Goal: Information Seeking & Learning: Check status

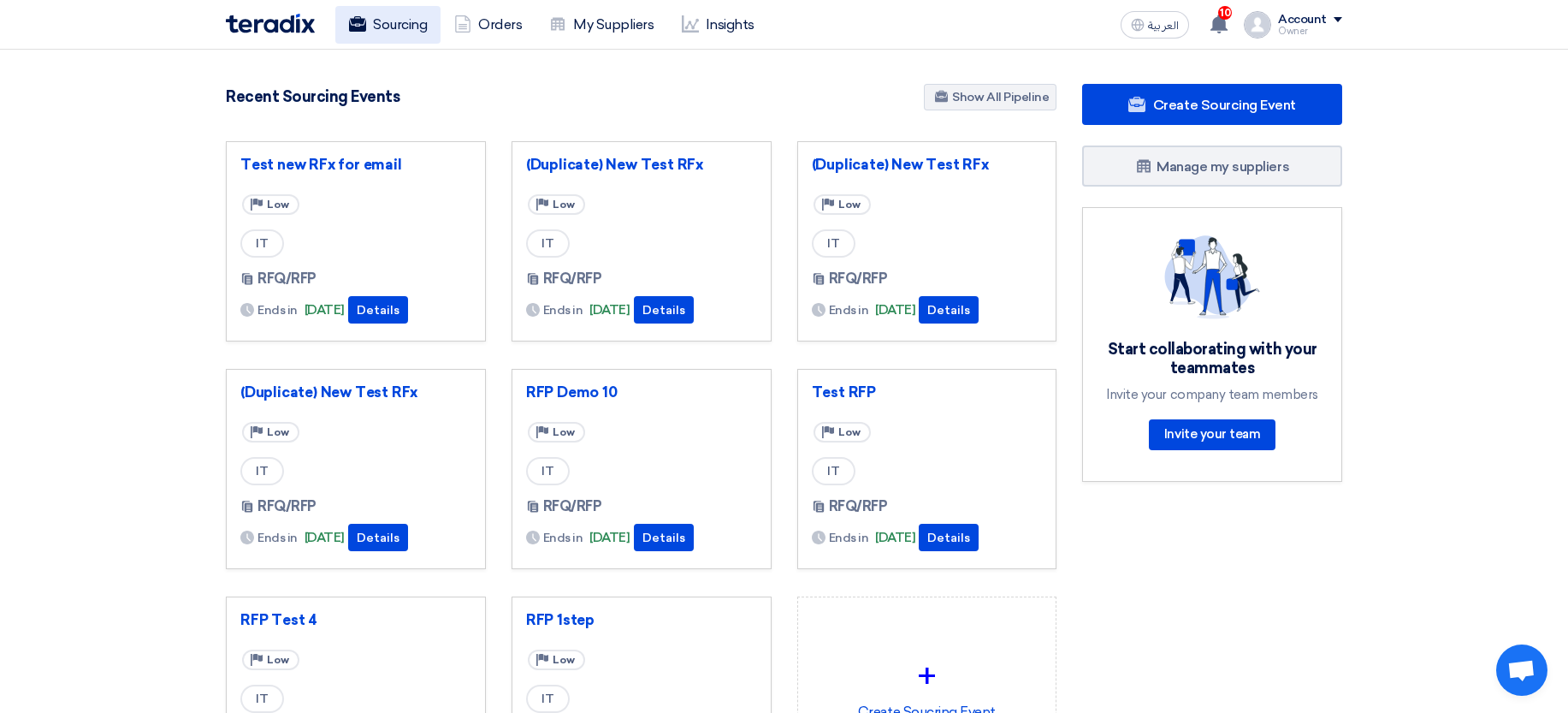
click at [381, 17] on link "Sourcing" at bounding box center [388, 24] width 105 height 38
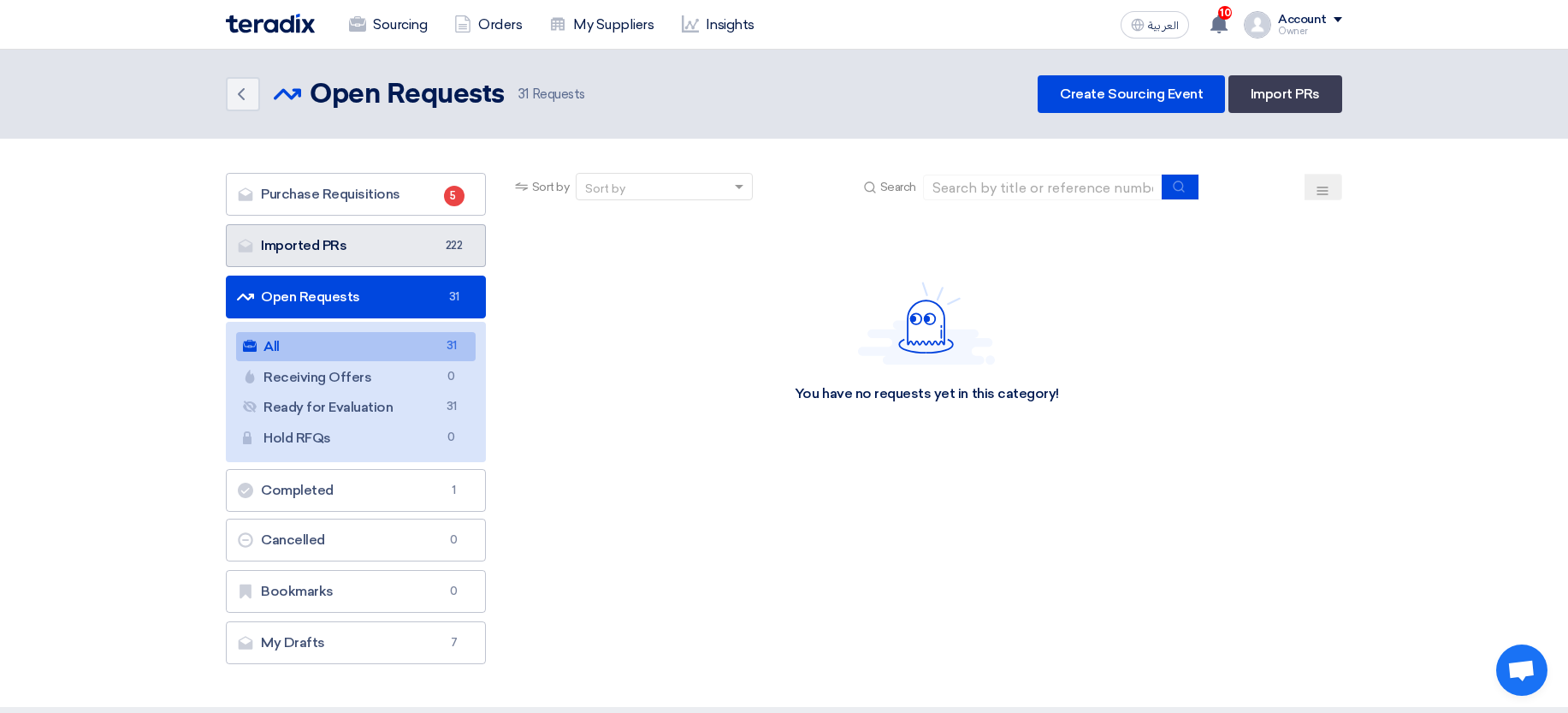
click at [447, 248] on span "222" at bounding box center [454, 246] width 20 height 17
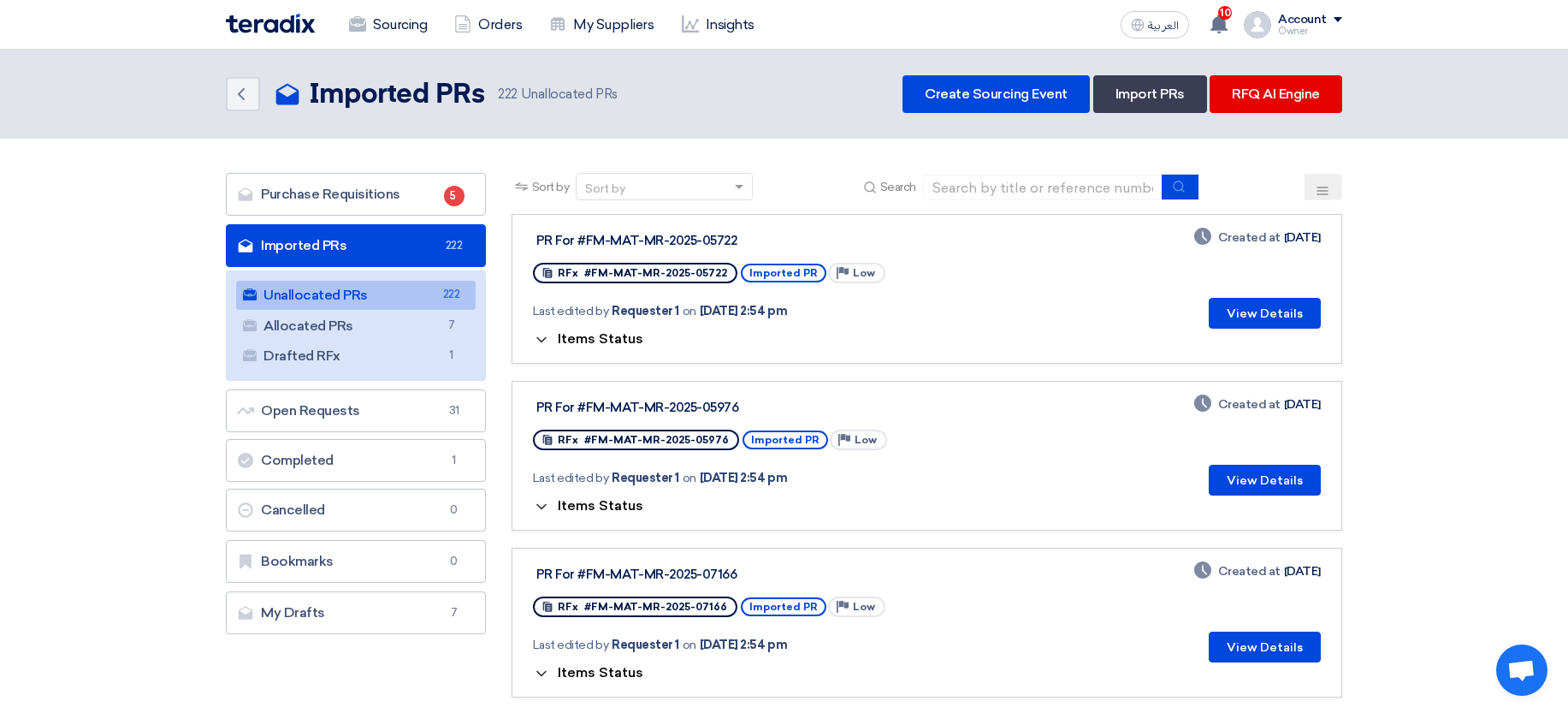
drag, startPoint x: 601, startPoint y: 330, endPoint x: 621, endPoint y: 339, distance: 21.9
click at [606, 341] on span "Items Status" at bounding box center [600, 338] width 85 height 17
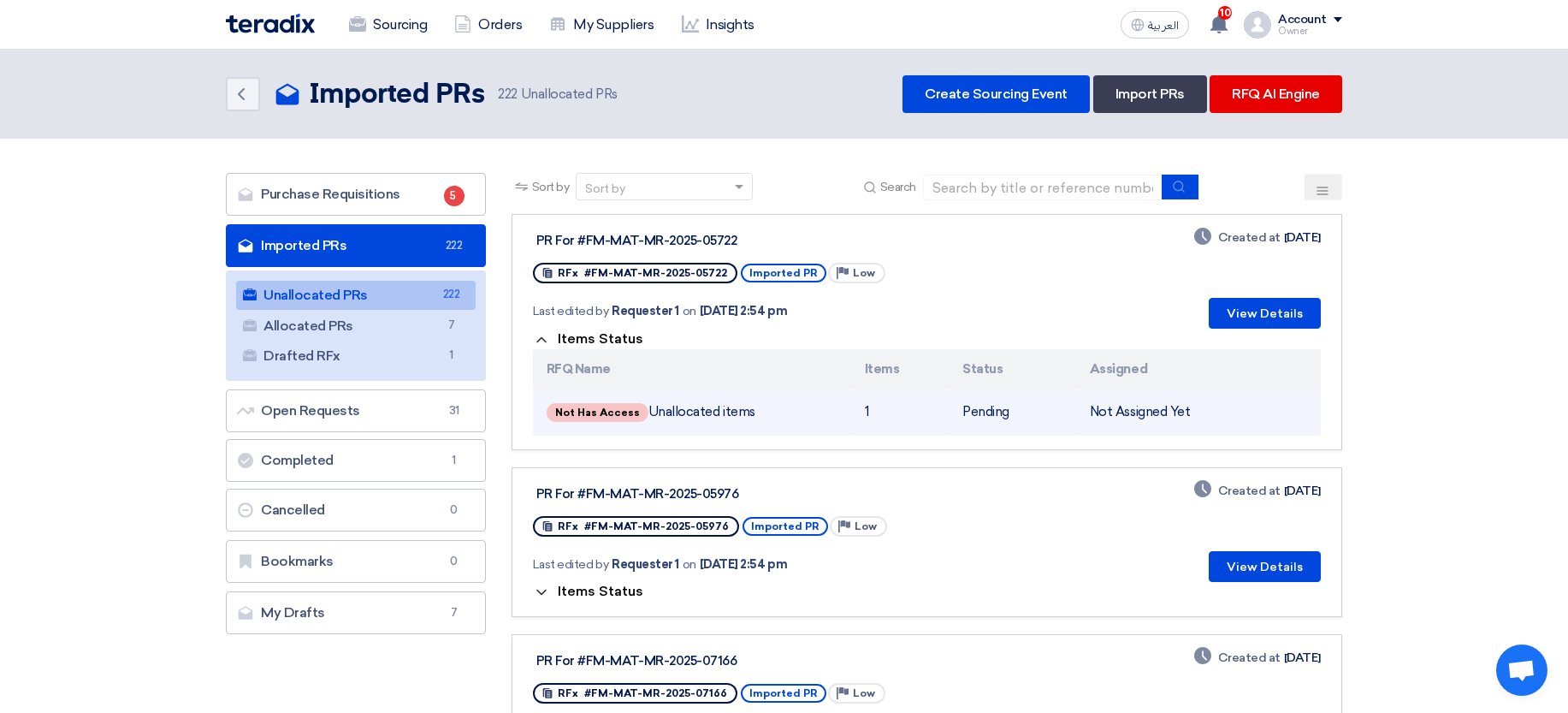
drag, startPoint x: 734, startPoint y: 417, endPoint x: 842, endPoint y: 421, distance: 108.1
click at [842, 421] on td "Not Has Access Unallocated items" at bounding box center [693, 413] width 319 height 47
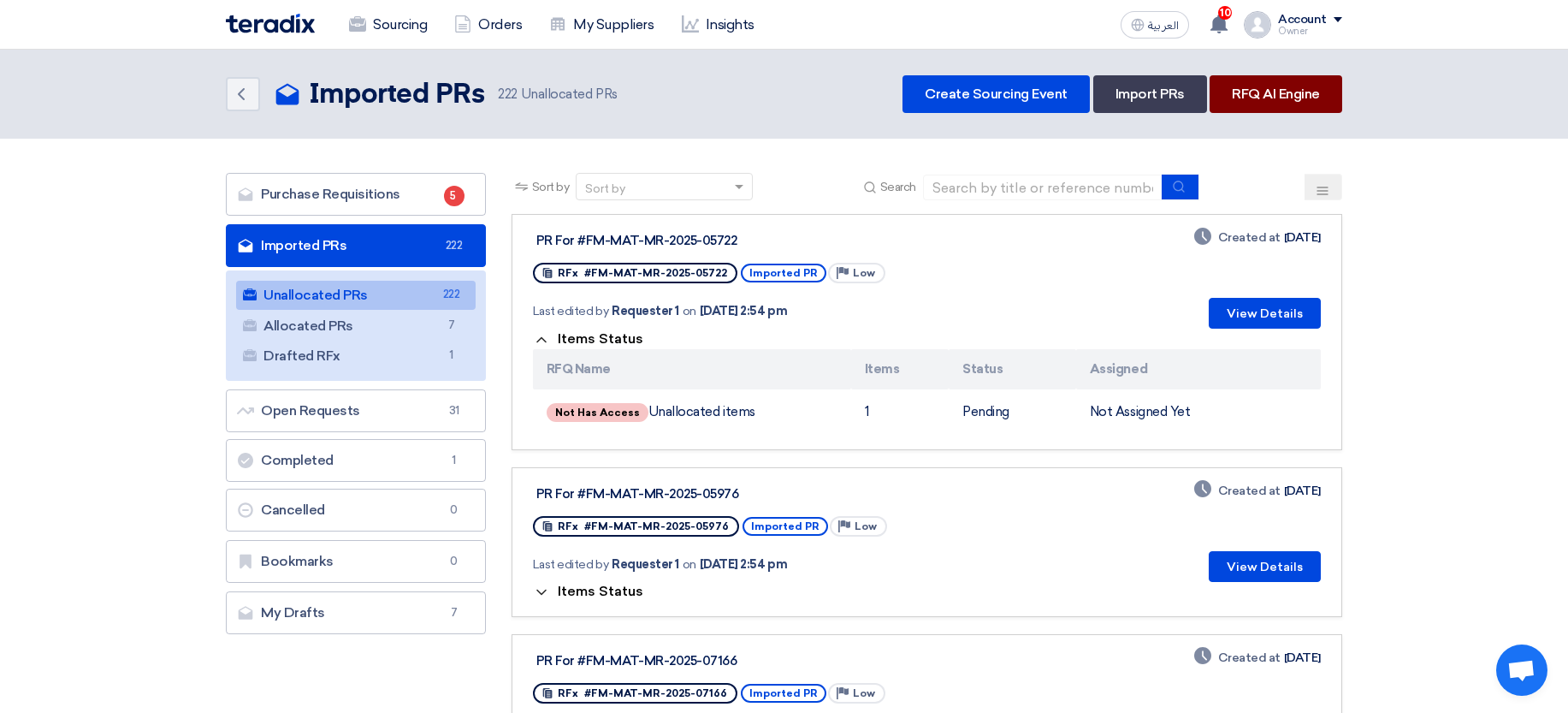
click at [1313, 94] on link "RFQ AI Engine" at bounding box center [1276, 93] width 133 height 38
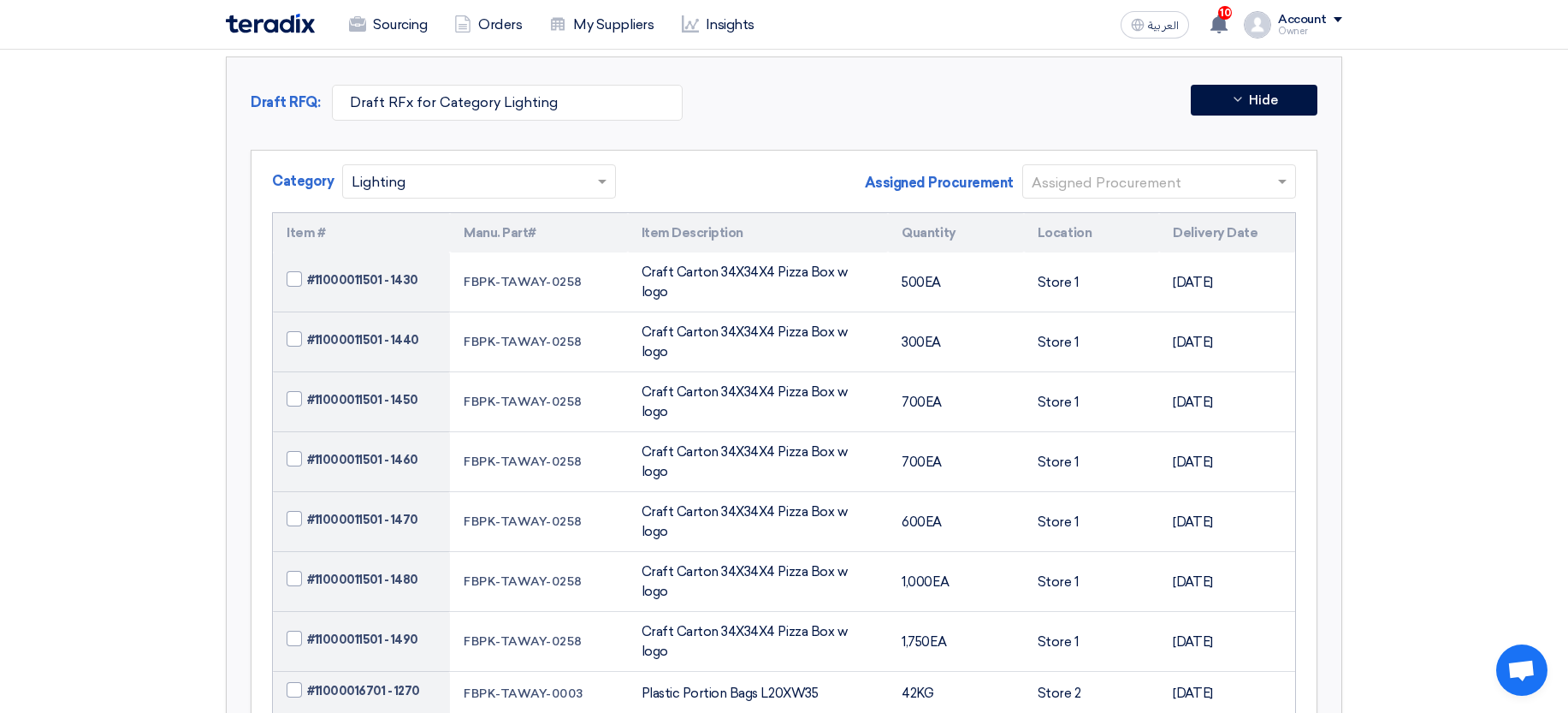
scroll to position [411, 0]
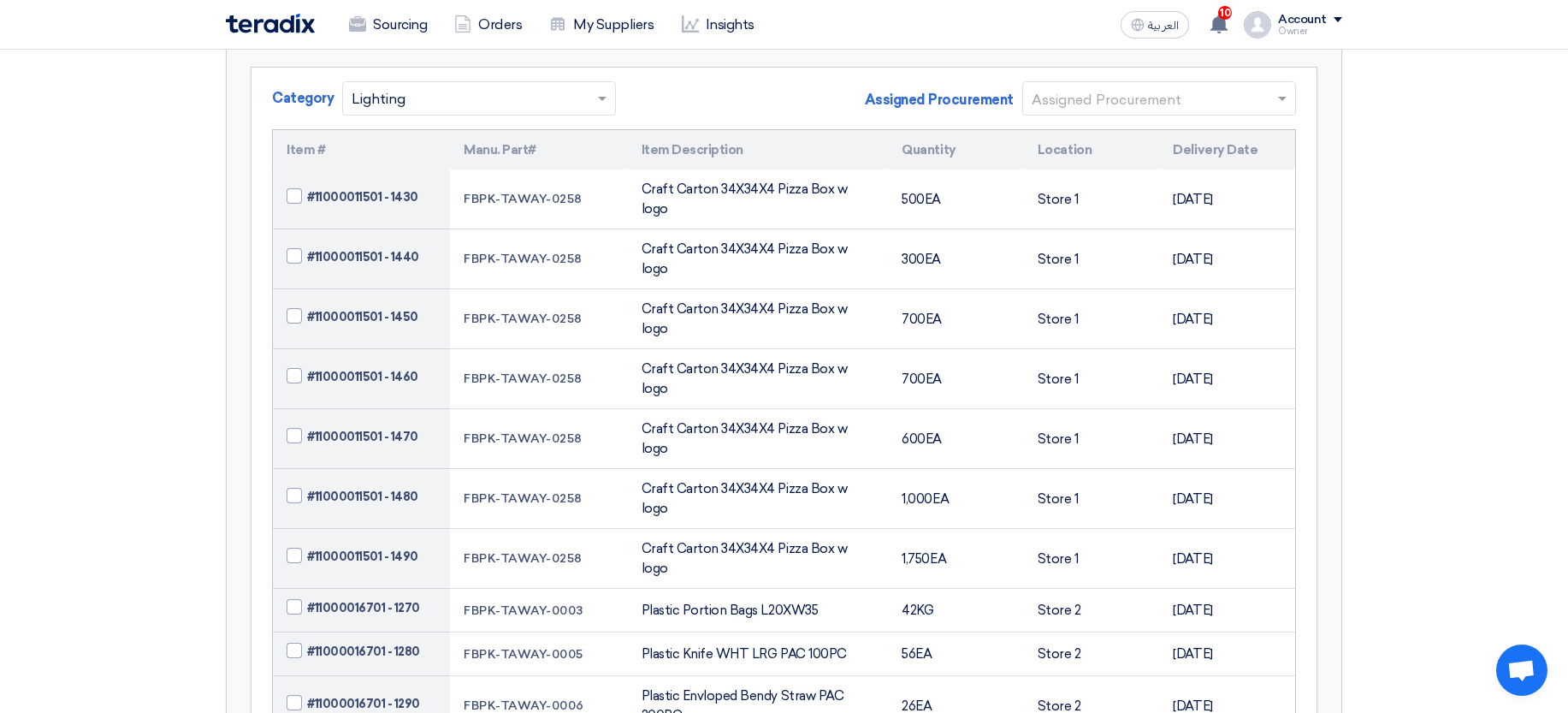
drag, startPoint x: 741, startPoint y: 168, endPoint x: 816, endPoint y: 415, distance: 258.1
click at [816, 479] on div "Craft Carton 34X34X4 Pizza Box w logo" at bounding box center [759, 498] width 233 height 39
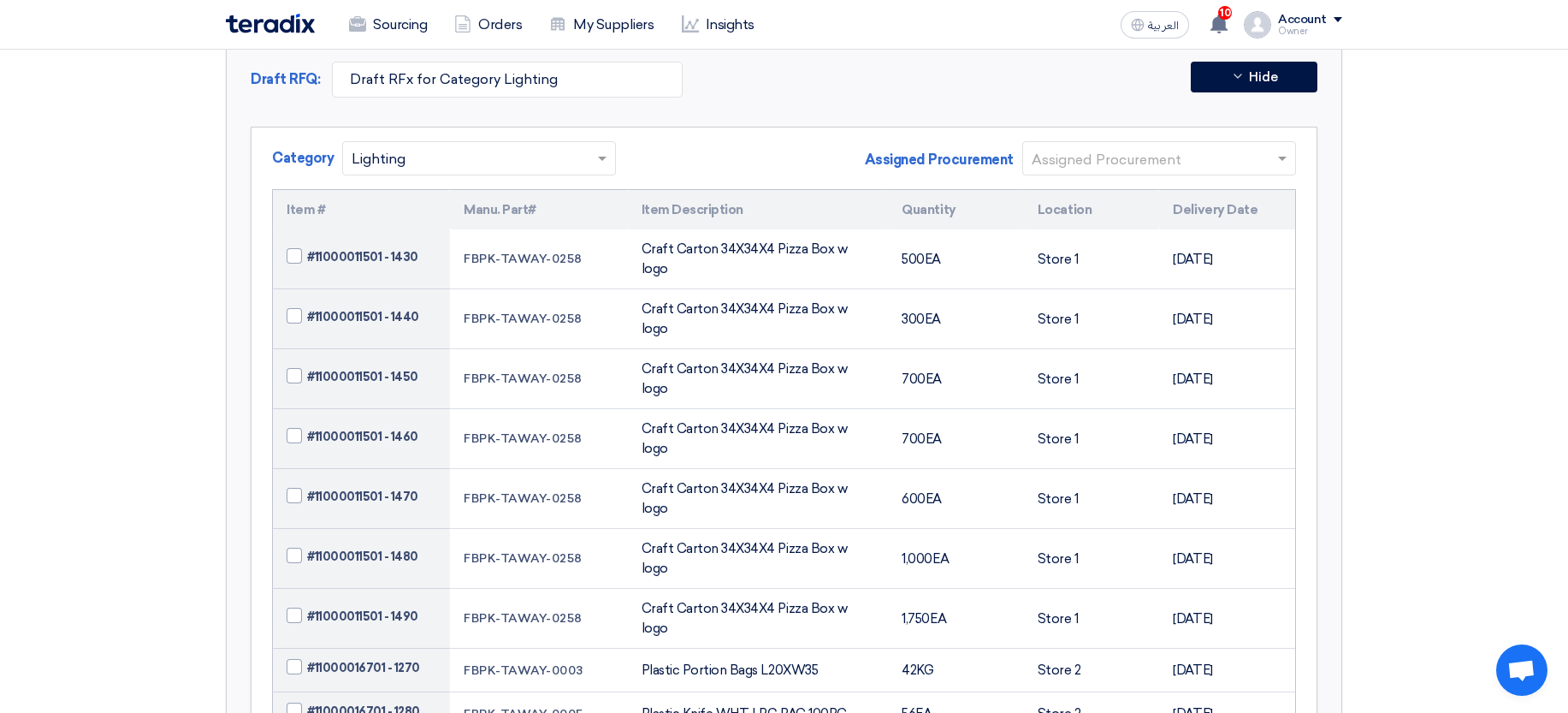
scroll to position [0, 0]
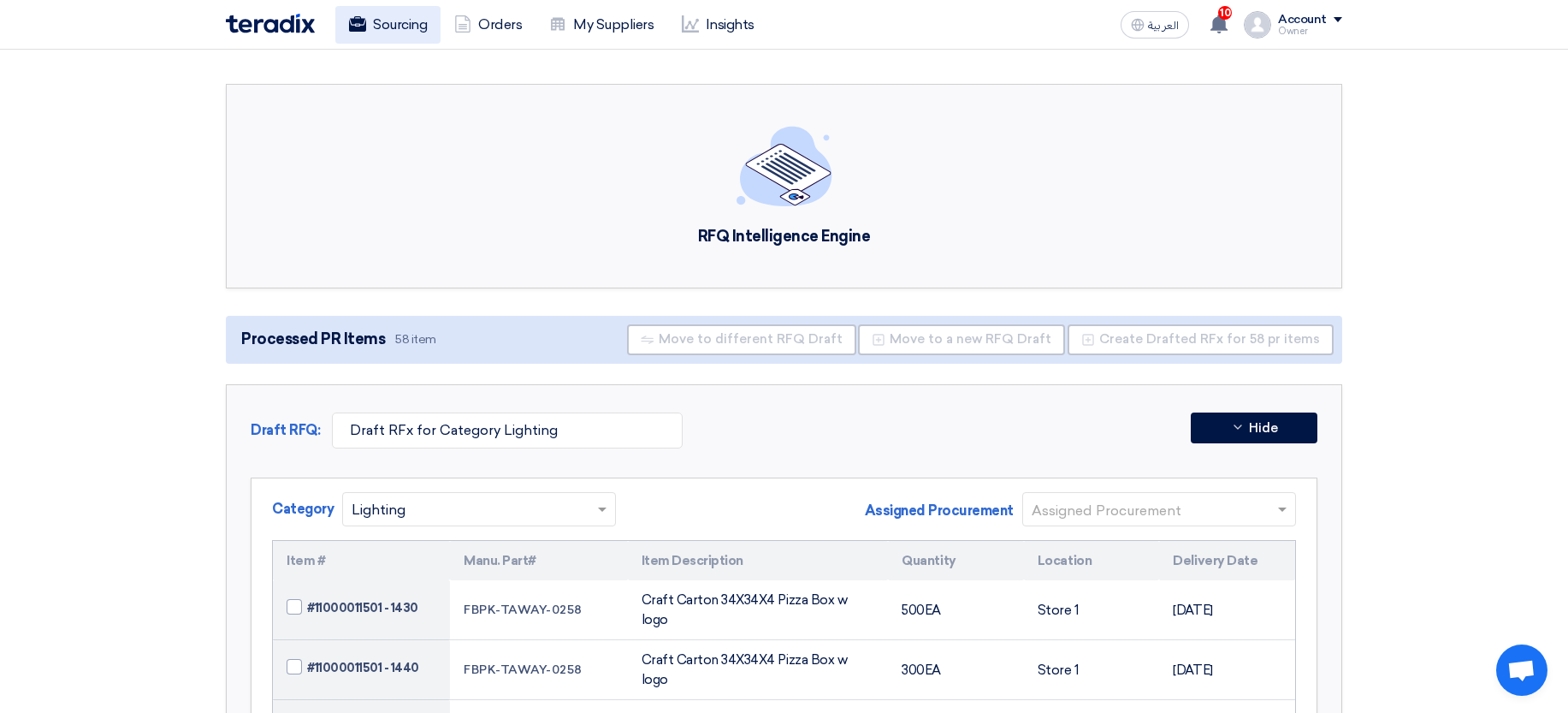
click at [386, 17] on link "Sourcing" at bounding box center [388, 24] width 105 height 38
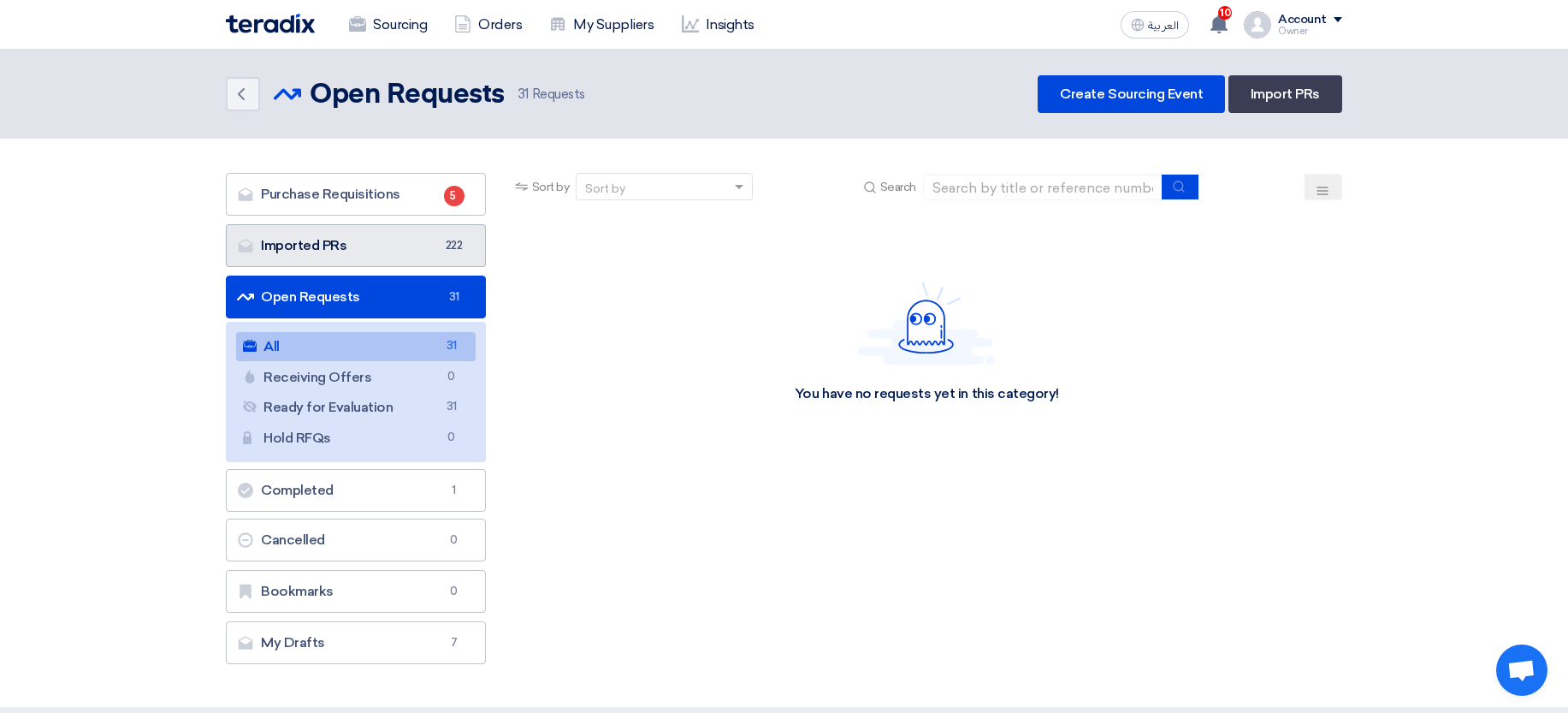
click at [420, 258] on link "Imported PRs Imported PRs 222" at bounding box center [356, 246] width 260 height 43
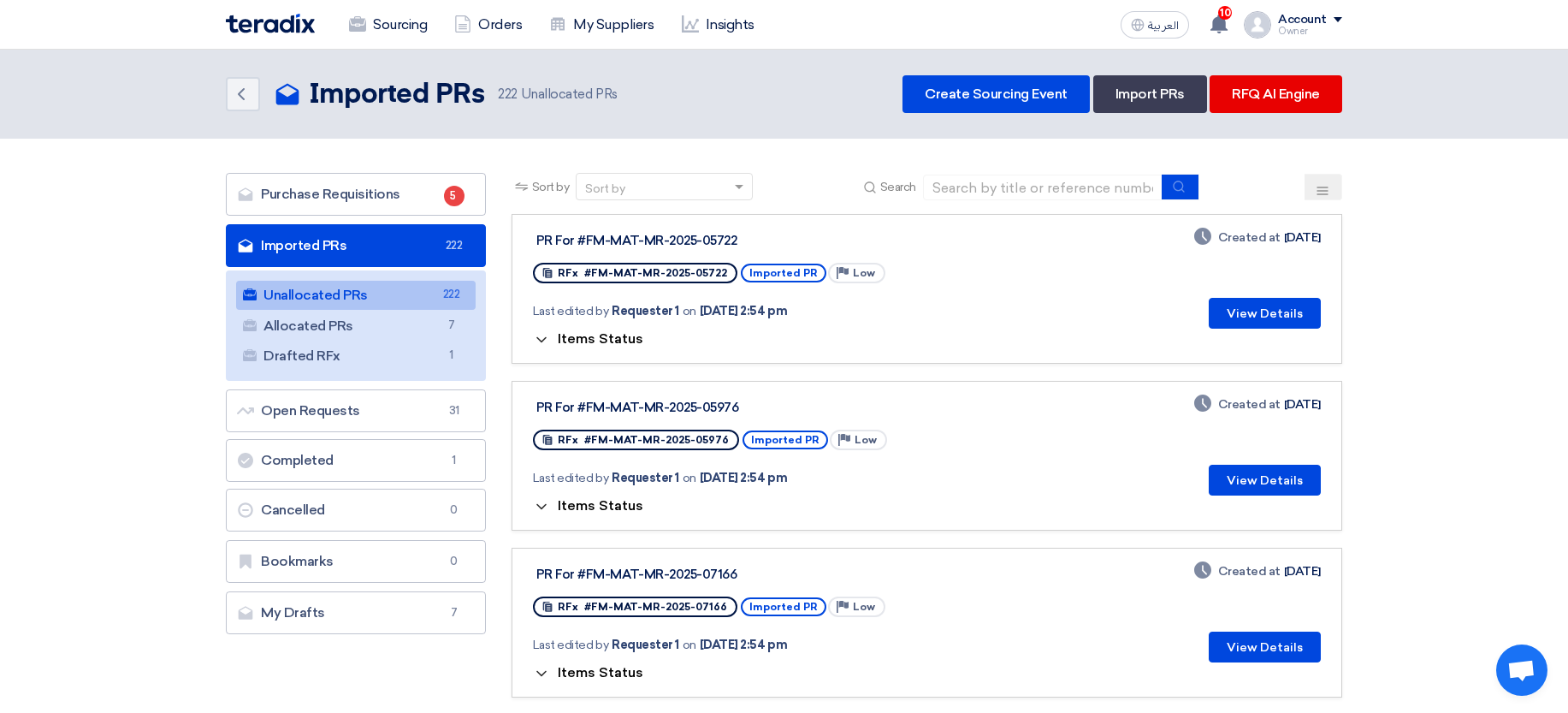
click at [564, 335] on span "Items Status" at bounding box center [600, 338] width 85 height 17
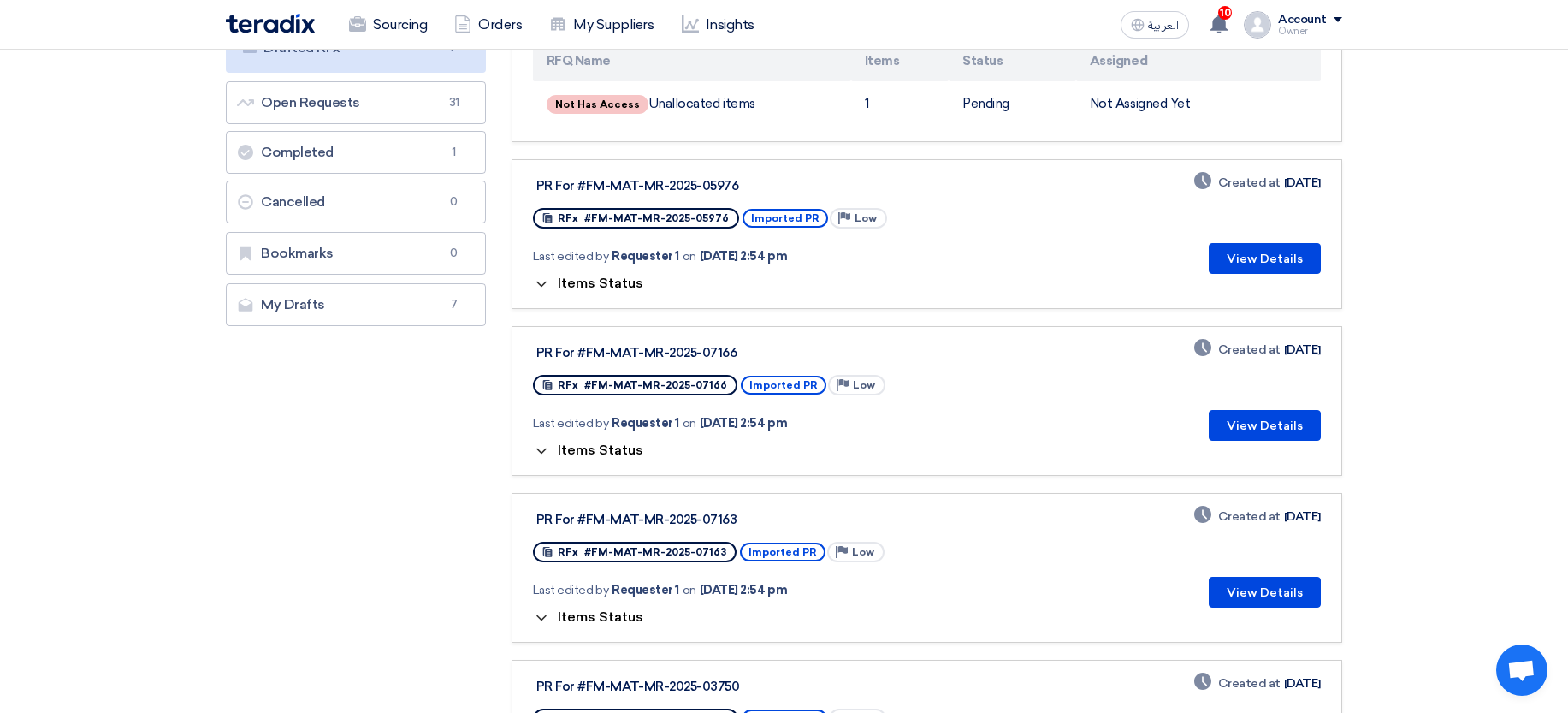
click at [615, 278] on span "Items Status" at bounding box center [600, 284] width 85 height 17
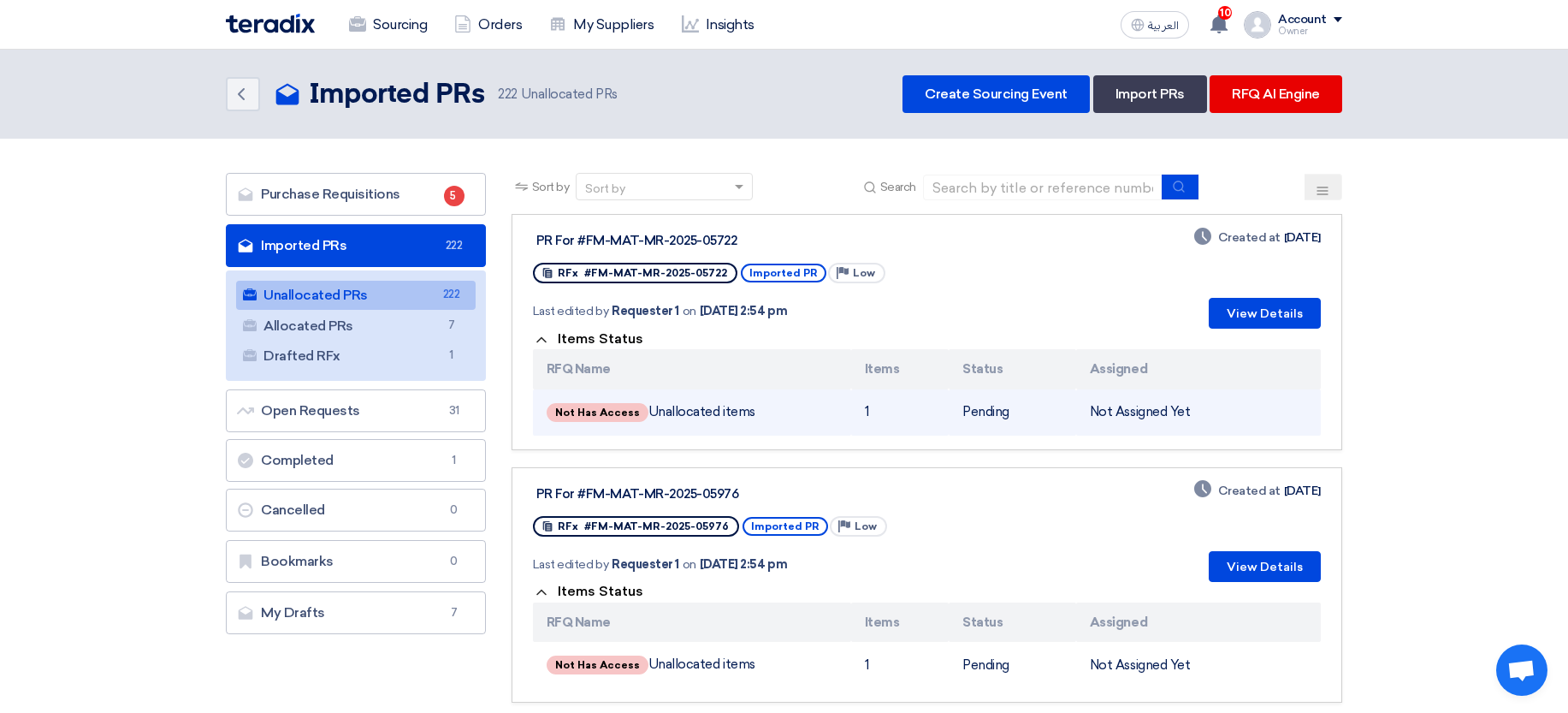
drag, startPoint x: 601, startPoint y: 424, endPoint x: 859, endPoint y: 431, distance: 258.1
click at [859, 431] on tr "Not Has Access Unallocated items 1 Pending Not Assigned Yet" at bounding box center [927, 413] width 788 height 47
click at [877, 406] on td "1" at bounding box center [900, 413] width 97 height 47
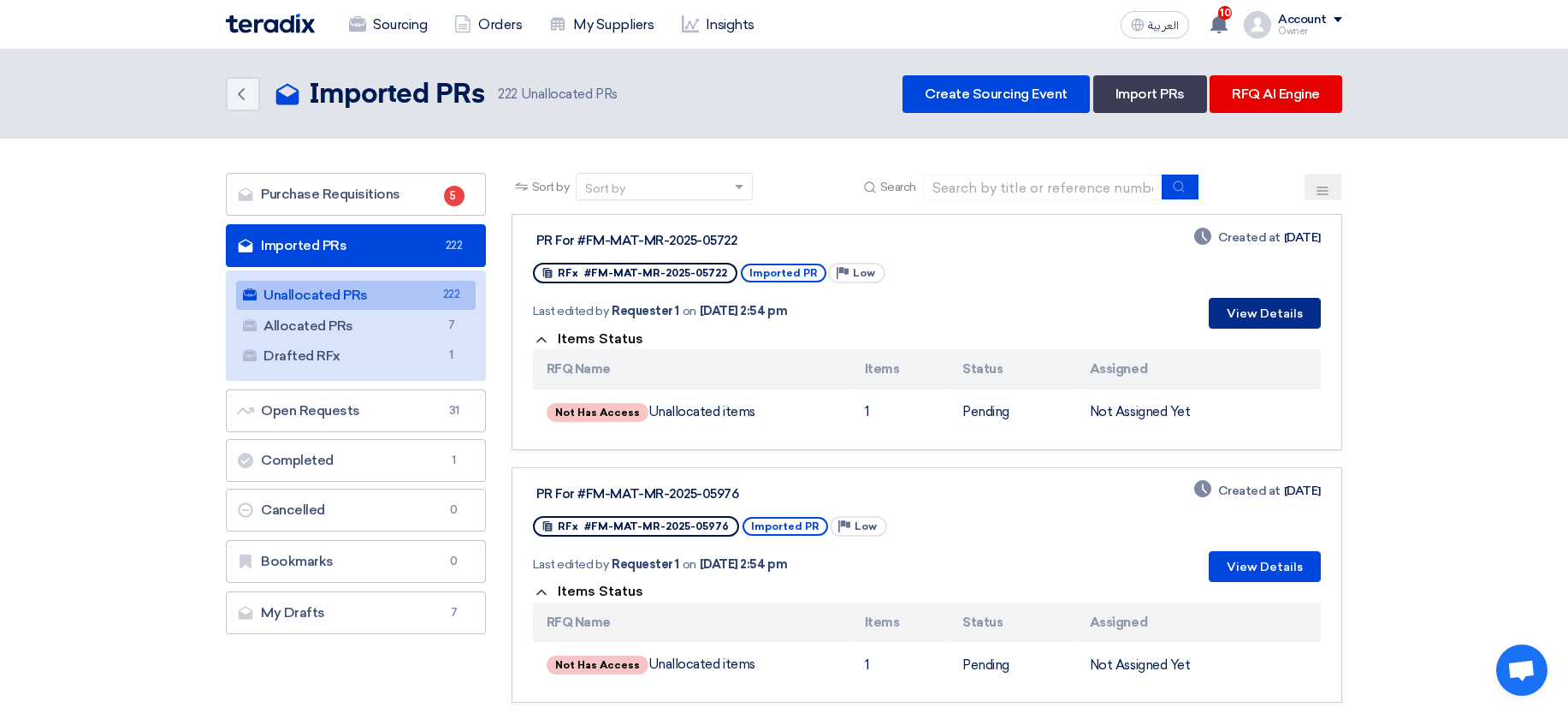
click at [1259, 309] on button "View Details" at bounding box center [1264, 313] width 112 height 31
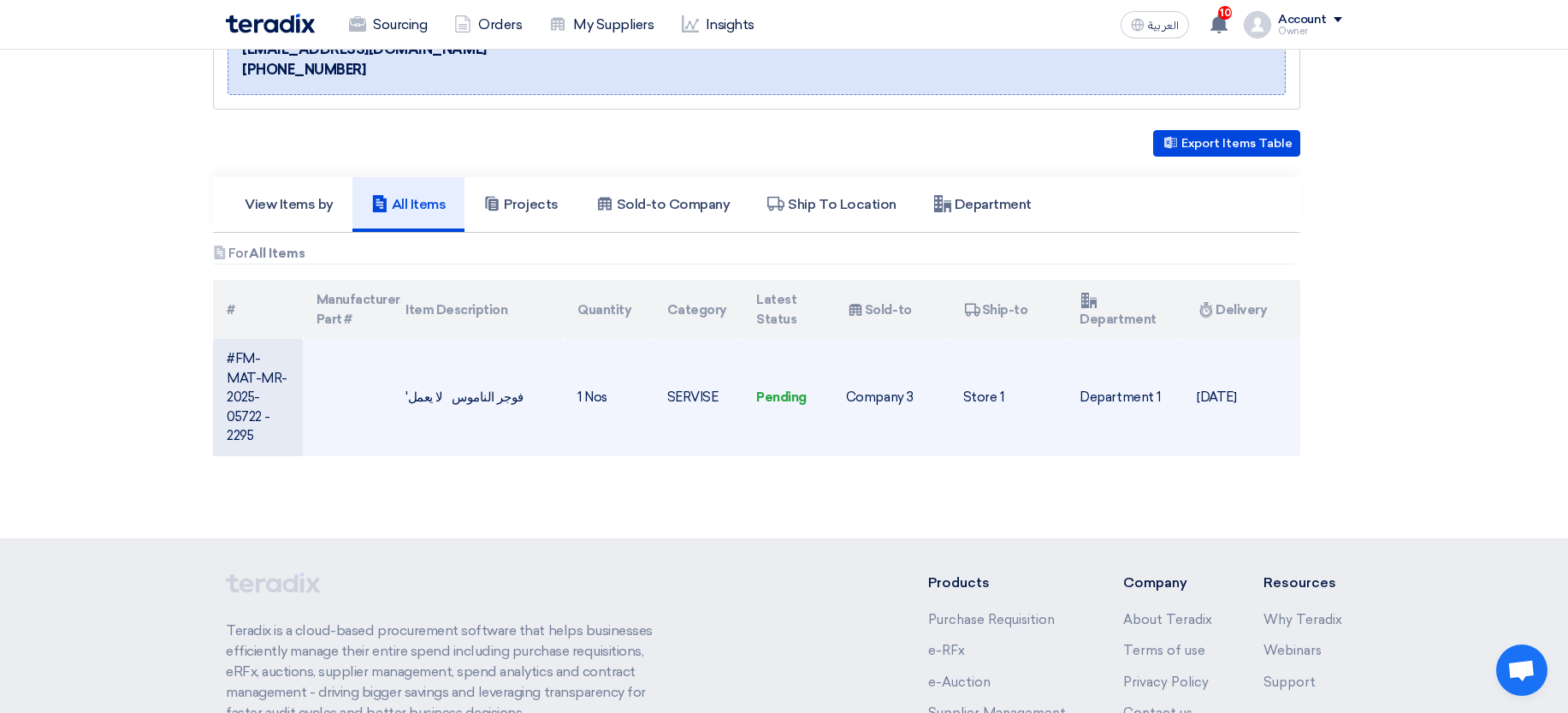
scroll to position [308, 0]
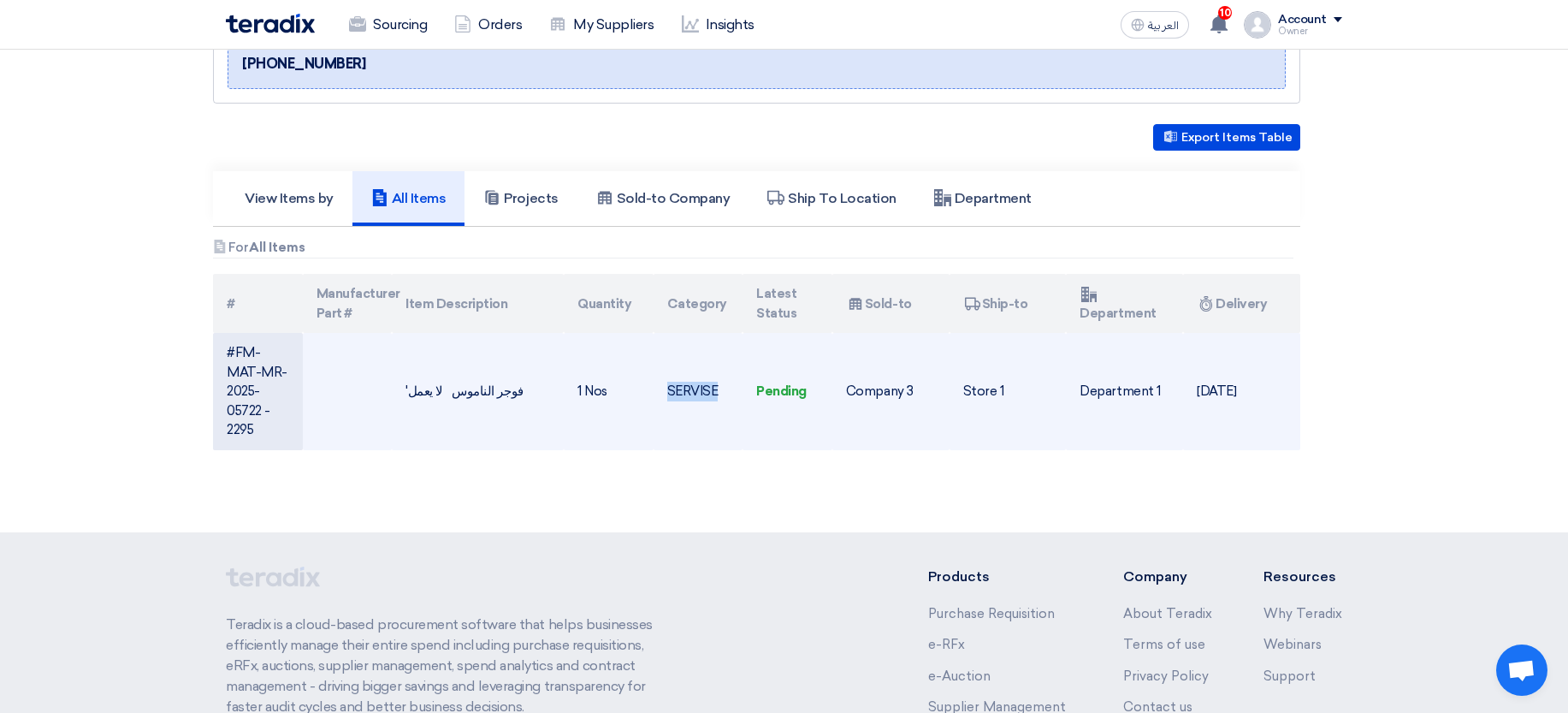
drag, startPoint x: 706, startPoint y: 388, endPoint x: 734, endPoint y: 389, distance: 28.0
click at [734, 389] on td "SERVISE" at bounding box center [699, 391] width 89 height 118
click at [673, 396] on td "SERVISE" at bounding box center [699, 391] width 89 height 118
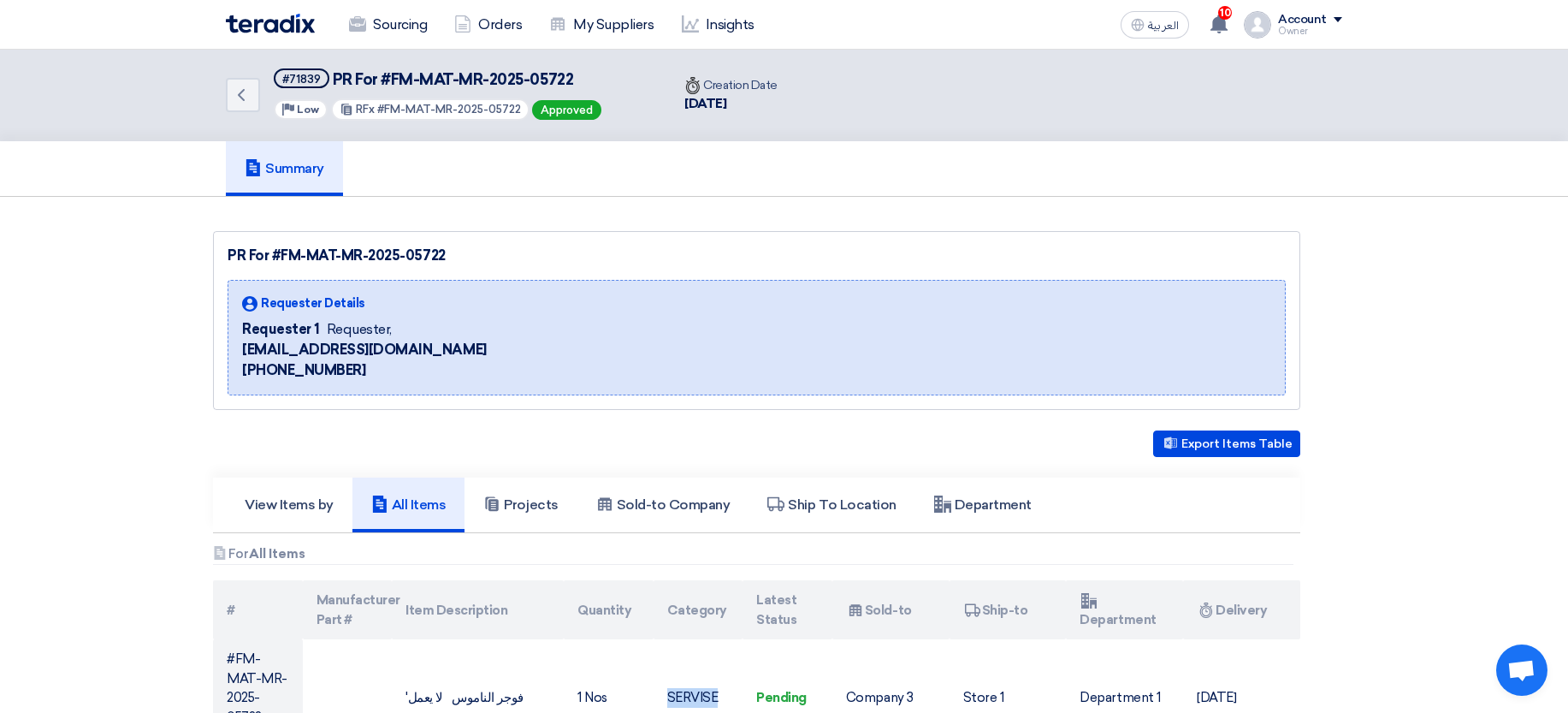
scroll to position [0, 0]
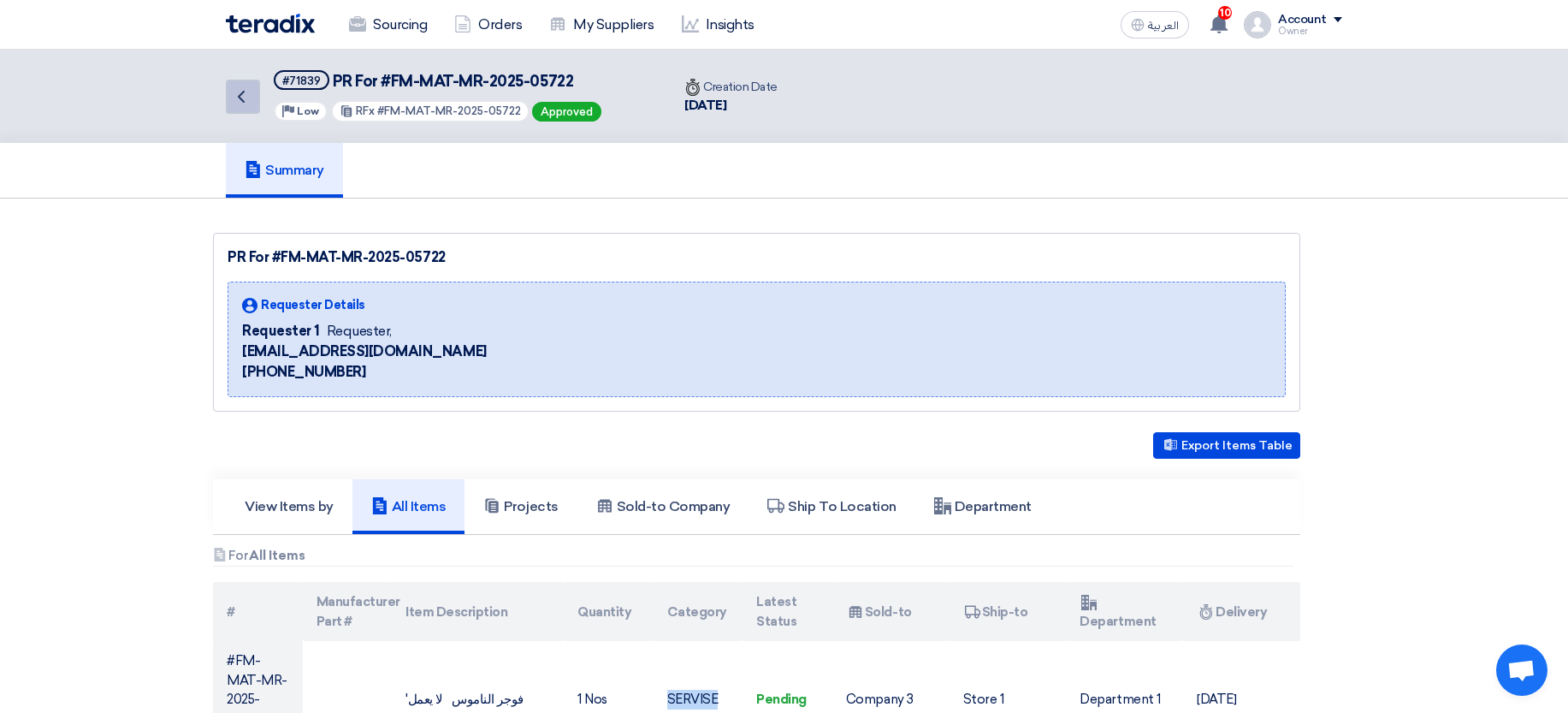
click at [233, 89] on icon "Back" at bounding box center [241, 96] width 20 height 20
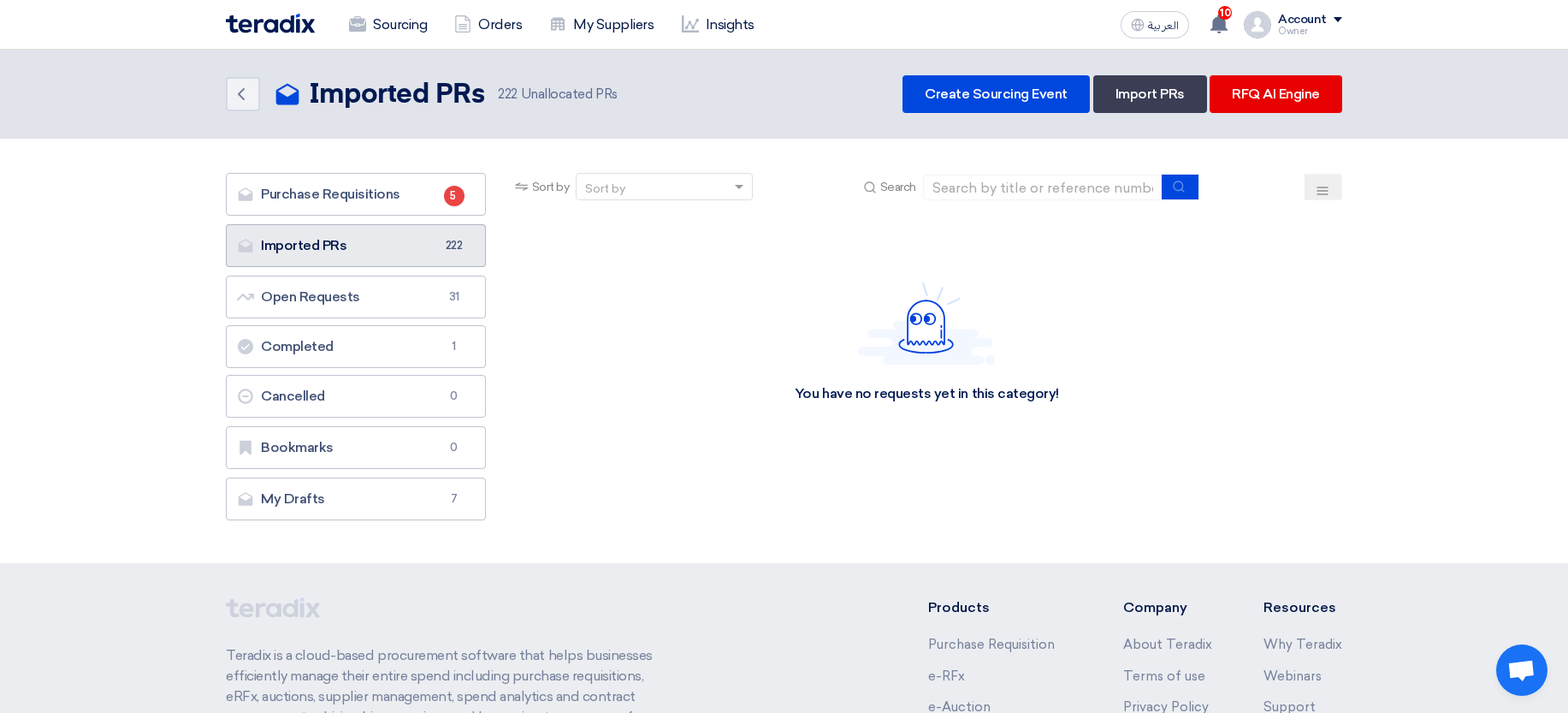
click at [409, 256] on link "Imported PRs Imported PRs 222" at bounding box center [356, 246] width 260 height 43
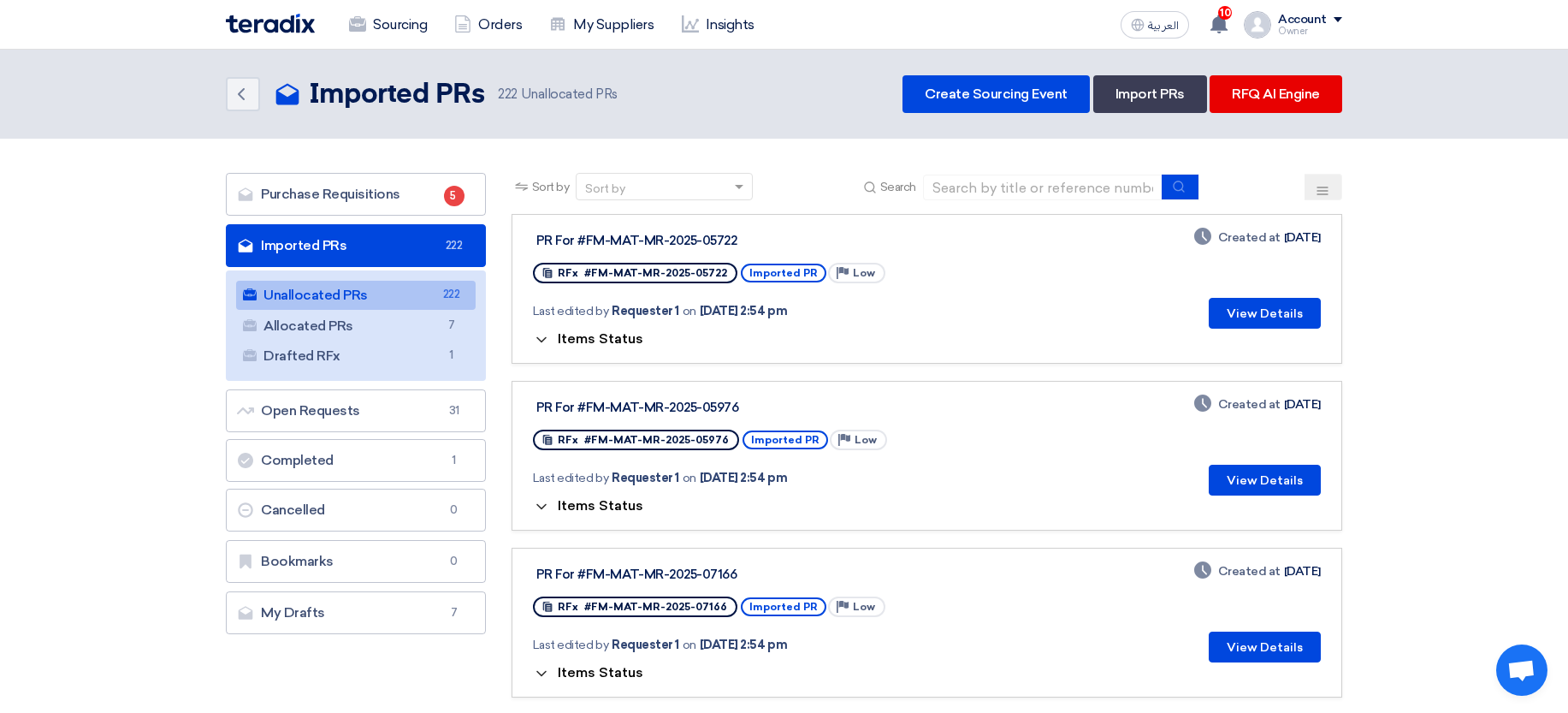
click at [601, 337] on span "Items Status" at bounding box center [600, 338] width 85 height 17
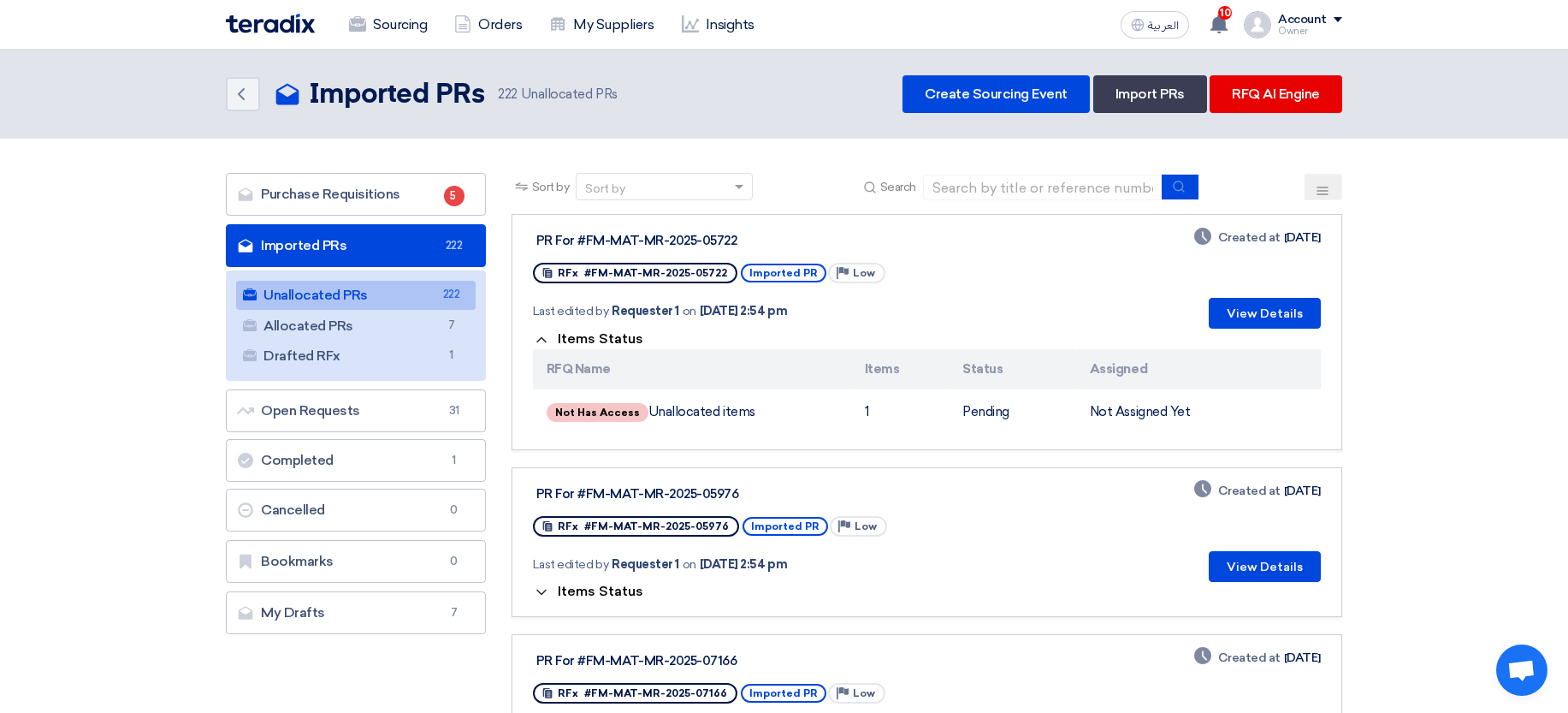
click at [601, 337] on span "Items Status" at bounding box center [600, 338] width 85 height 17
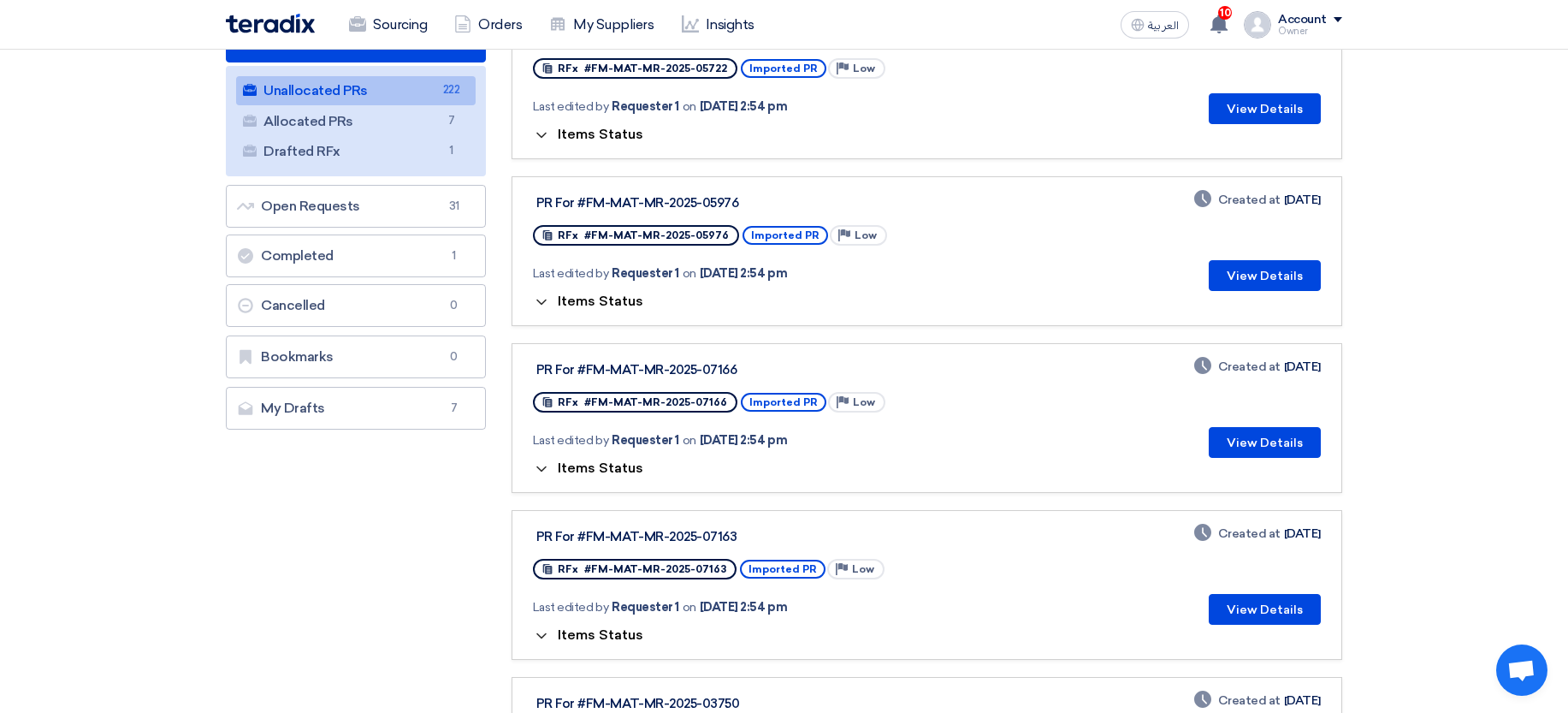
scroll to position [205, 0]
click at [623, 305] on span "Items Status" at bounding box center [600, 299] width 85 height 17
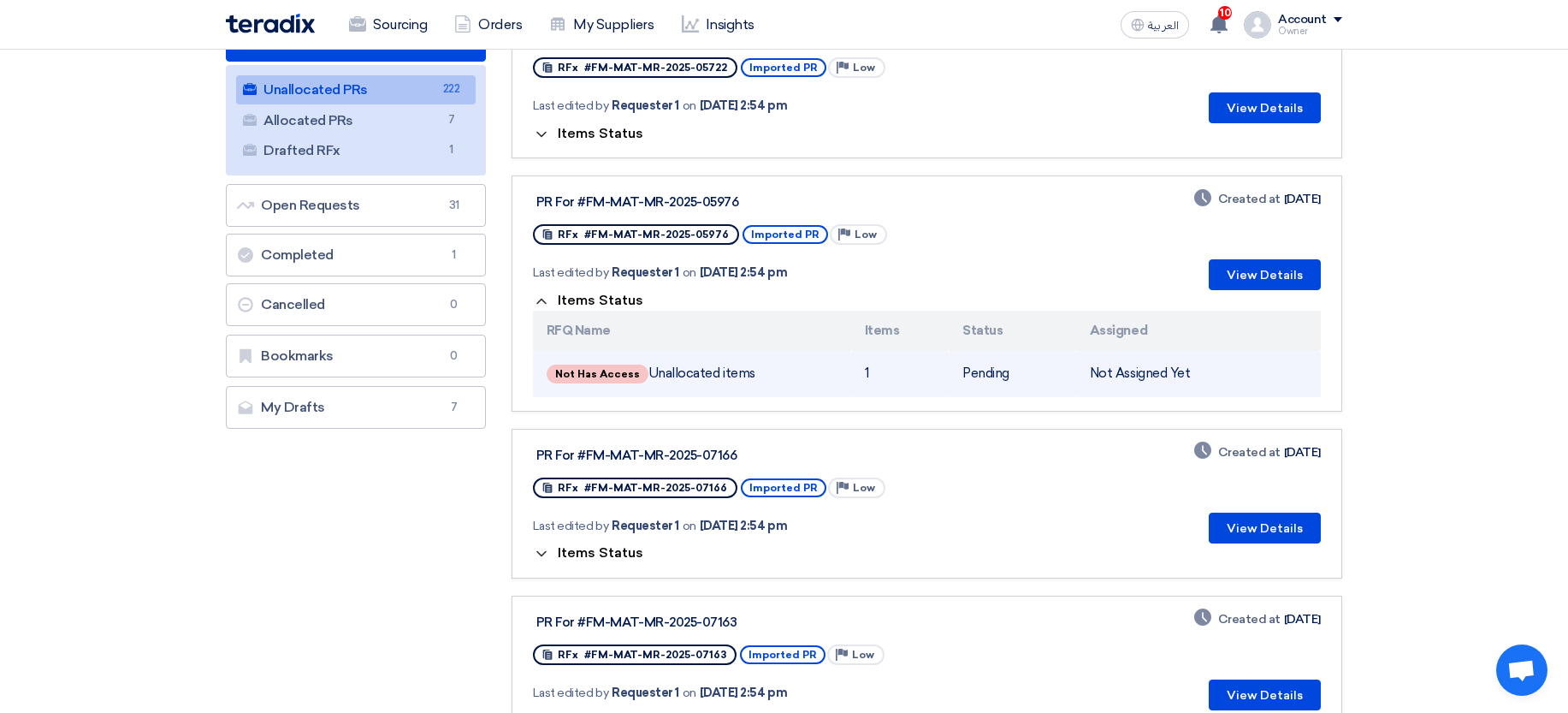
drag, startPoint x: 674, startPoint y: 369, endPoint x: 969, endPoint y: 385, distance: 295.4
click at [969, 385] on tr "Not Has Access Unallocated items 1 Pending Not Assigned Yet" at bounding box center [927, 374] width 788 height 47
click at [984, 386] on td "Pending" at bounding box center [1012, 374] width 127 height 47
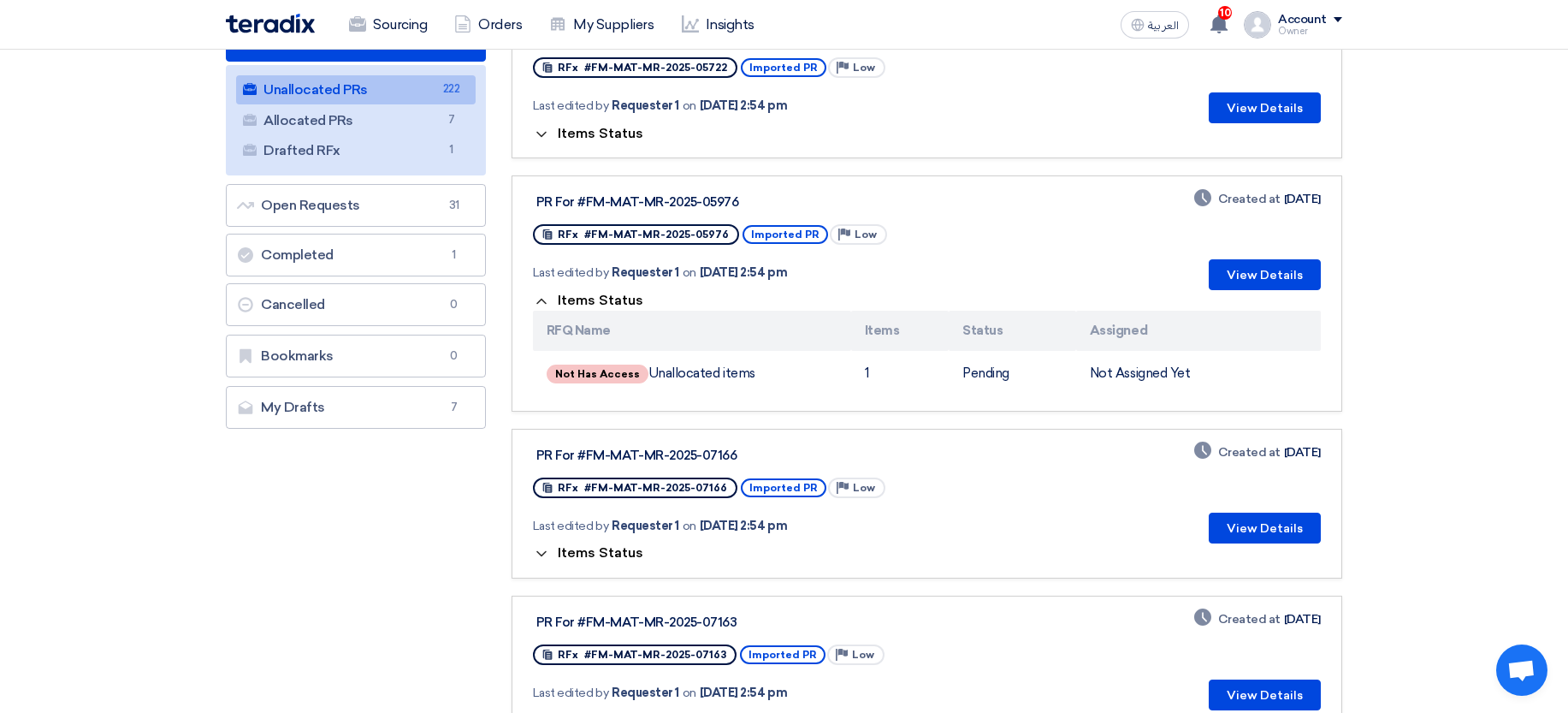
click at [568, 289] on div "Last edited by Requester 1 on [DATE] 2:54 pm" at bounding box center [750, 272] width 434 height 35
click at [600, 297] on span "Items Status" at bounding box center [600, 299] width 85 height 17
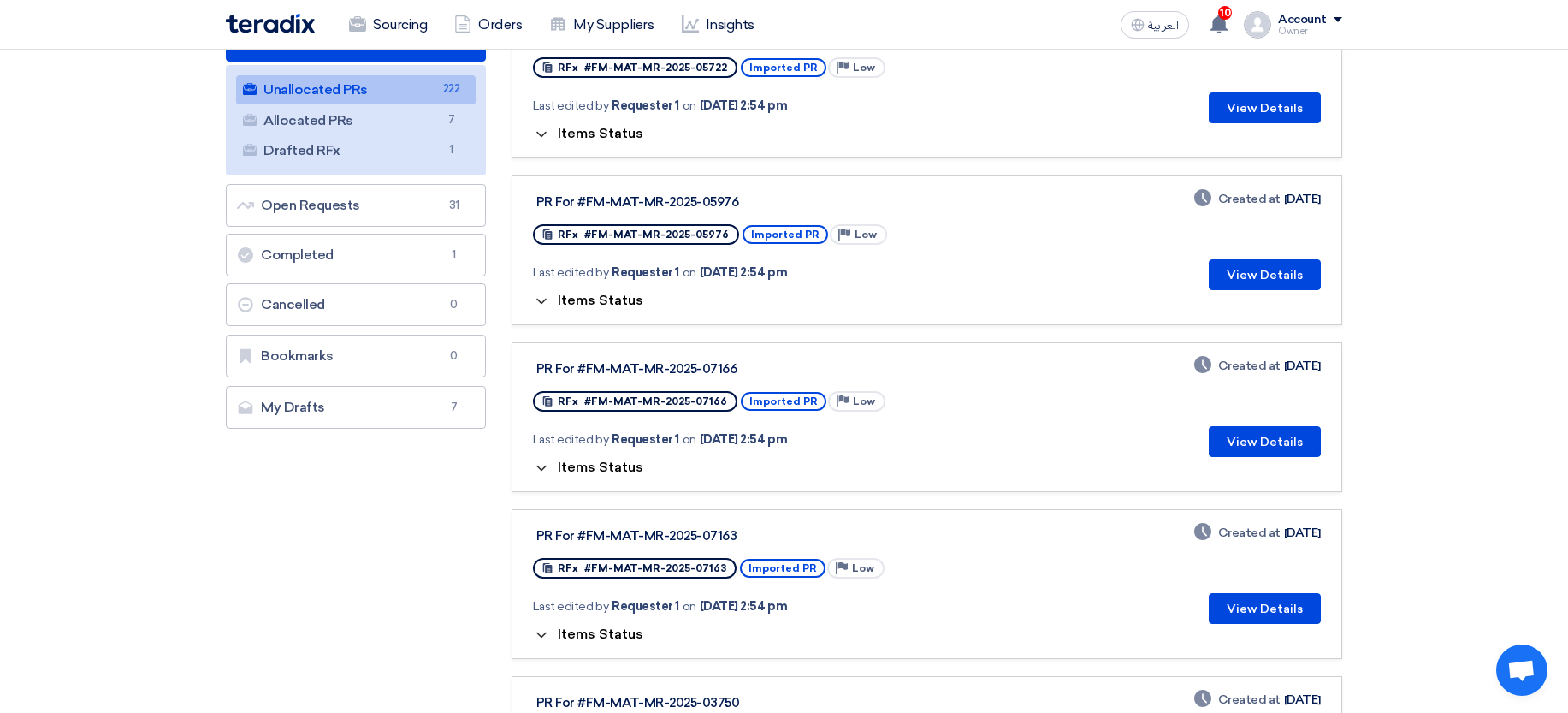
click at [624, 469] on span "Items Status" at bounding box center [600, 466] width 85 height 17
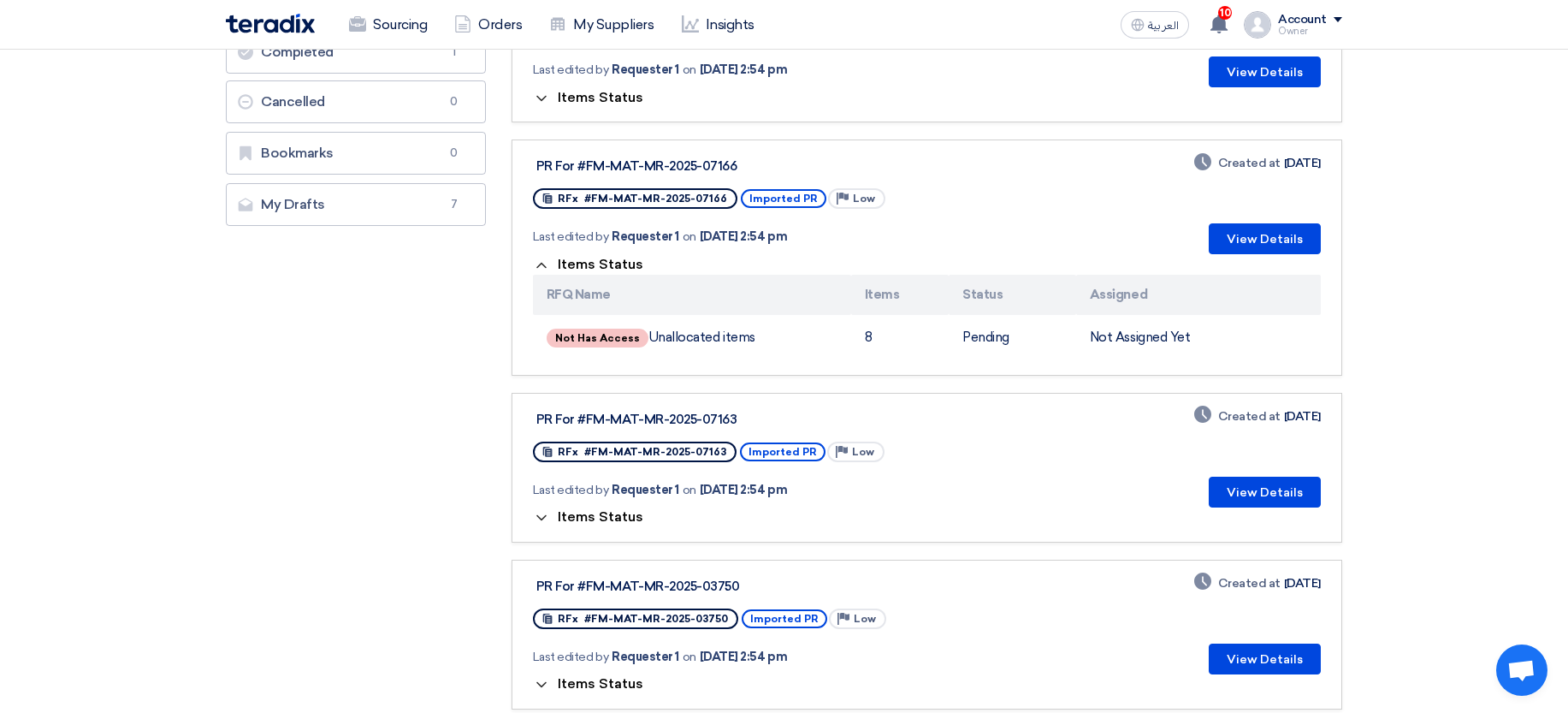
scroll to position [411, 0]
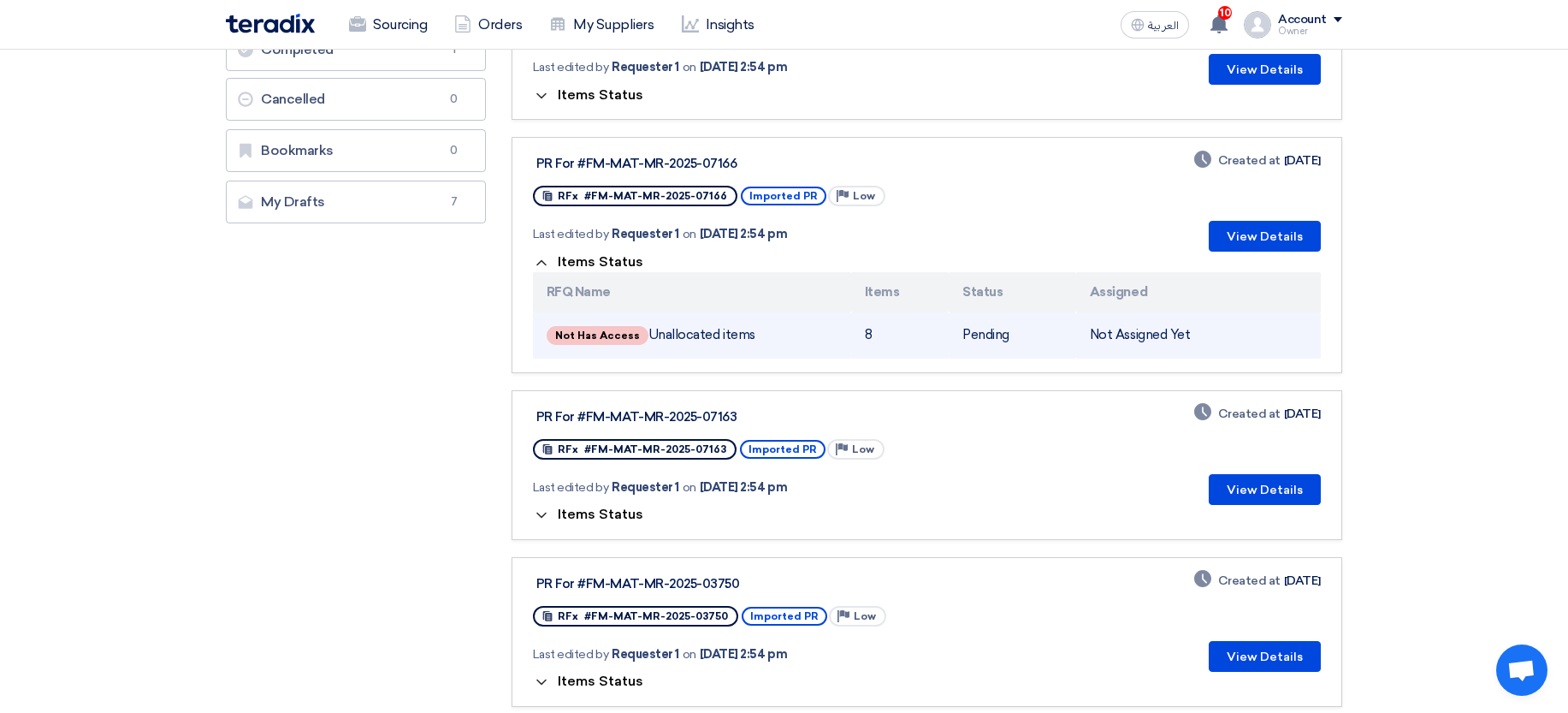
drag, startPoint x: 711, startPoint y: 323, endPoint x: 777, endPoint y: 319, distance: 66.1
click at [777, 319] on td "Not Has Access Unallocated items" at bounding box center [693, 335] width 319 height 47
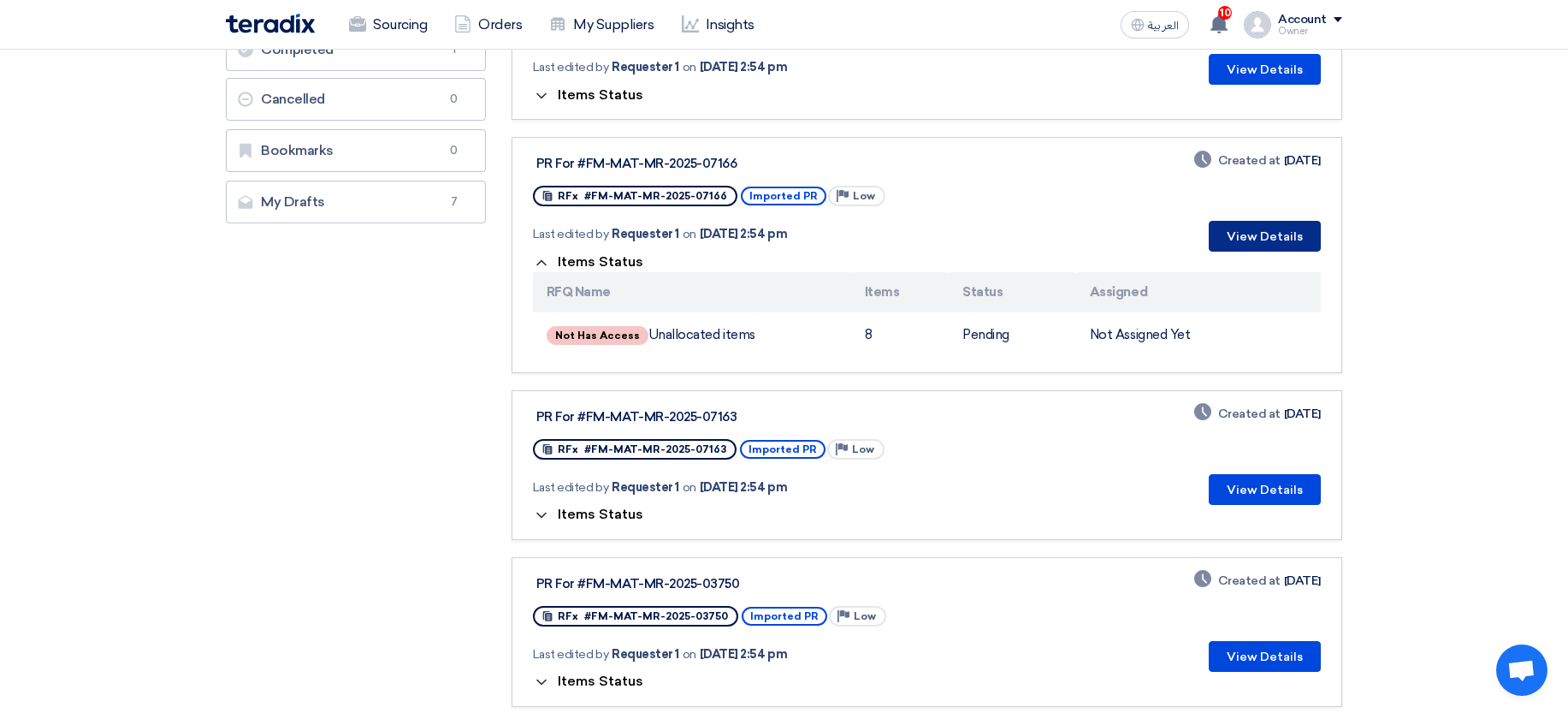
click at [1254, 233] on button "View Details" at bounding box center [1264, 236] width 112 height 31
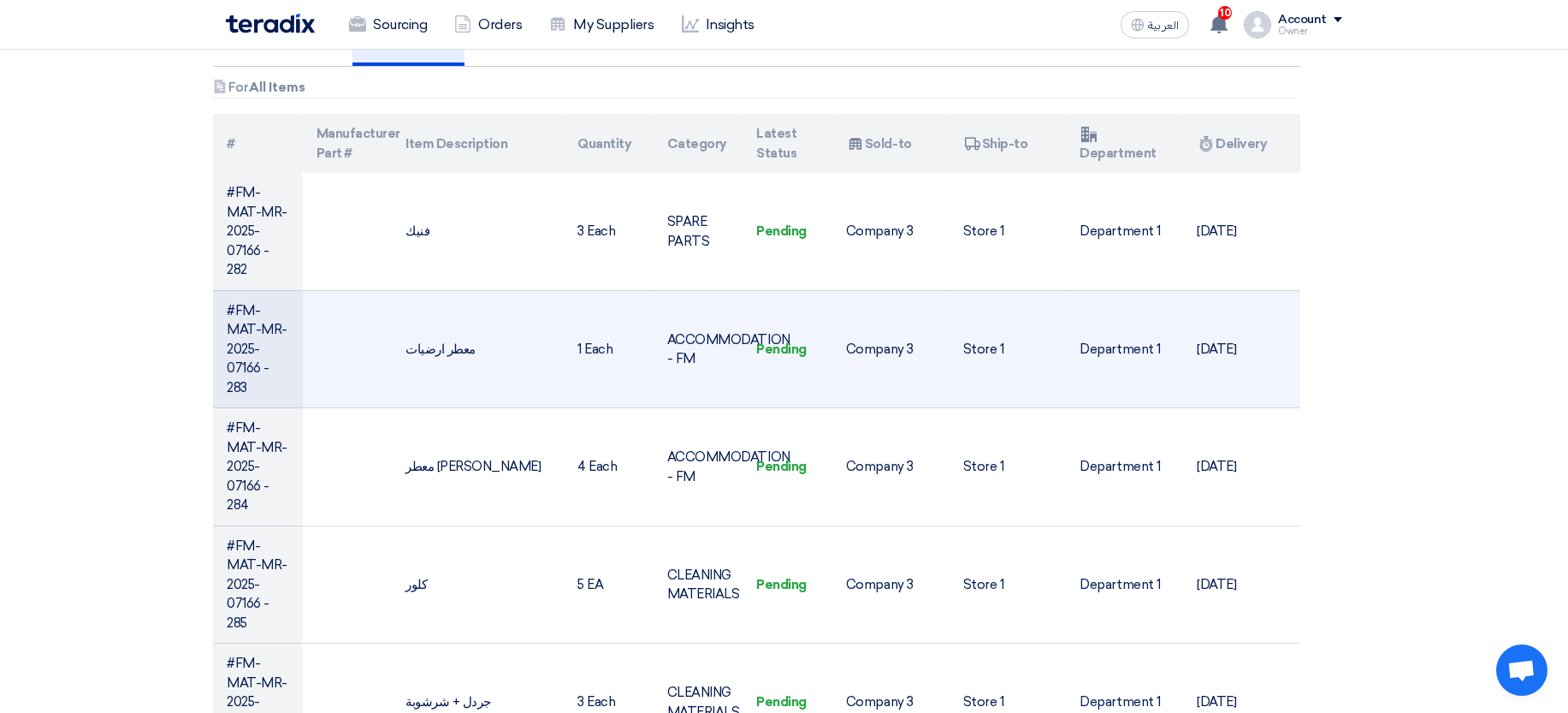
scroll to position [513, 0]
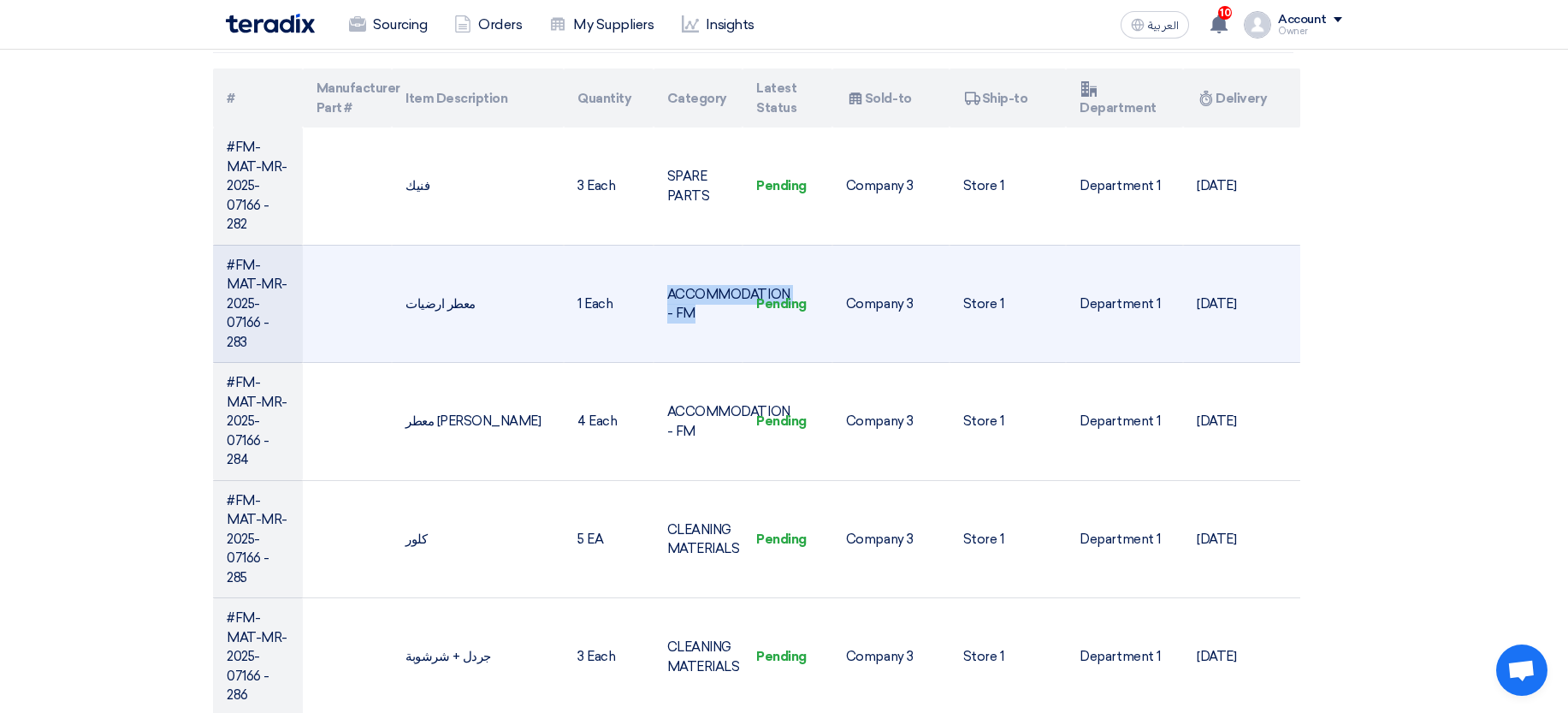
drag, startPoint x: 691, startPoint y: 280, endPoint x: 710, endPoint y: 316, distance: 40.7
click at [710, 316] on td "ACCOMMODATION - FM" at bounding box center [699, 304] width 89 height 119
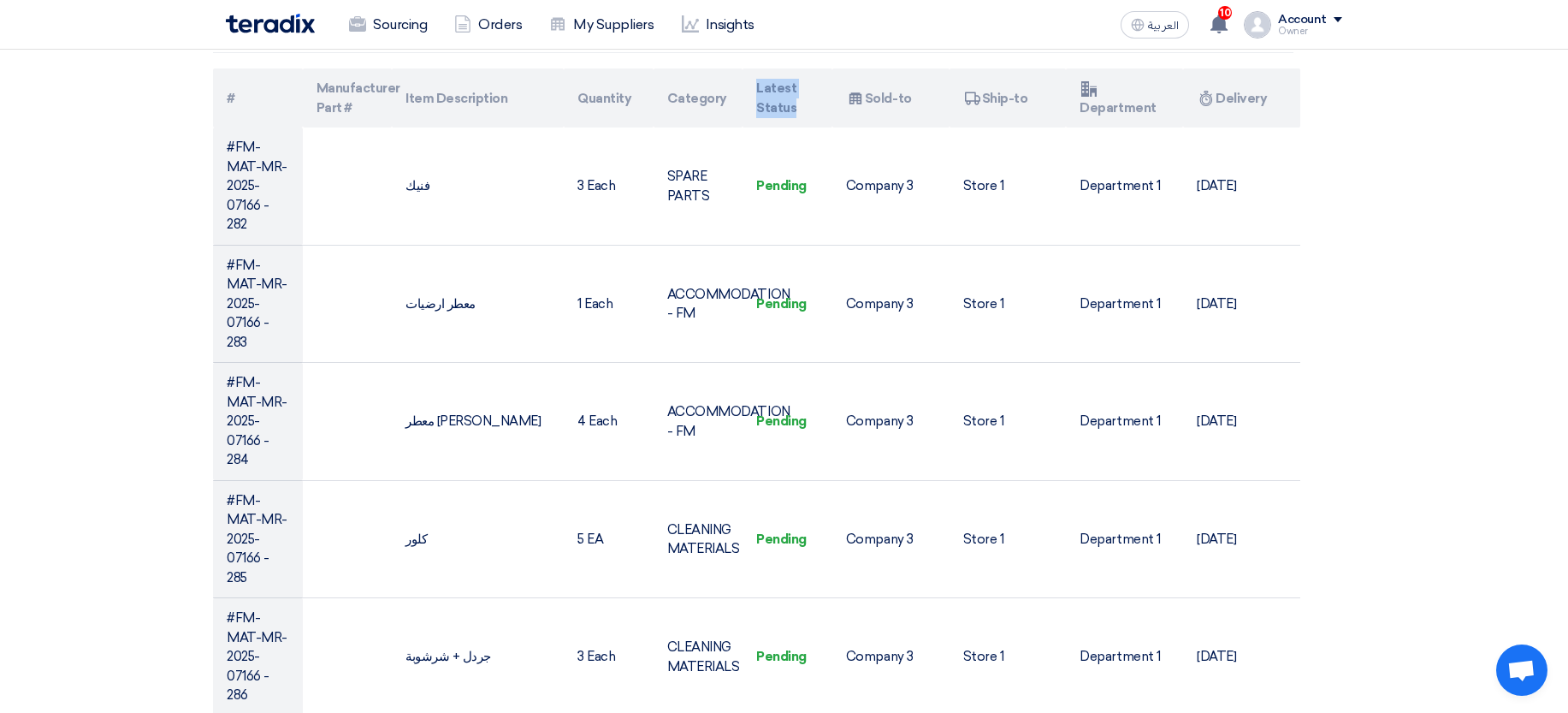
drag, startPoint x: 752, startPoint y: 92, endPoint x: 821, endPoint y: 125, distance: 76.5
click at [821, 125] on th "Latest Status" at bounding box center [787, 97] width 89 height 59
click at [800, 97] on th "Latest Status" at bounding box center [787, 97] width 89 height 59
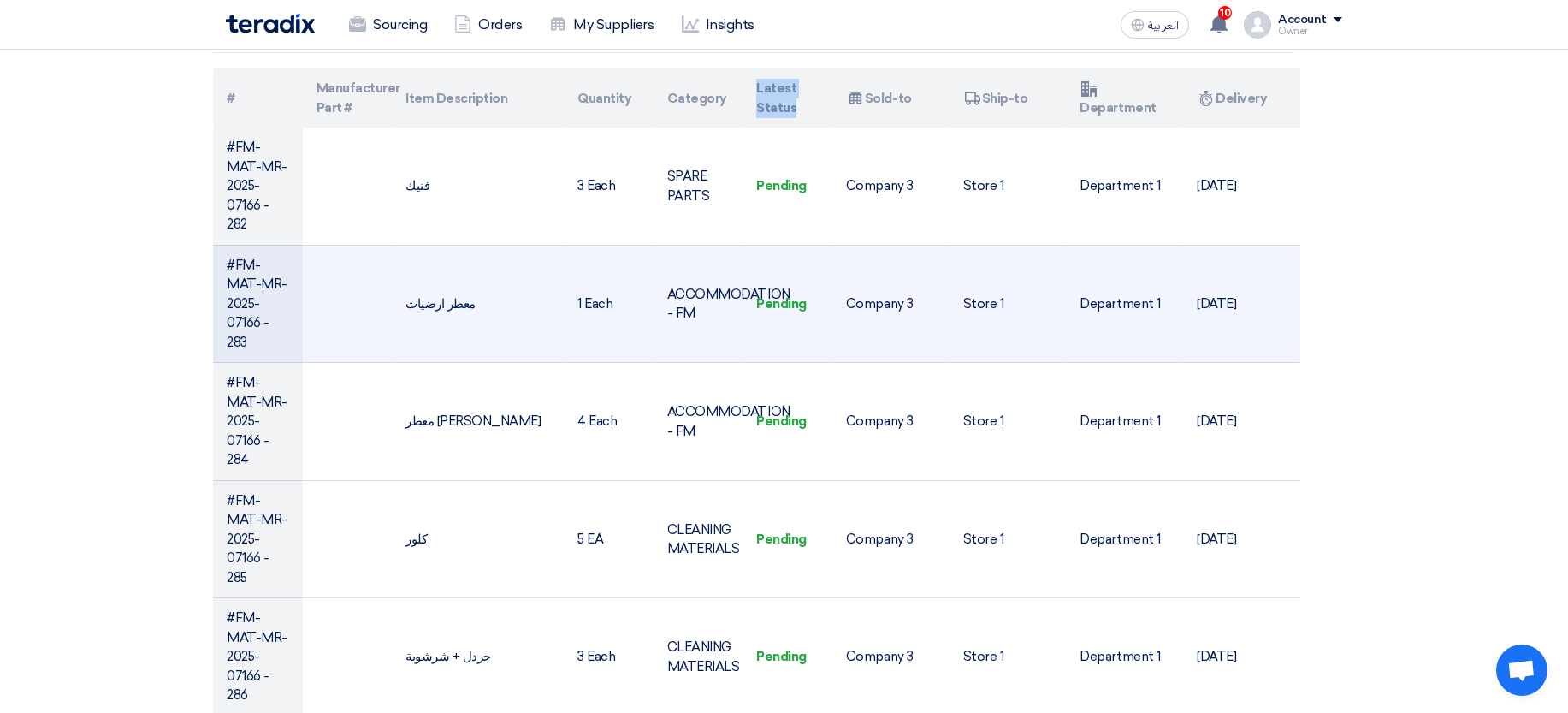
drag, startPoint x: 252, startPoint y: 146, endPoint x: 271, endPoint y: 247, distance: 102.8
click at [271, 247] on tbody "#FM-MAT-MR-2025-07166 - 282 [GEOGRAPHIC_DATA] 3 Each SPARE PARTS Pending Compan…" at bounding box center [756, 597] width 1087 height 940
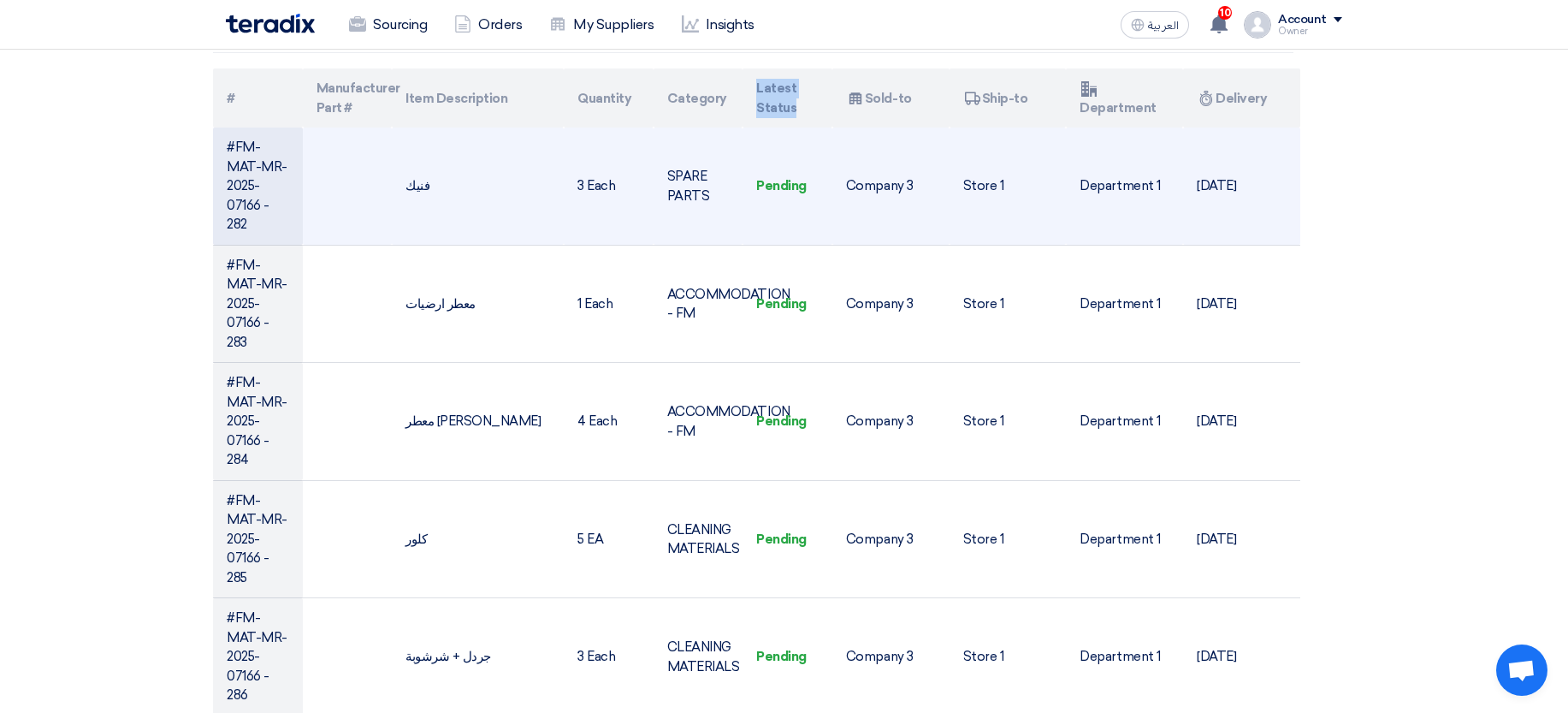
click at [288, 222] on td "#FM-MAT-MR-2025-07166 - 282" at bounding box center [257, 186] width 89 height 118
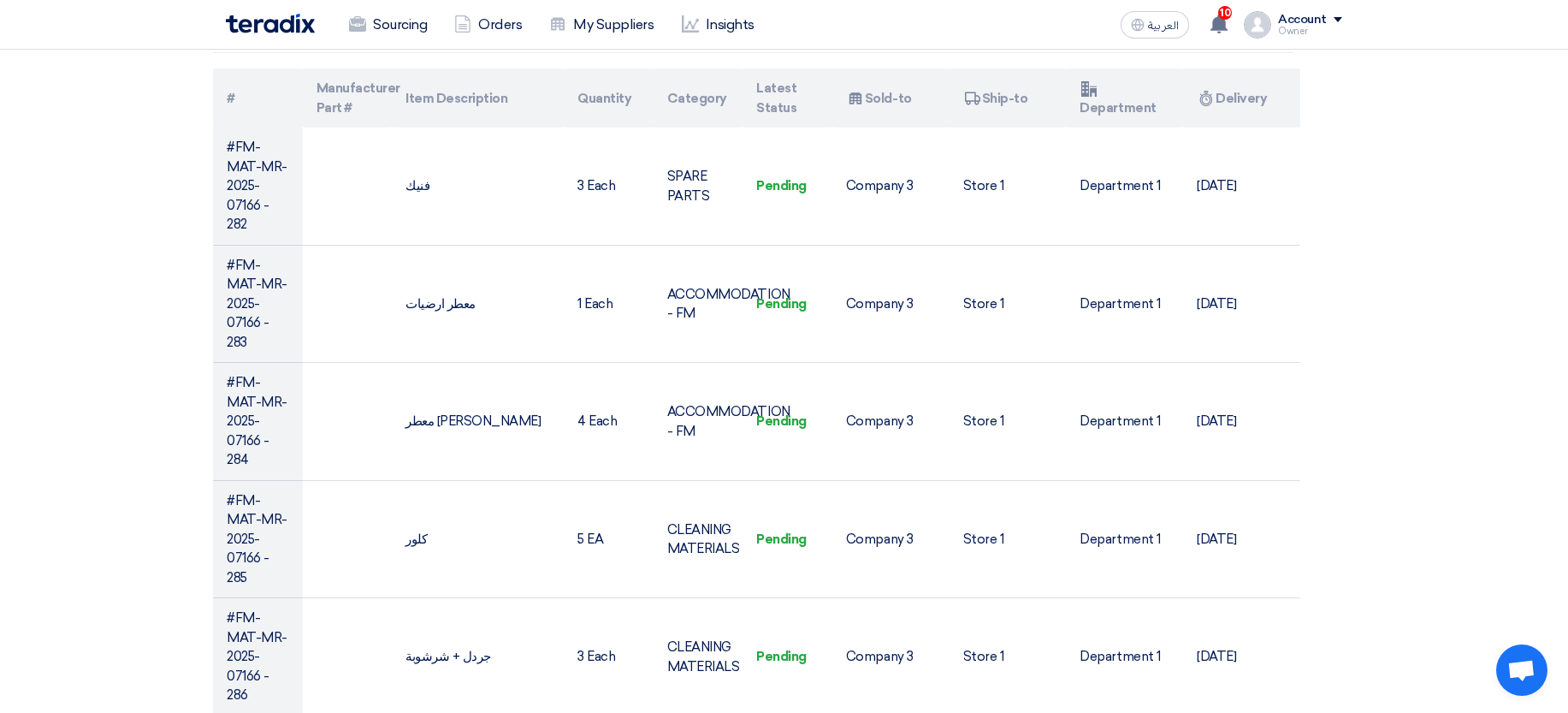
click at [356, 105] on th "Manufacturer Part #" at bounding box center [348, 97] width 89 height 59
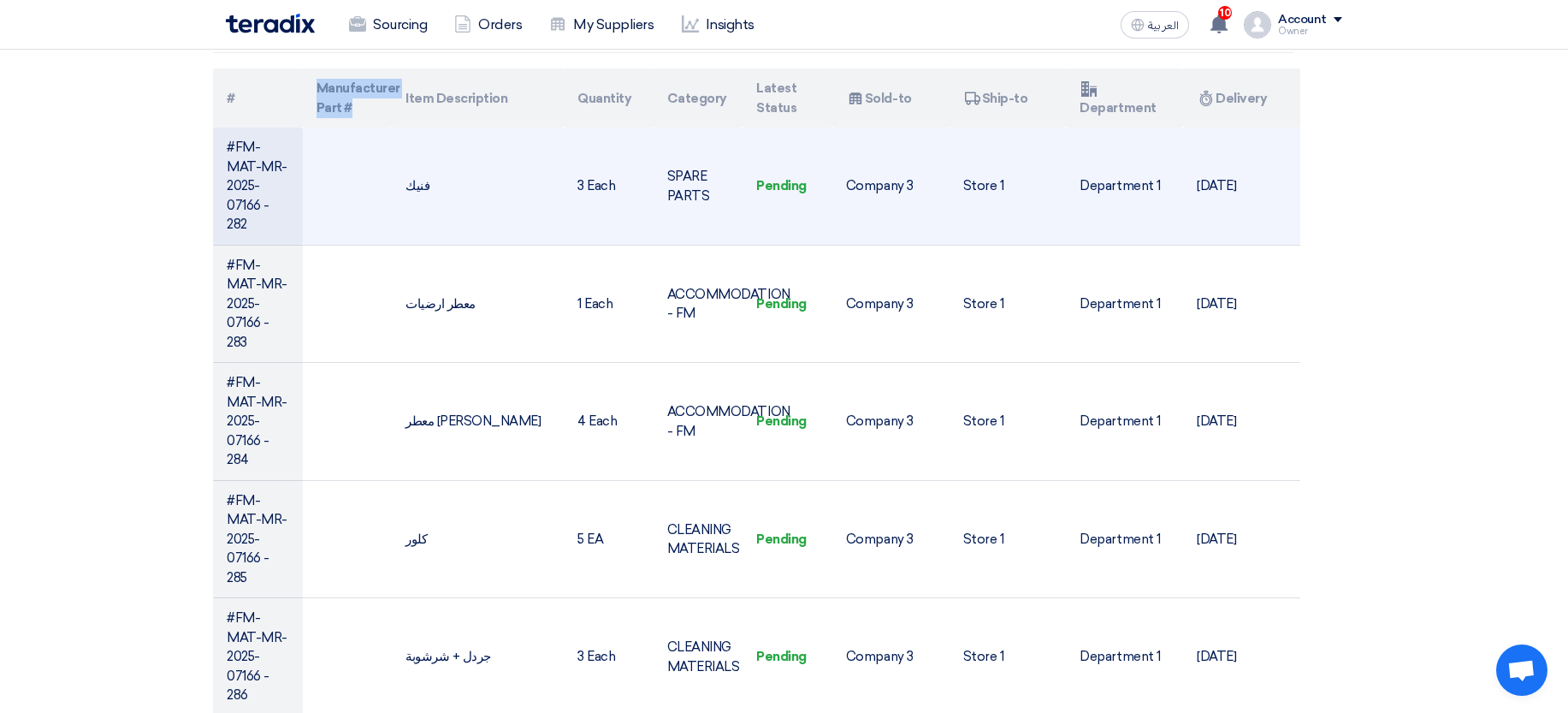
drag, startPoint x: 328, startPoint y: 72, endPoint x: 371, endPoint y: 127, distance: 69.8
click at [365, 125] on th "Manufacturer Part #" at bounding box center [348, 97] width 89 height 59
click at [383, 127] on td at bounding box center [348, 186] width 89 height 118
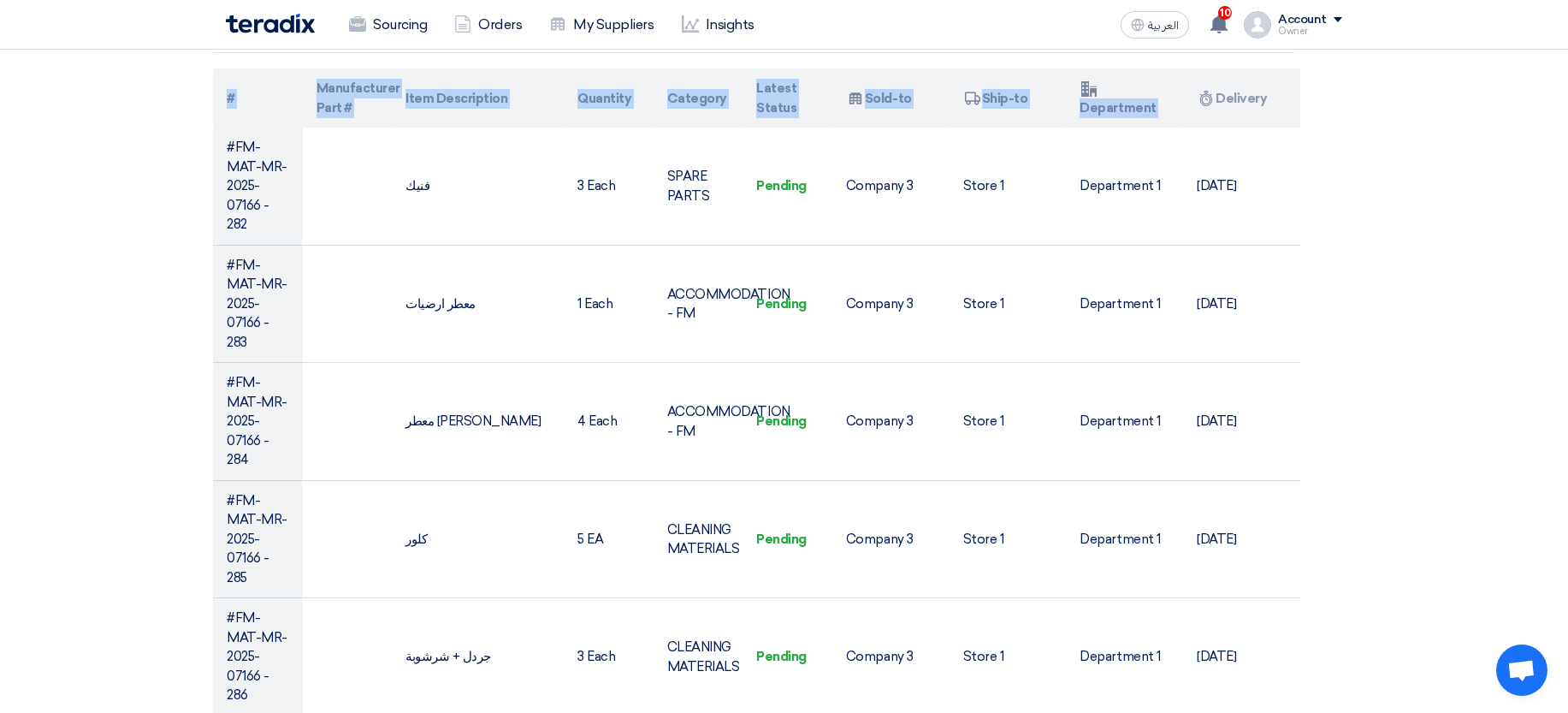
drag, startPoint x: 1212, startPoint y: 89, endPoint x: 1417, endPoint y: 102, distance: 205.4
click at [1376, 102] on section "PR For #FM-MAT-MR-2025-07166 Requester Details Requester 1 Requester, [EMAIL_AD…" at bounding box center [784, 418] width 1568 height 1465
click at [1474, 102] on section "PR For #FM-MAT-MR-2025-07166 Requester Details Requester 1 Requester, [EMAIL_AD…" at bounding box center [784, 418] width 1568 height 1465
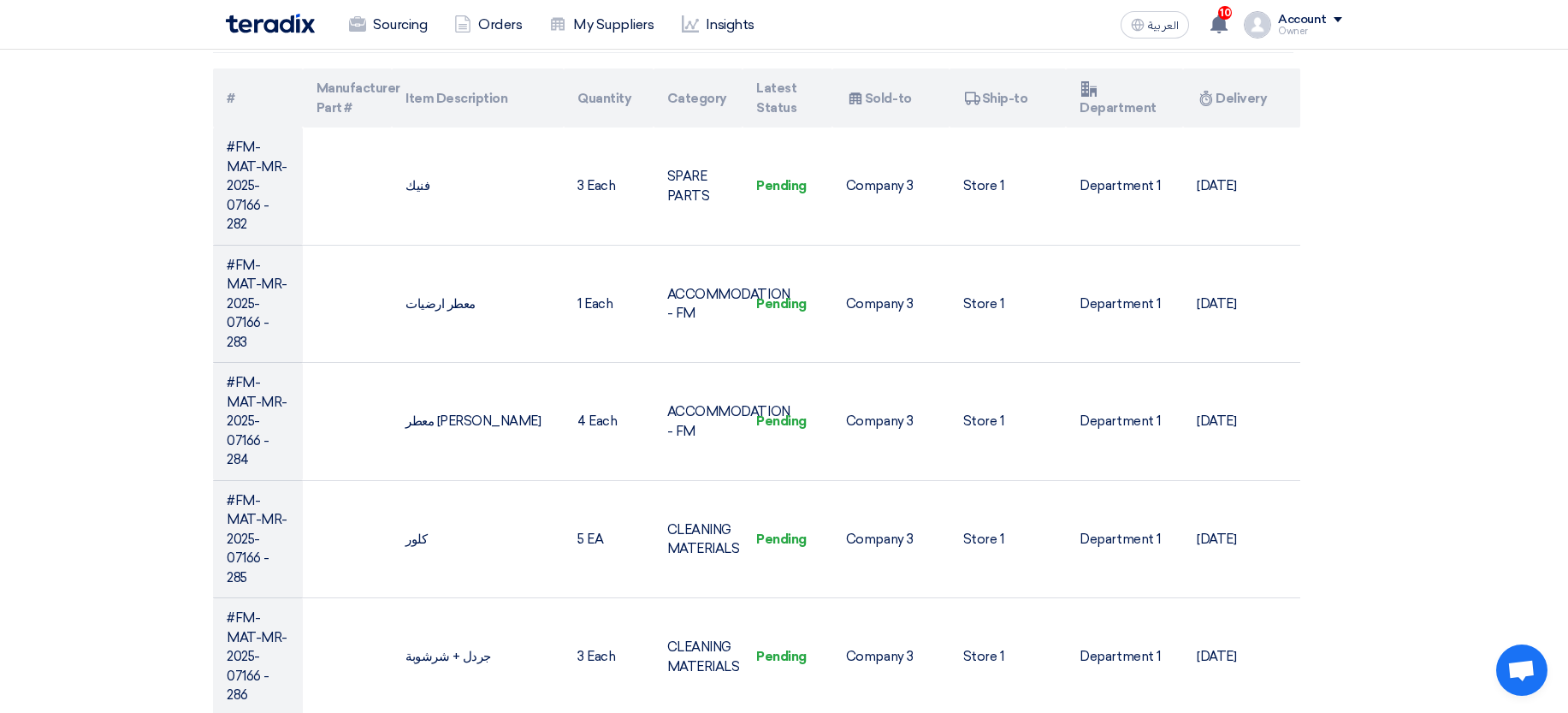
click at [1162, 123] on th "Attachments Department" at bounding box center [1124, 97] width 118 height 59
drag, startPoint x: 1064, startPoint y: 97, endPoint x: 1168, endPoint y: 109, distance: 104.7
click at [1168, 109] on tr "# Manufacturer Part # Item Description Quantity Category Latest Status Attachme…" at bounding box center [756, 97] width 1087 height 59
click at [1160, 110] on th "Attachments Department" at bounding box center [1124, 97] width 118 height 59
drag, startPoint x: 1089, startPoint y: 83, endPoint x: 1134, endPoint y: 119, distance: 57.6
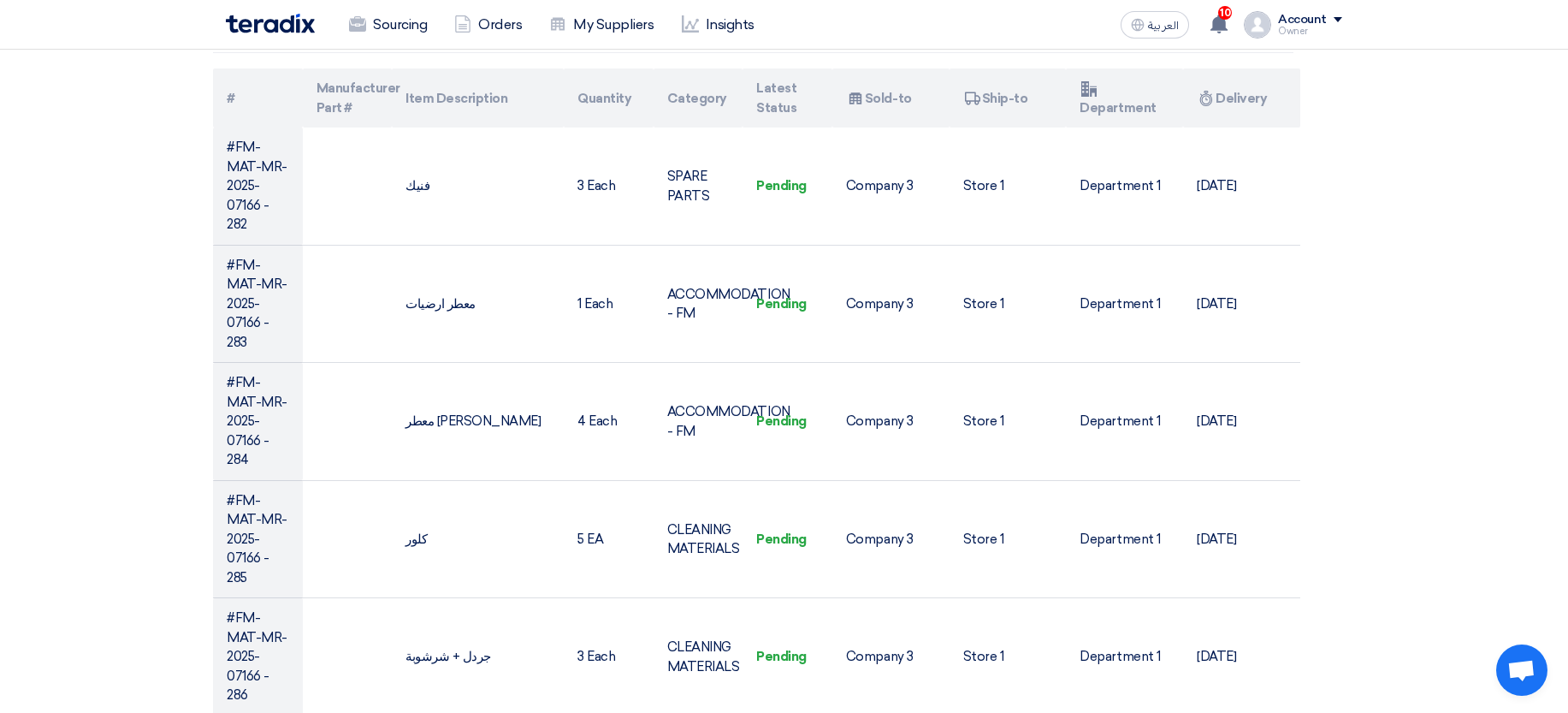
click at [1134, 119] on th "Attachments Department" at bounding box center [1124, 97] width 118 height 59
click at [1134, 115] on th "Attachments Department" at bounding box center [1124, 97] width 118 height 59
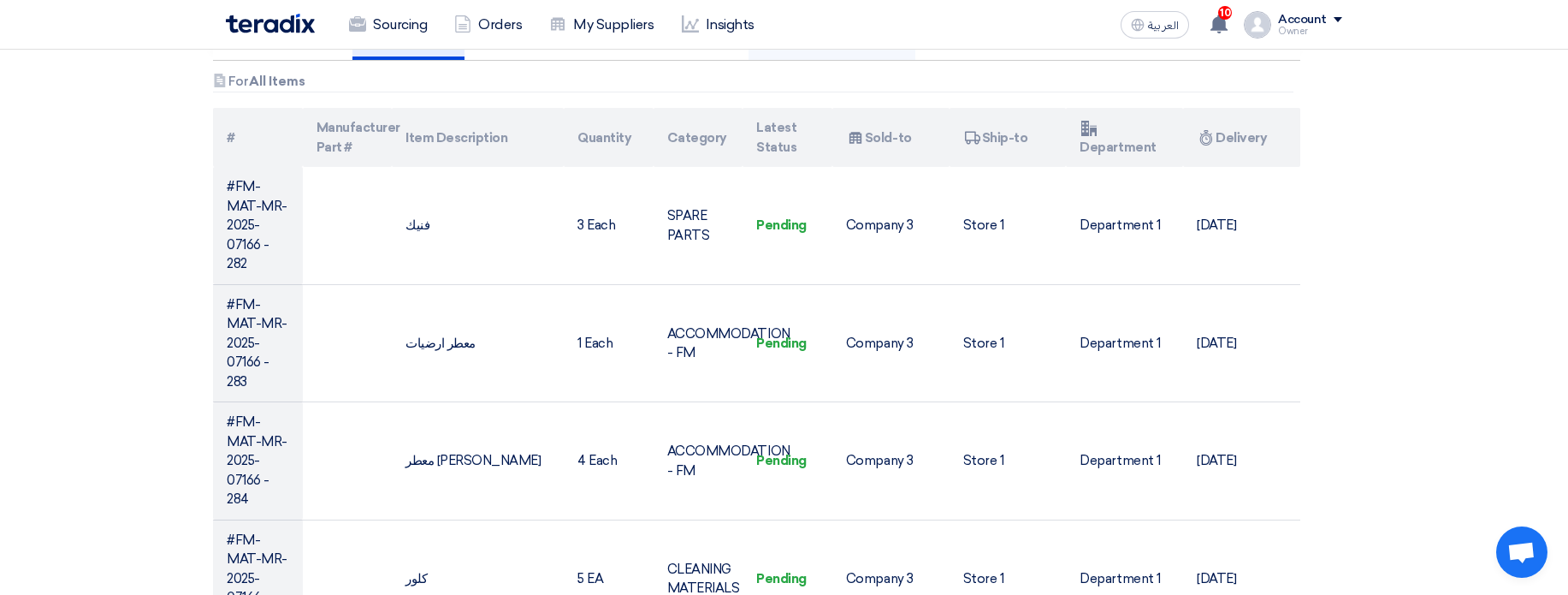
scroll to position [205, 0]
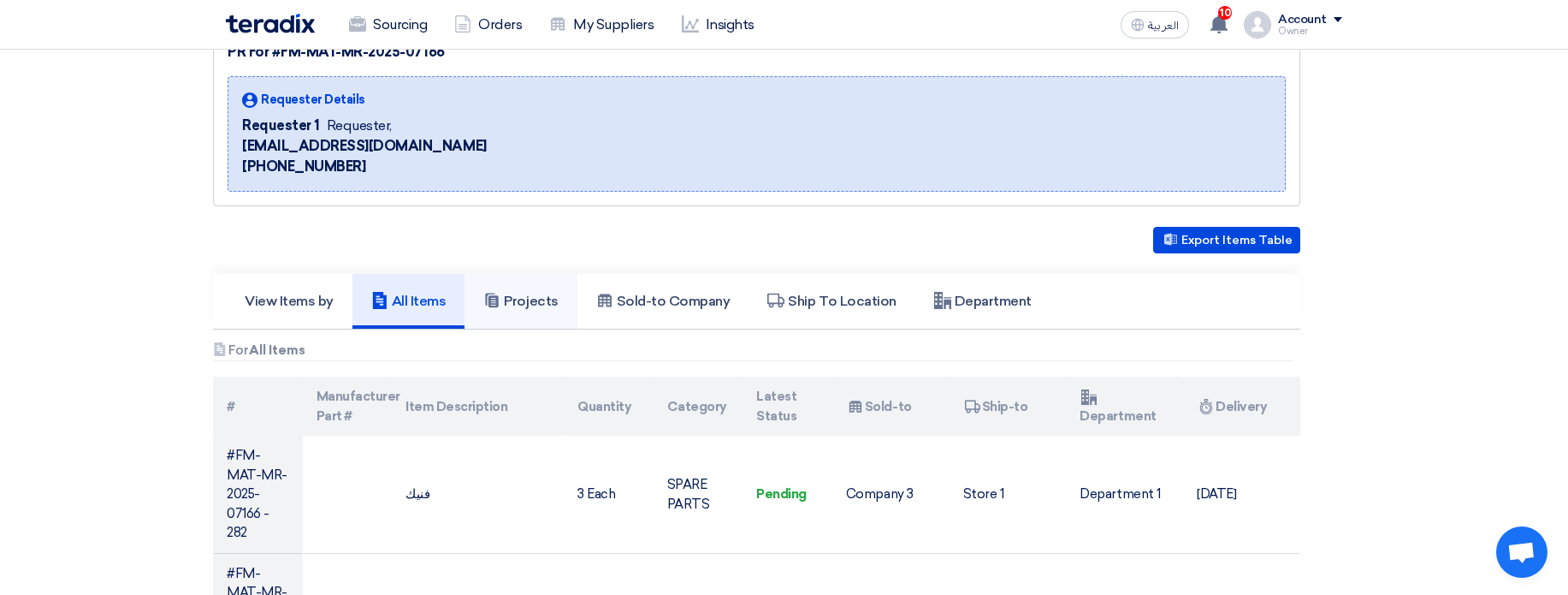
click at [526, 305] on h5 "Projects" at bounding box center [521, 301] width 75 height 18
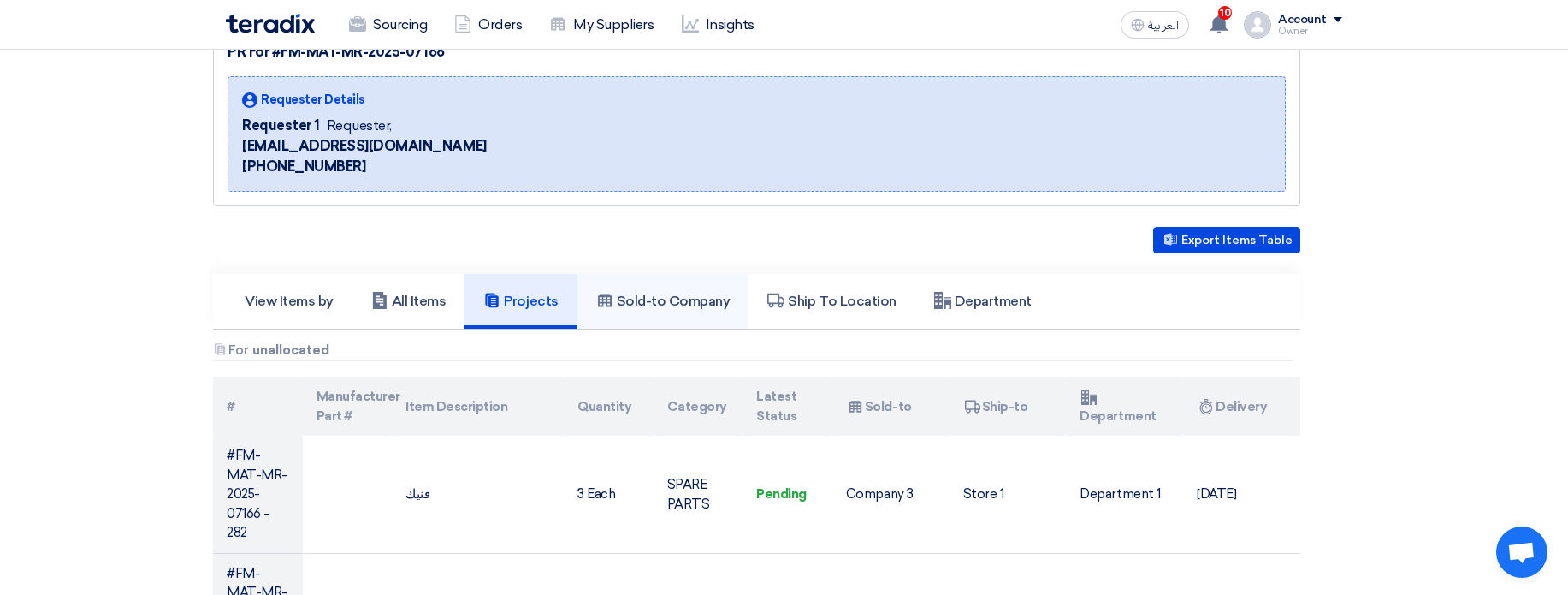
click at [630, 306] on h5 "Sold-to Company" at bounding box center [664, 301] width 134 height 18
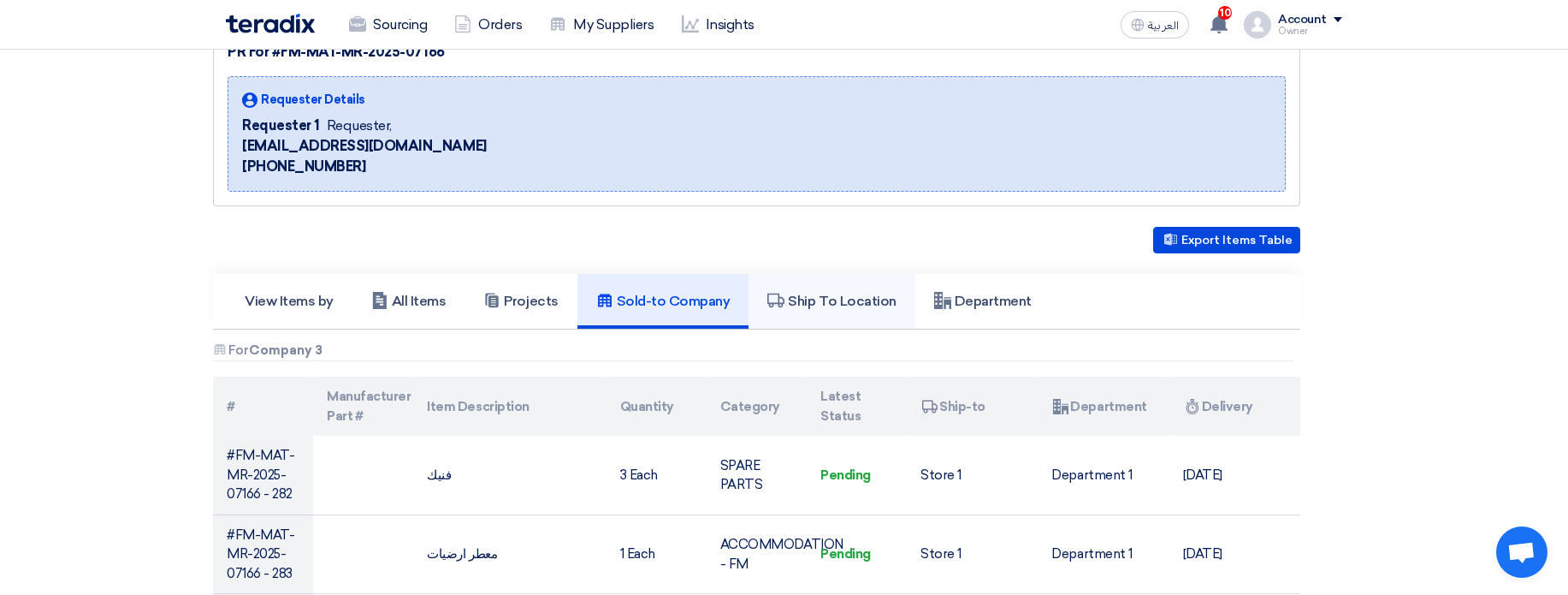
click at [778, 297] on icon at bounding box center [776, 300] width 17 height 18
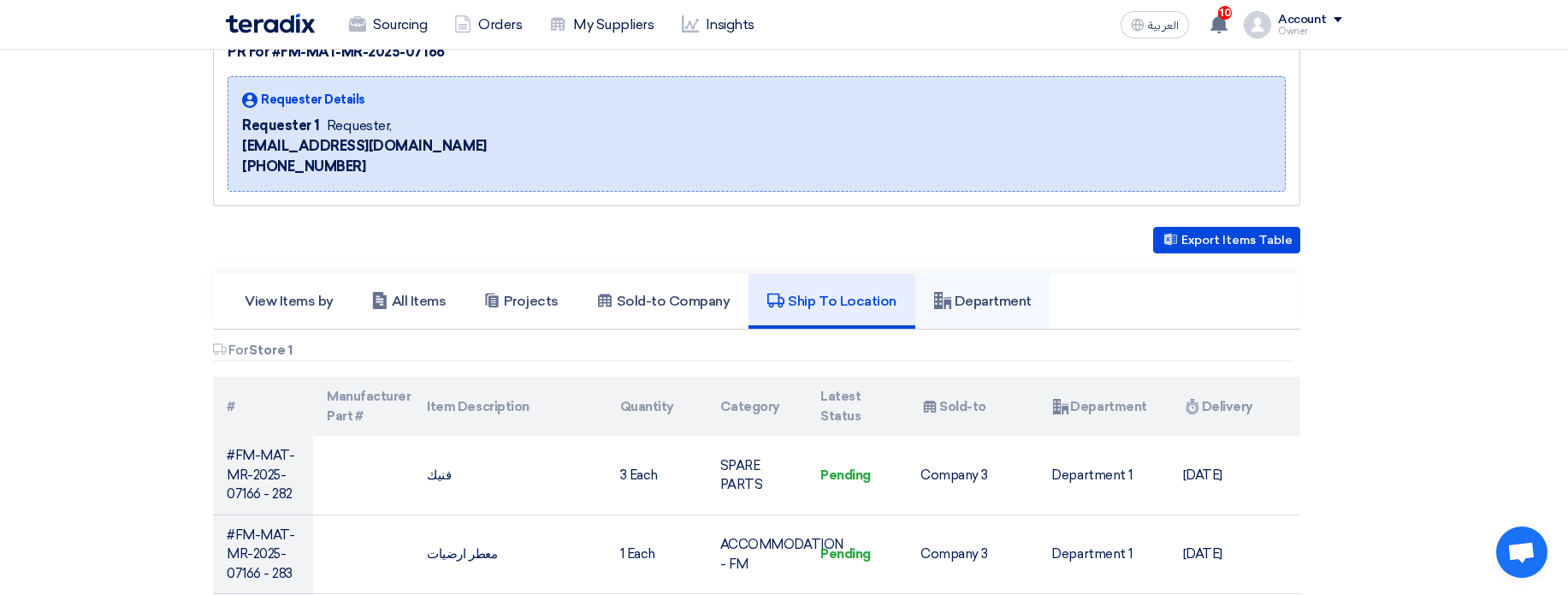
click at [1000, 293] on h5 "Department" at bounding box center [983, 301] width 97 height 18
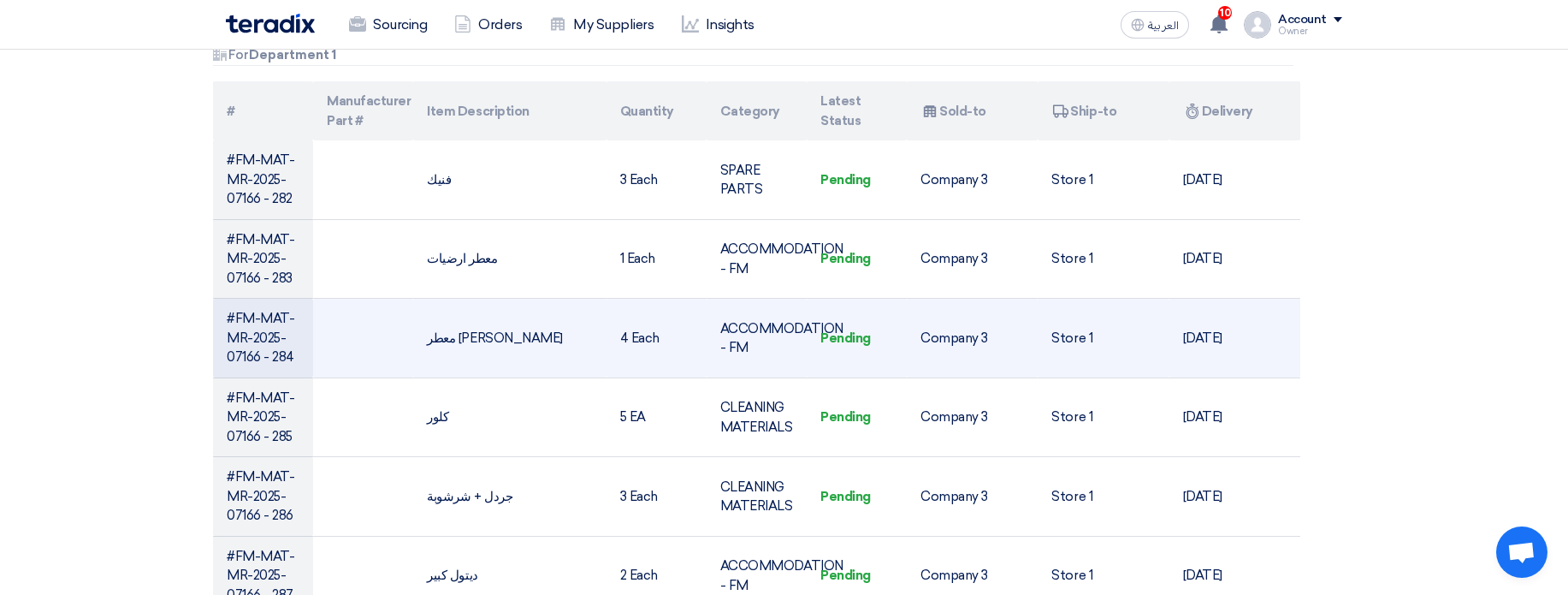
scroll to position [513, 0]
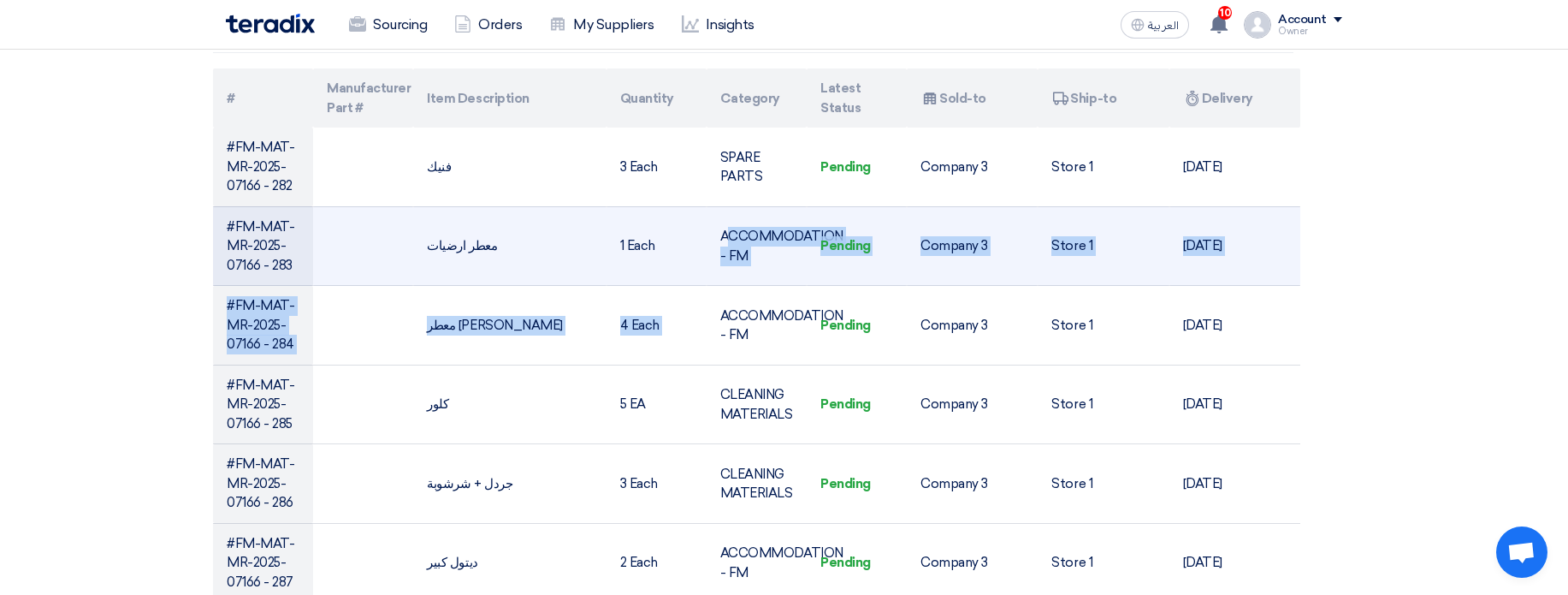
drag, startPoint x: 757, startPoint y: 273, endPoint x: 772, endPoint y: 273, distance: 15.0
click at [775, 292] on tbody "#FM-MAT-MR-2025-07166 - 282 [GEOGRAPHIC_DATA] 3 Each SPARE PARTS Pending Compan…" at bounding box center [756, 443] width 1087 height 633
click at [780, 248] on td "ACCOMMODATION - FM" at bounding box center [756, 246] width 100 height 80
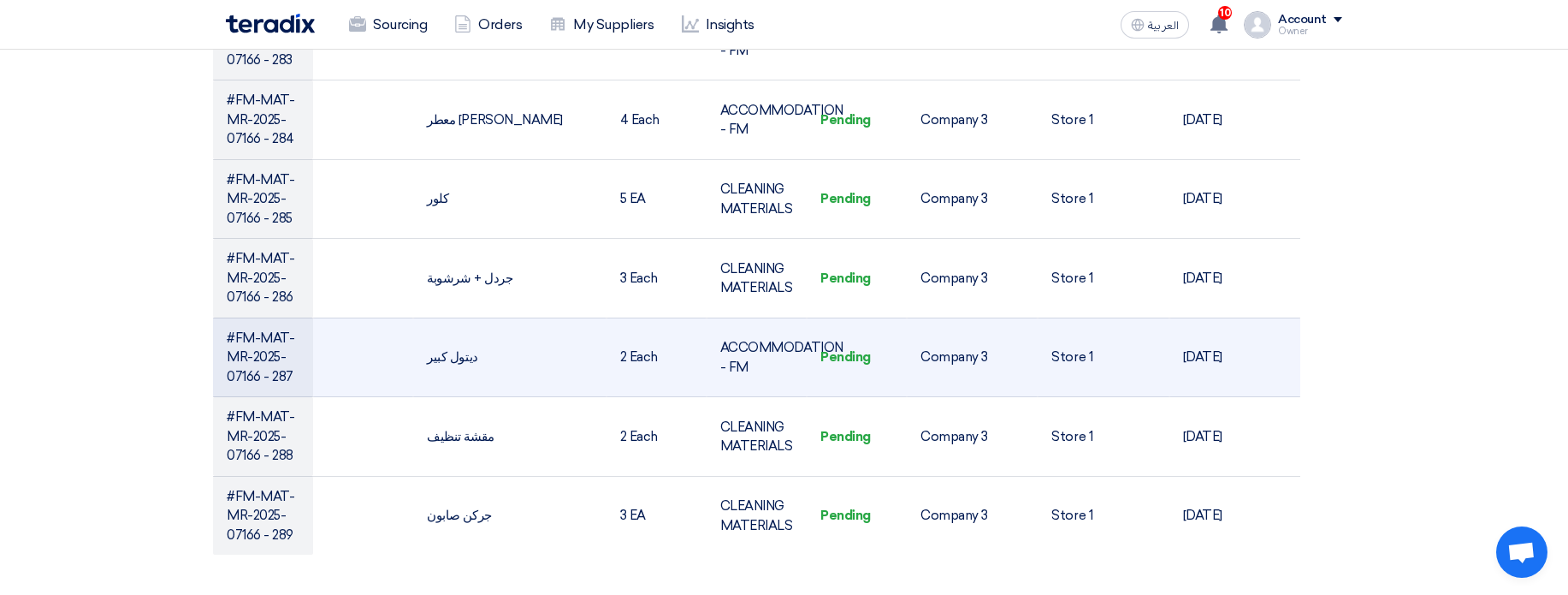
click at [831, 348] on td "Pending" at bounding box center [856, 358] width 100 height 80
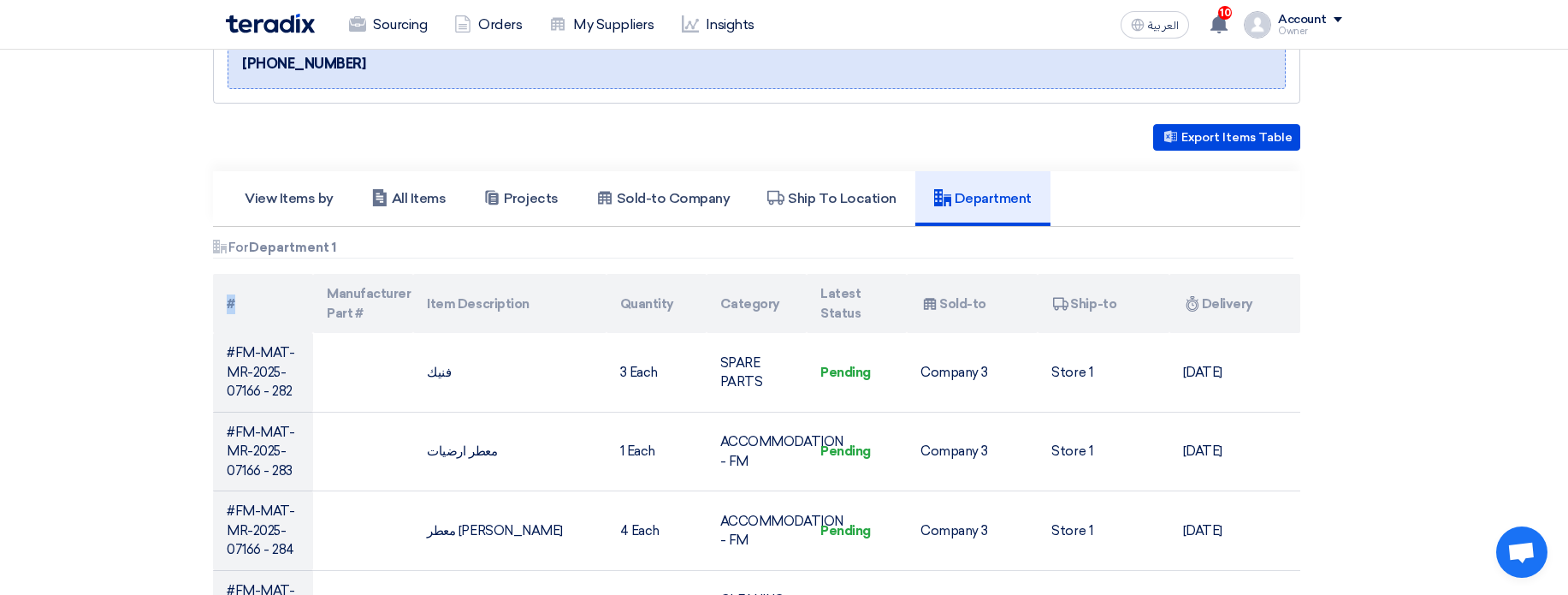
drag, startPoint x: 222, startPoint y: 299, endPoint x: 372, endPoint y: 308, distance: 150.3
click at [280, 304] on th "#" at bounding box center [262, 303] width 100 height 59
click at [680, 310] on th "Quantity" at bounding box center [656, 303] width 100 height 59
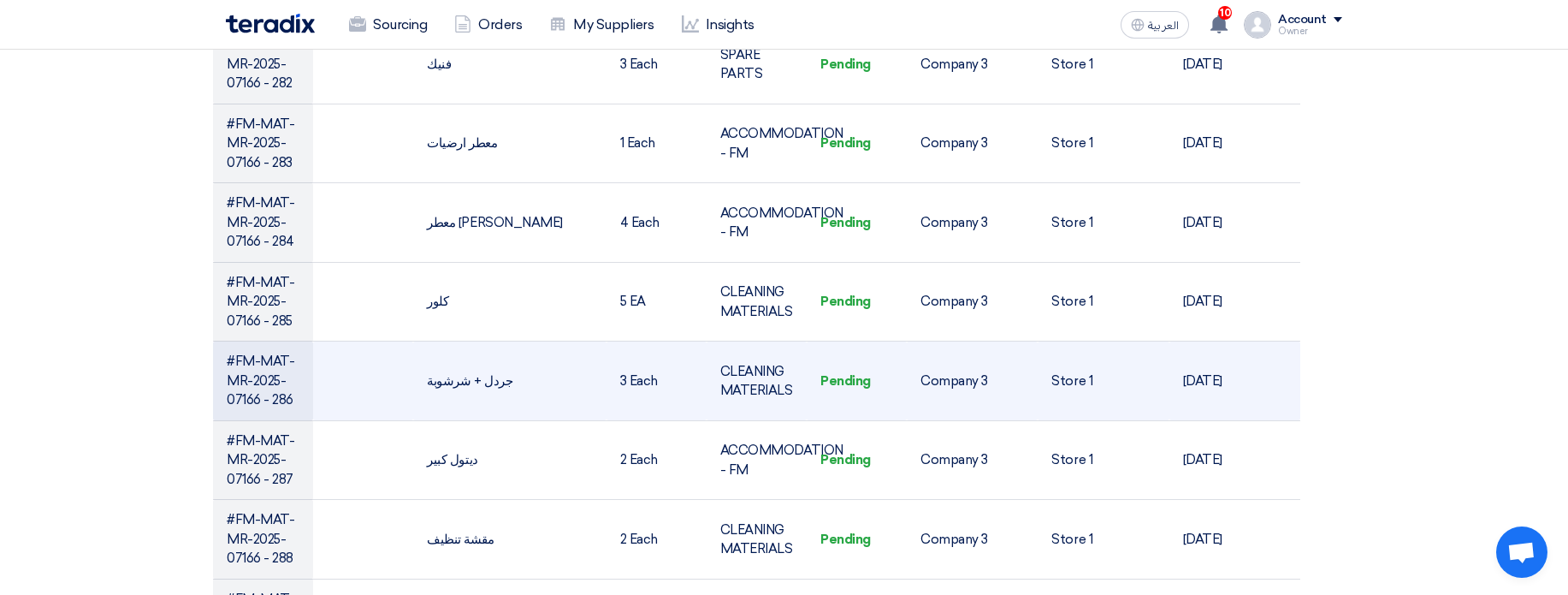
scroll to position [205, 0]
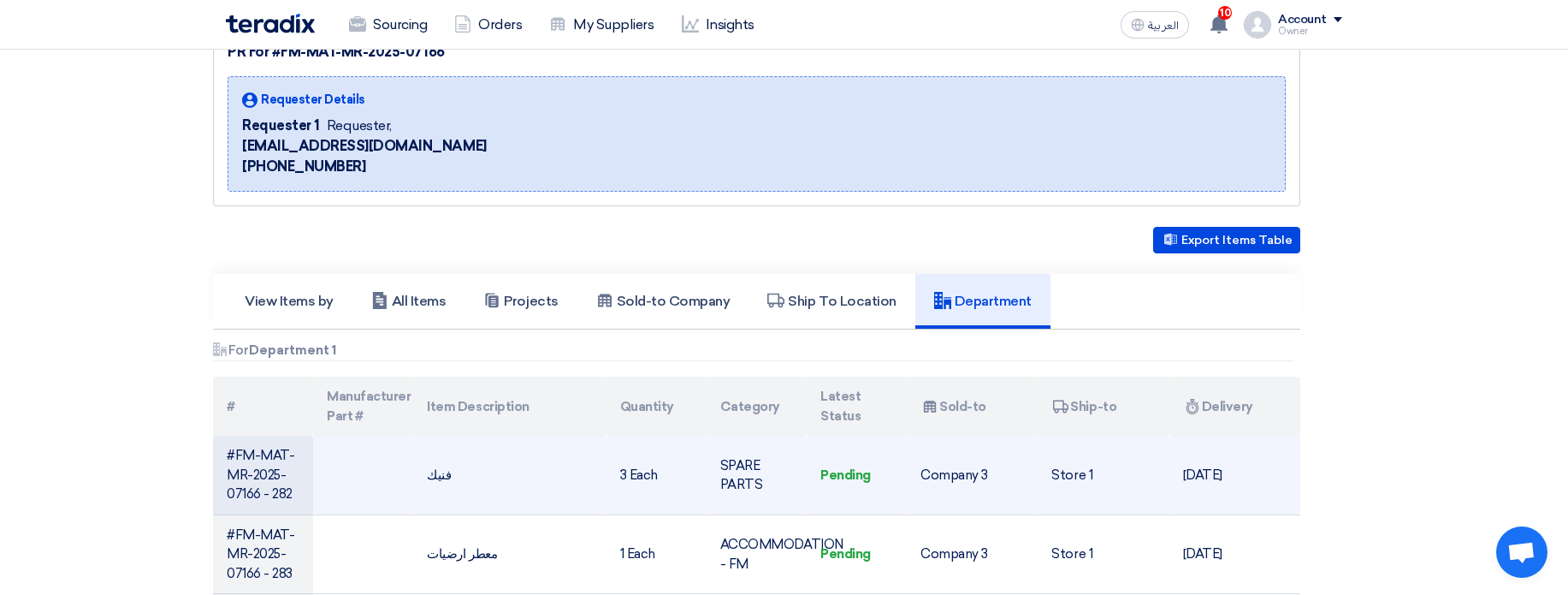
click at [259, 454] on td "#FM-MAT-MR-2025-07166 - 282" at bounding box center [262, 474] width 100 height 79
drag, startPoint x: 259, startPoint y: 454, endPoint x: 281, endPoint y: 496, distance: 47.4
click at [281, 496] on td "#FM-MAT-MR-2025-07166 - 282" at bounding box center [262, 474] width 100 height 79
drag, startPoint x: 281, startPoint y: 496, endPoint x: 248, endPoint y: 436, distance: 68.5
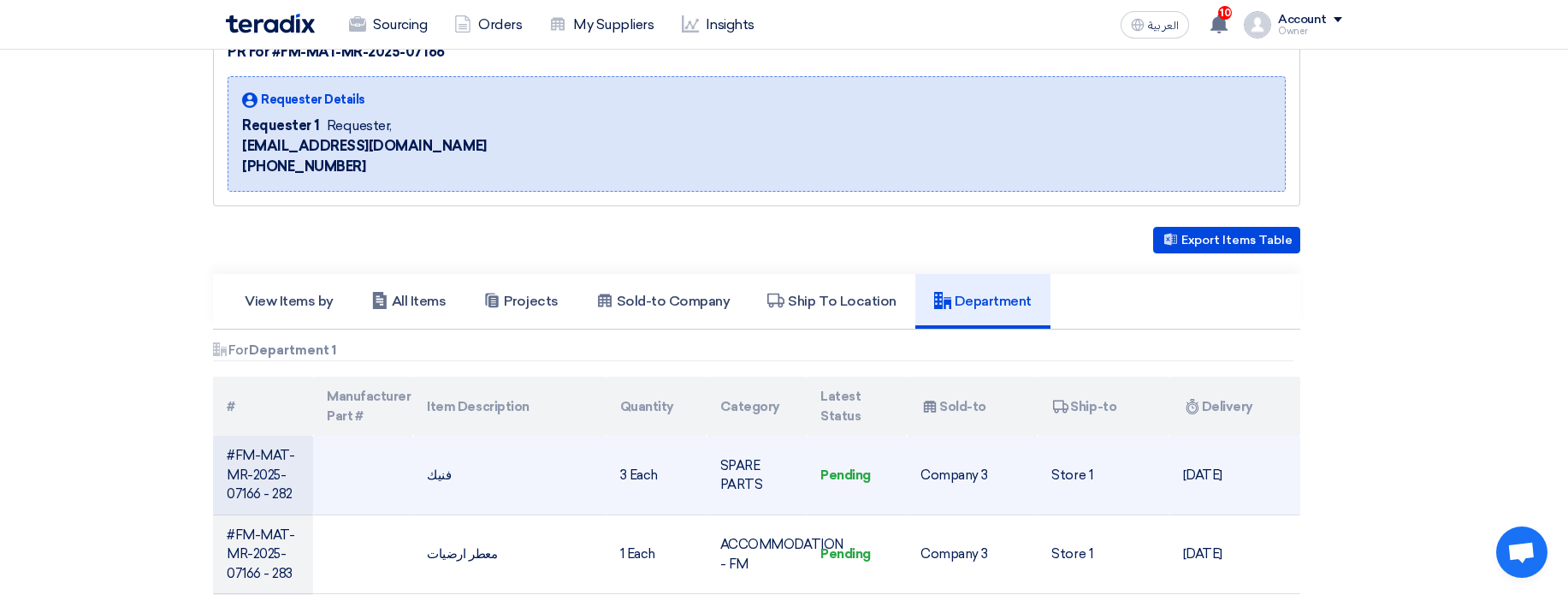
click at [248, 436] on td "#FM-MAT-MR-2025-07166 - 282" at bounding box center [262, 474] width 100 height 79
click at [261, 451] on td "#FM-MAT-MR-2025-07166 - 282" at bounding box center [262, 474] width 100 height 79
drag, startPoint x: 275, startPoint y: 448, endPoint x: 292, endPoint y: 499, distance: 53.8
click at [292, 499] on td "#FM-MAT-MR-2025-07166 - 282" at bounding box center [262, 474] width 100 height 79
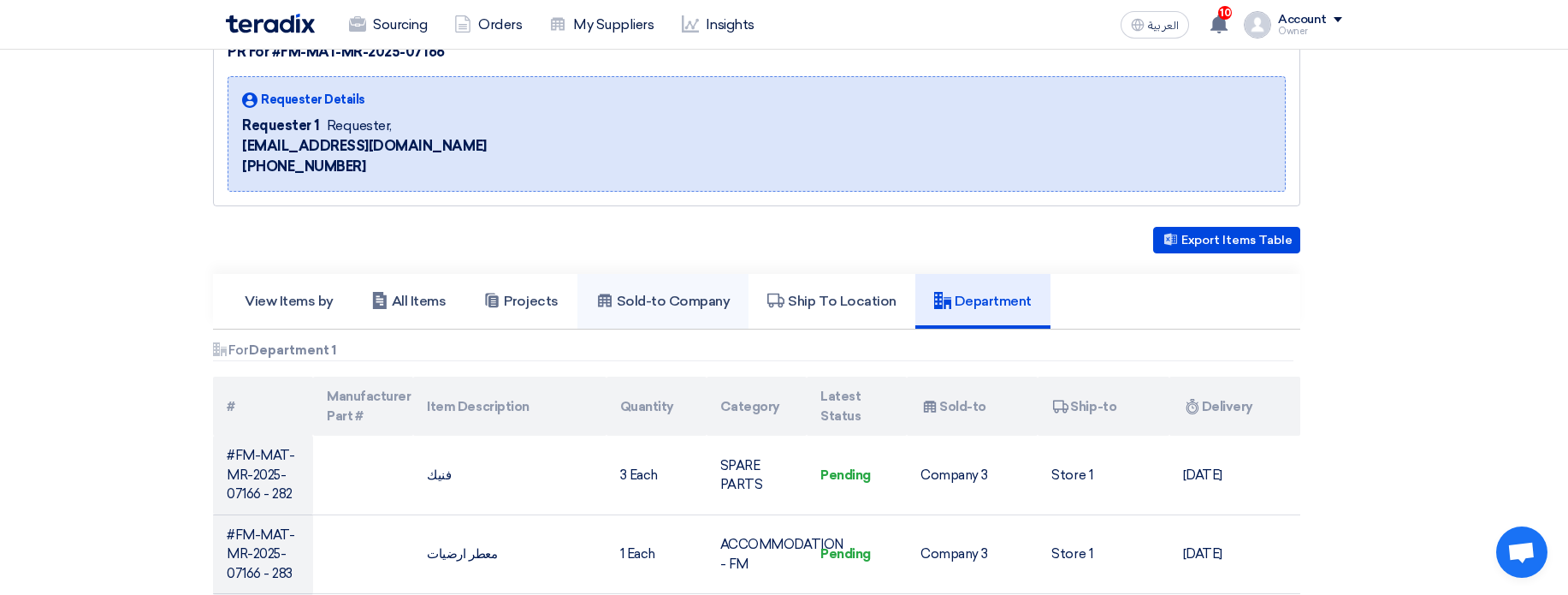
click at [598, 299] on icon at bounding box center [605, 300] width 17 height 18
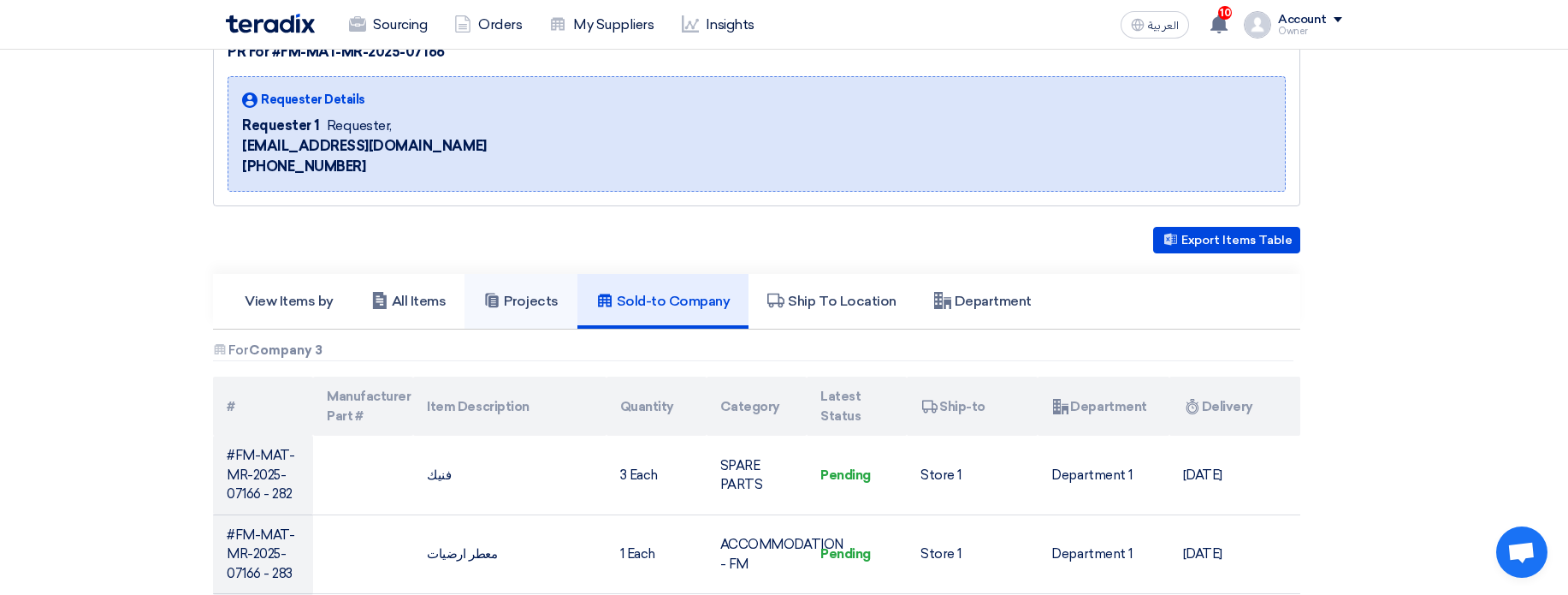
click at [467, 304] on link "Projects" at bounding box center [520, 301] width 112 height 54
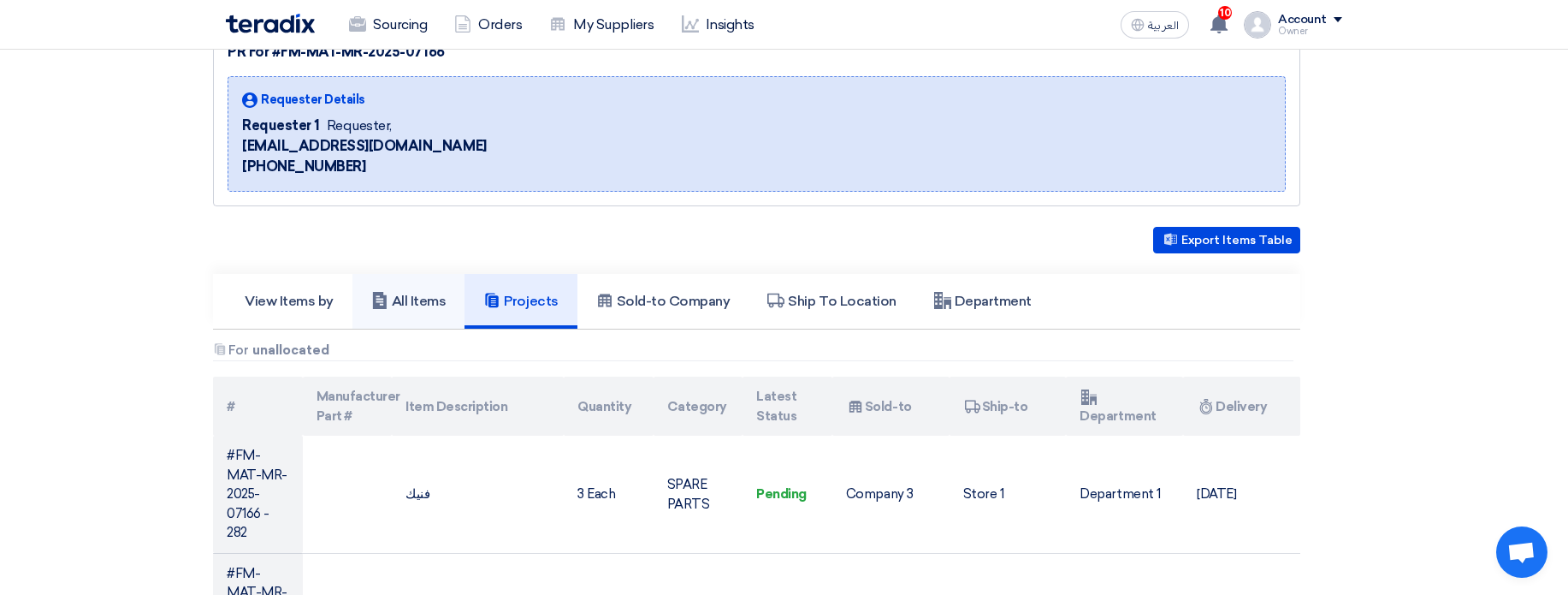
click at [413, 304] on h5 "All Items" at bounding box center [408, 301] width 75 height 18
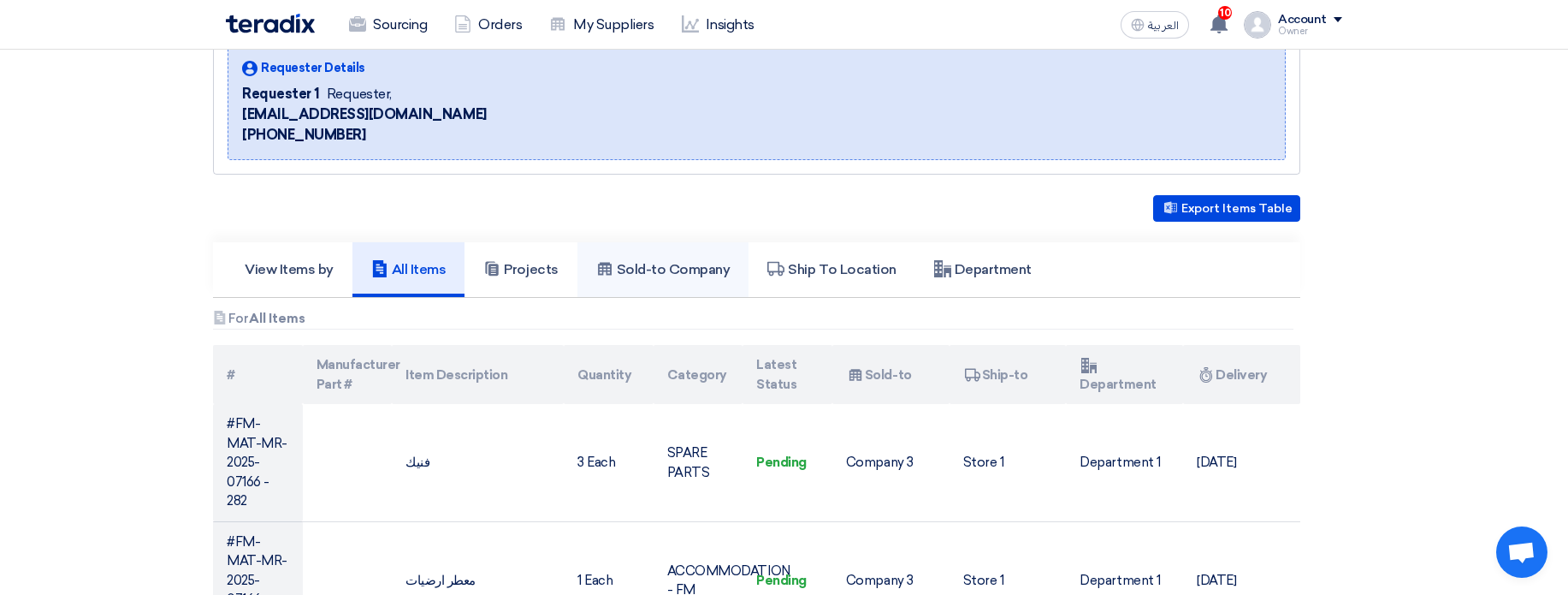
scroll to position [103, 0]
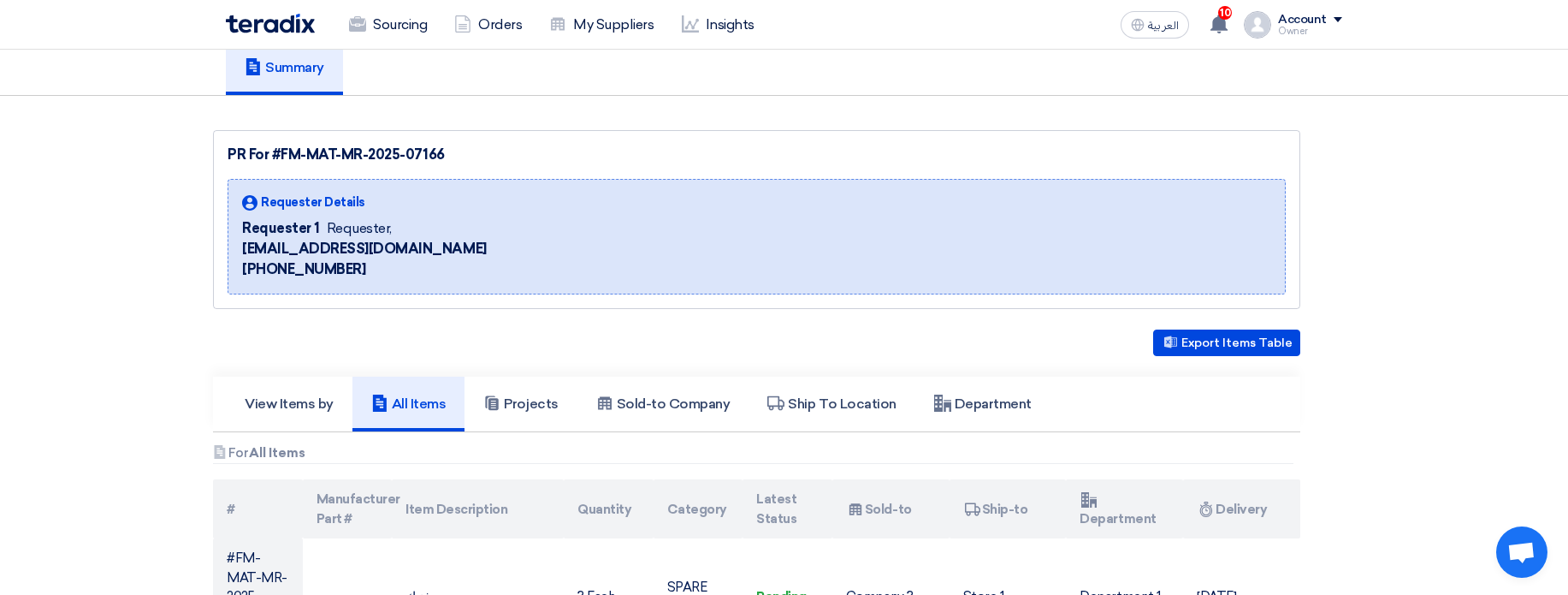
drag, startPoint x: 281, startPoint y: 219, endPoint x: 368, endPoint y: 270, distance: 100.8
click at [348, 270] on div "Requester Details Requester 1 Requester, [EMAIL_ADDRESS][DOMAIN_NAME] [PHONE_NU…" at bounding box center [364, 236] width 245 height 87
click at [538, 272] on div "Requester Details Requester 1 Requester, [EMAIL_ADDRESS][DOMAIN_NAME] [PHONE_NU…" at bounding box center [756, 236] width 1058 height 116
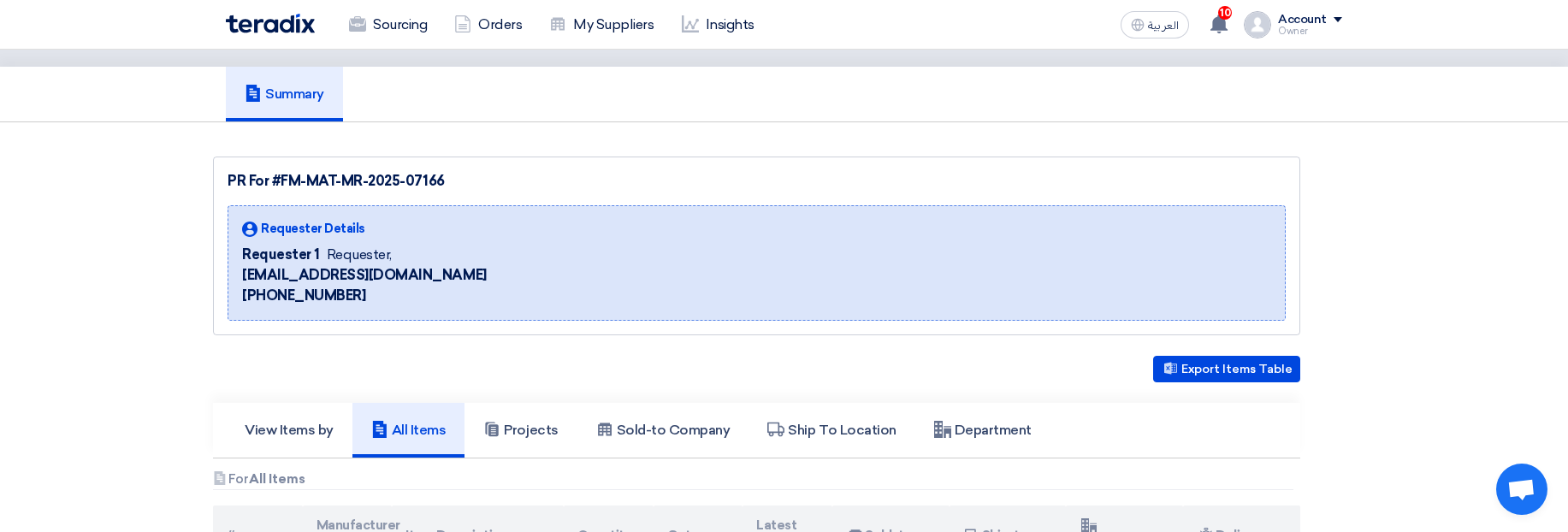
scroll to position [0, 0]
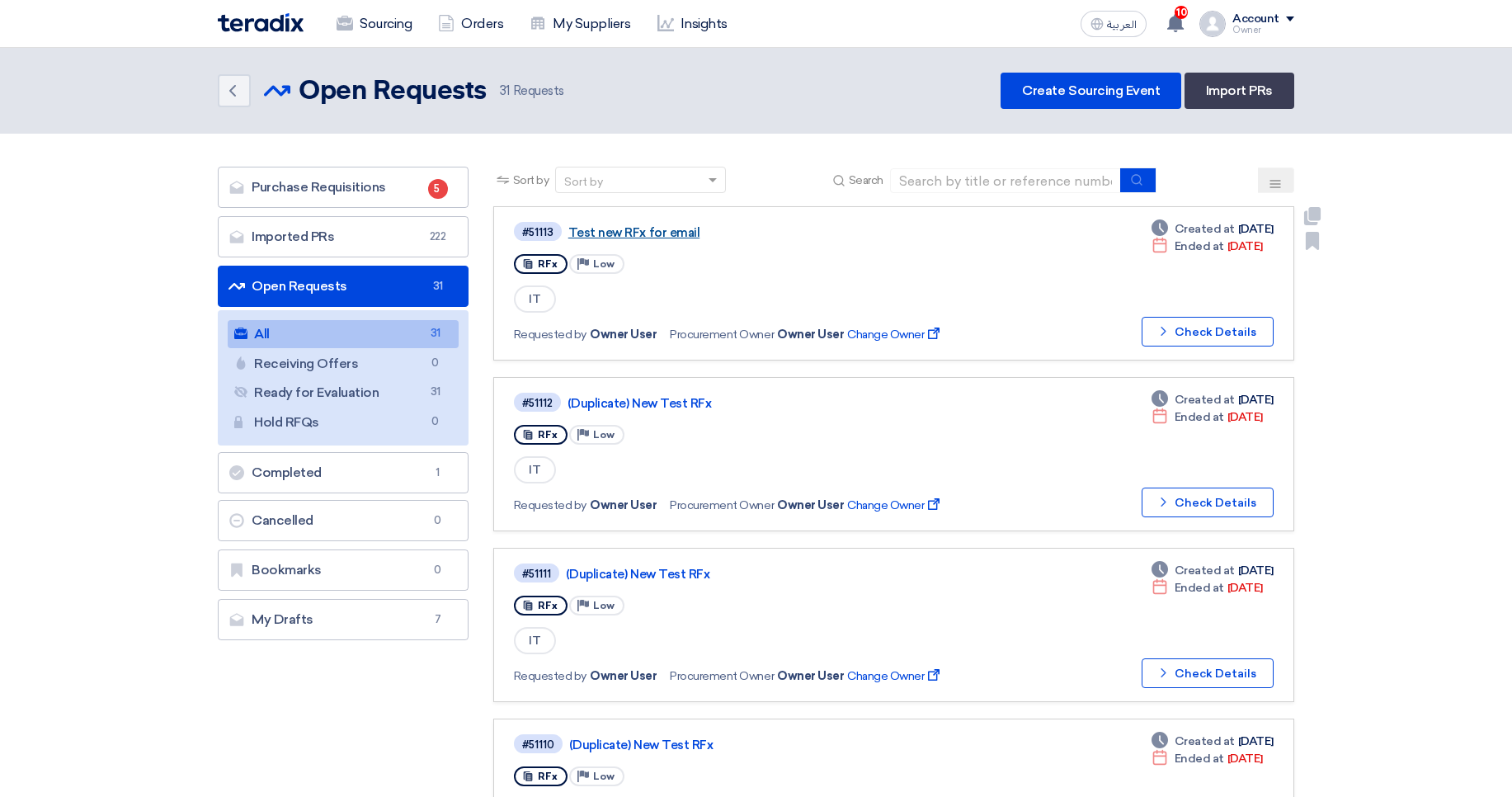
click at [619, 225] on link "Test new RFx for email" at bounding box center [775, 232] width 412 height 15
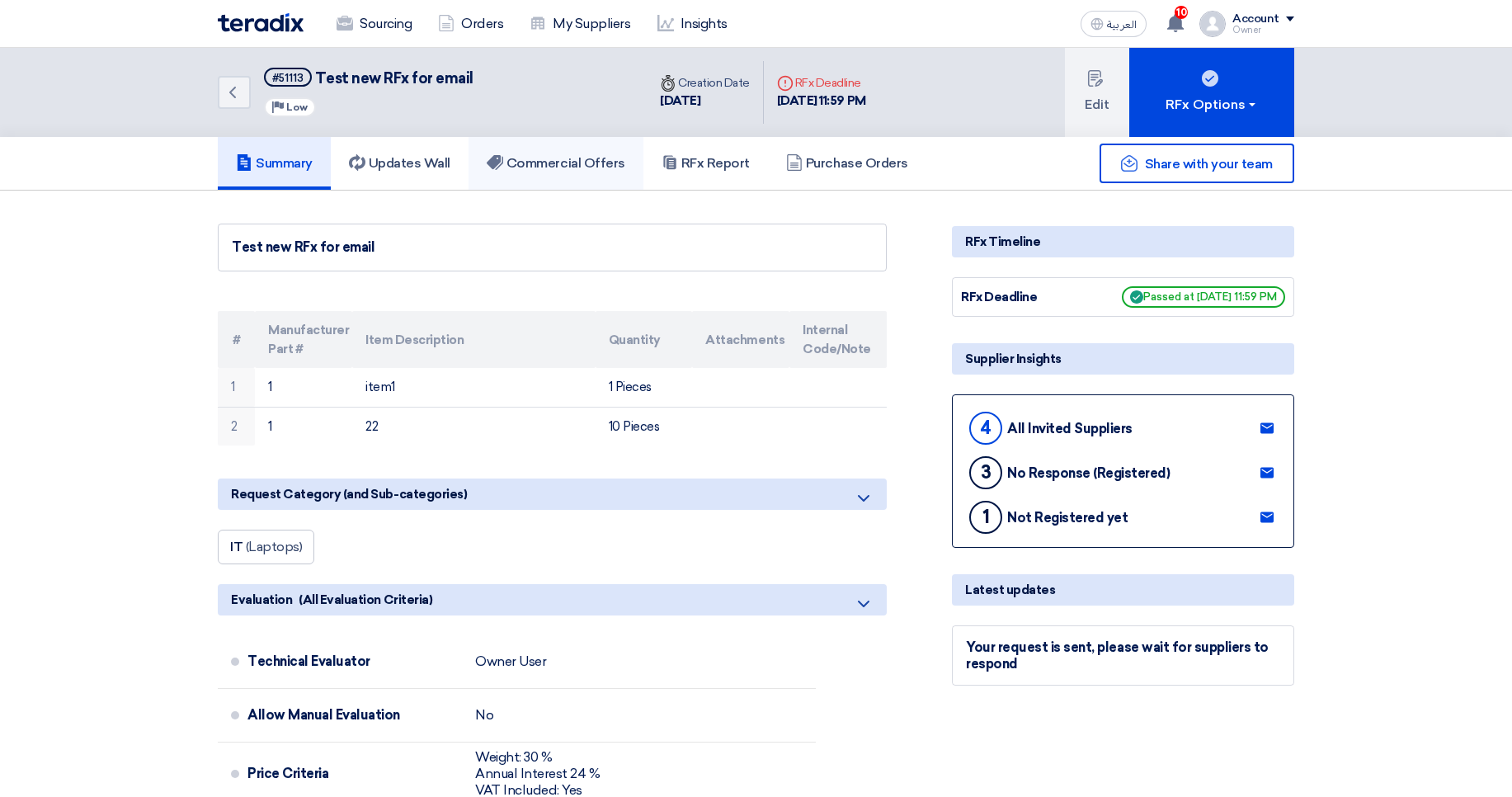
click at [503, 169] on icon at bounding box center [496, 163] width 17 height 17
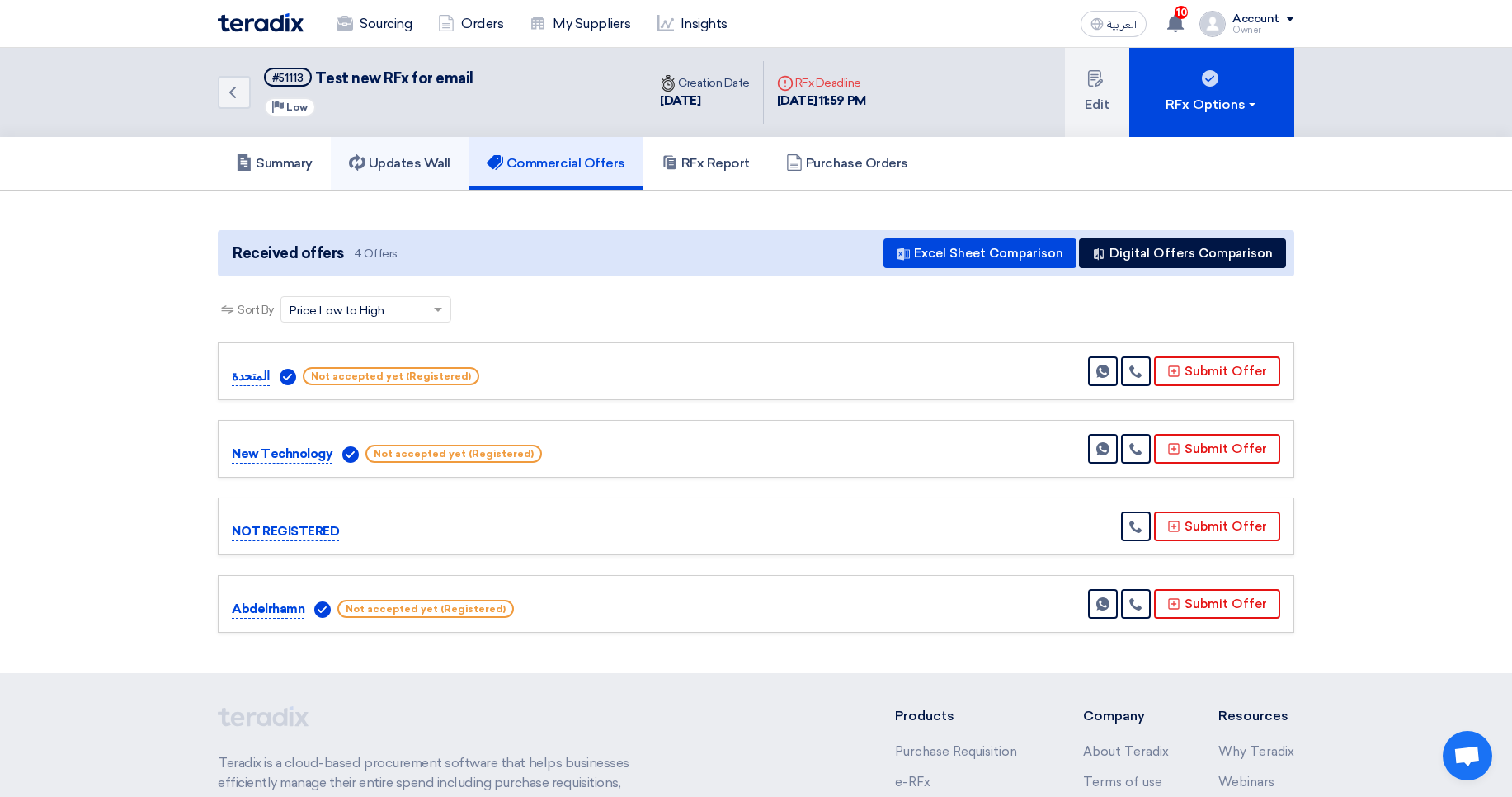
click at [419, 152] on link "Updates Wall" at bounding box center [399, 163] width 138 height 52
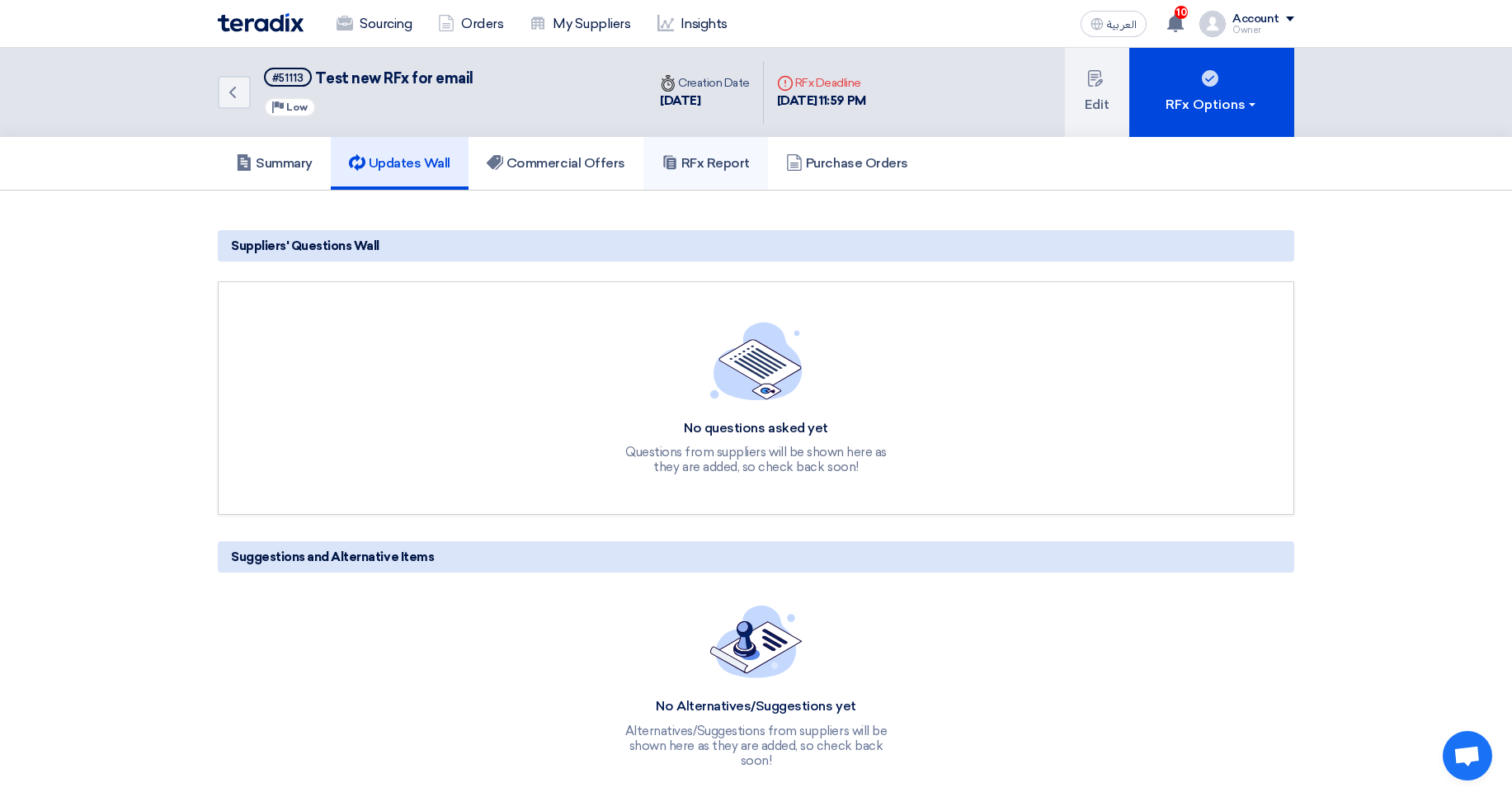
click at [713, 155] on h5 "RFx Report" at bounding box center [705, 164] width 88 height 17
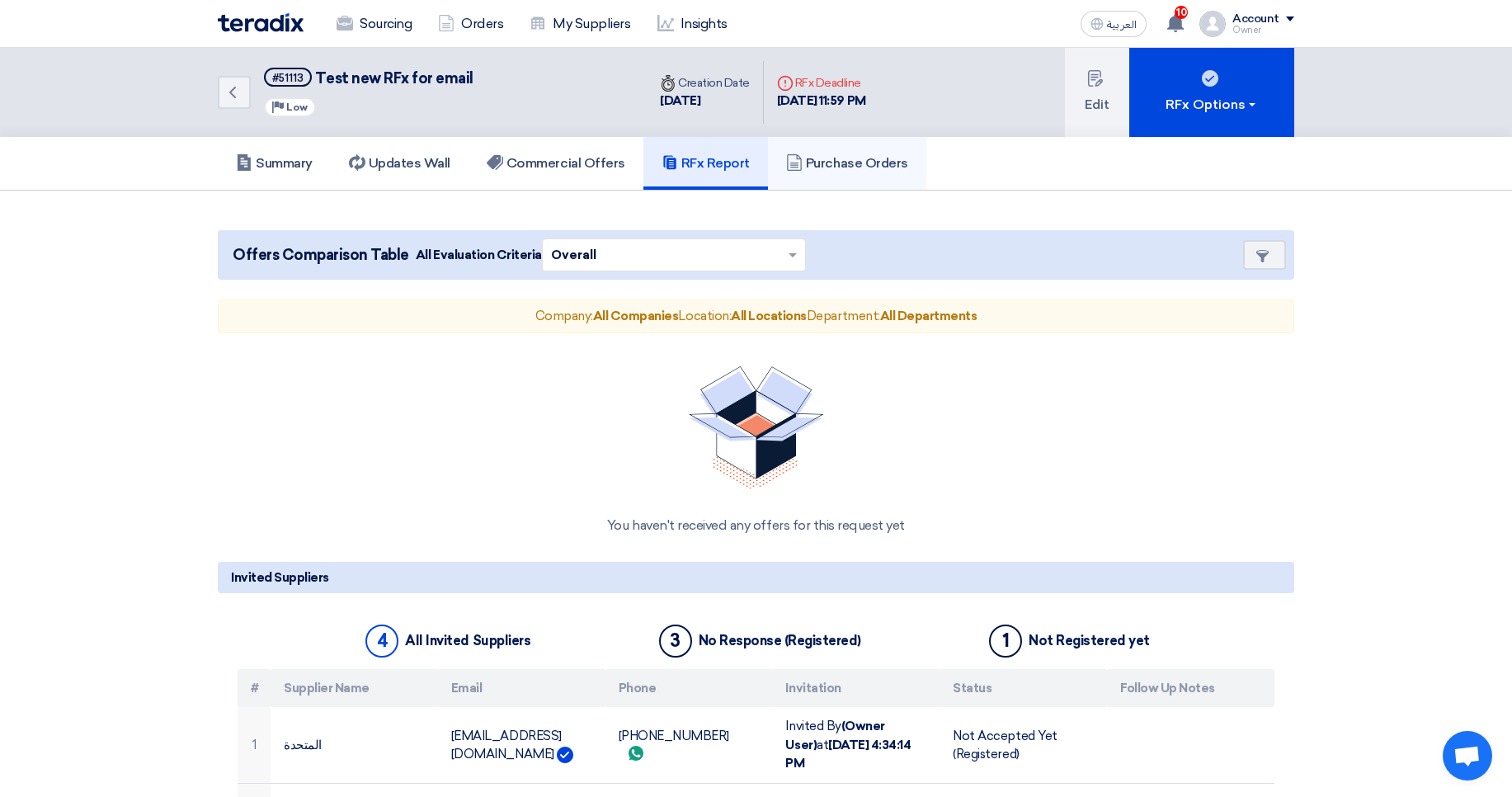
click at [858, 168] on h5 "Purchase Orders" at bounding box center [847, 164] width 122 height 17
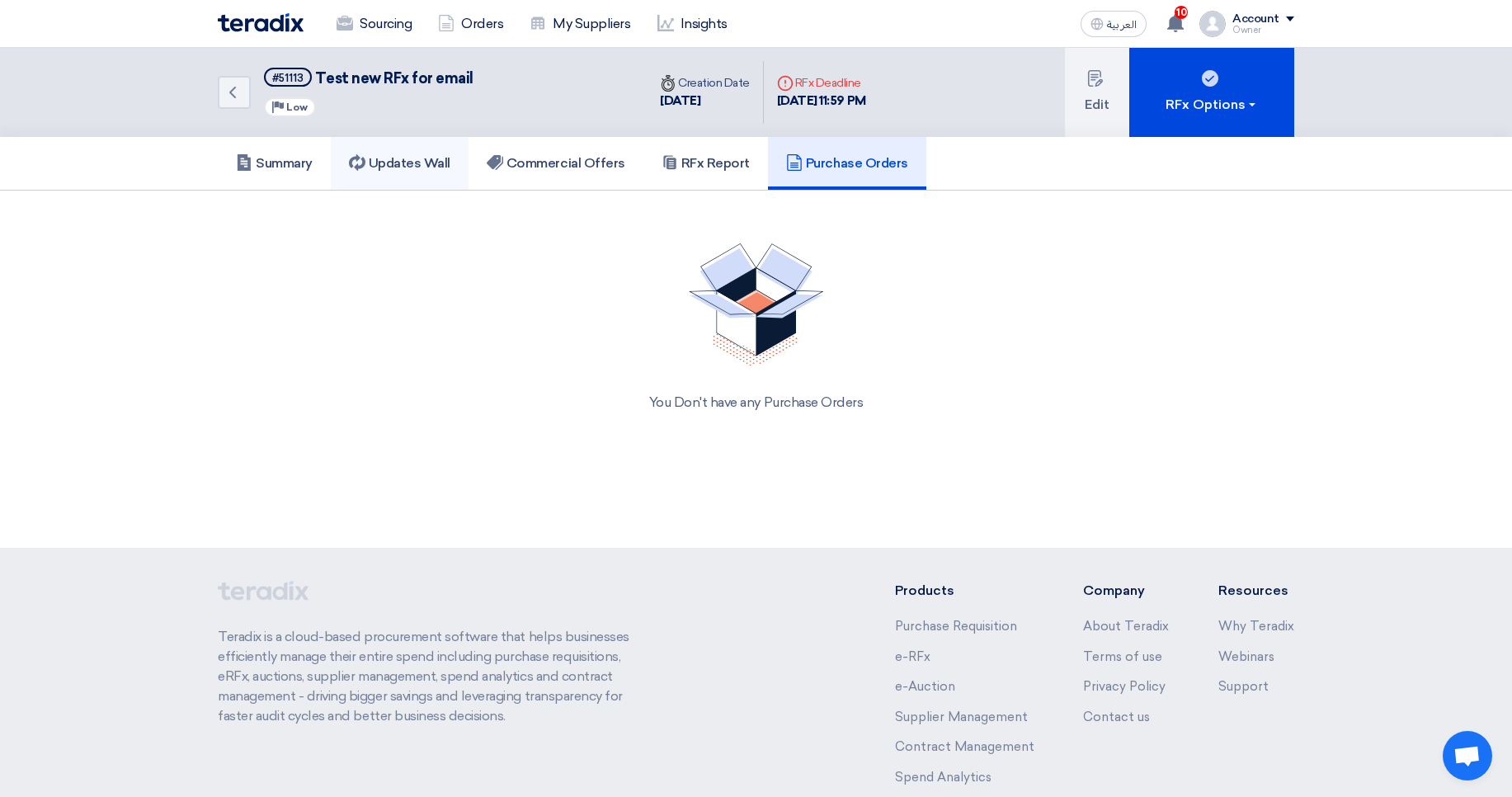
click at [418, 169] on h5 "Updates Wall" at bounding box center [400, 164] width 101 height 17
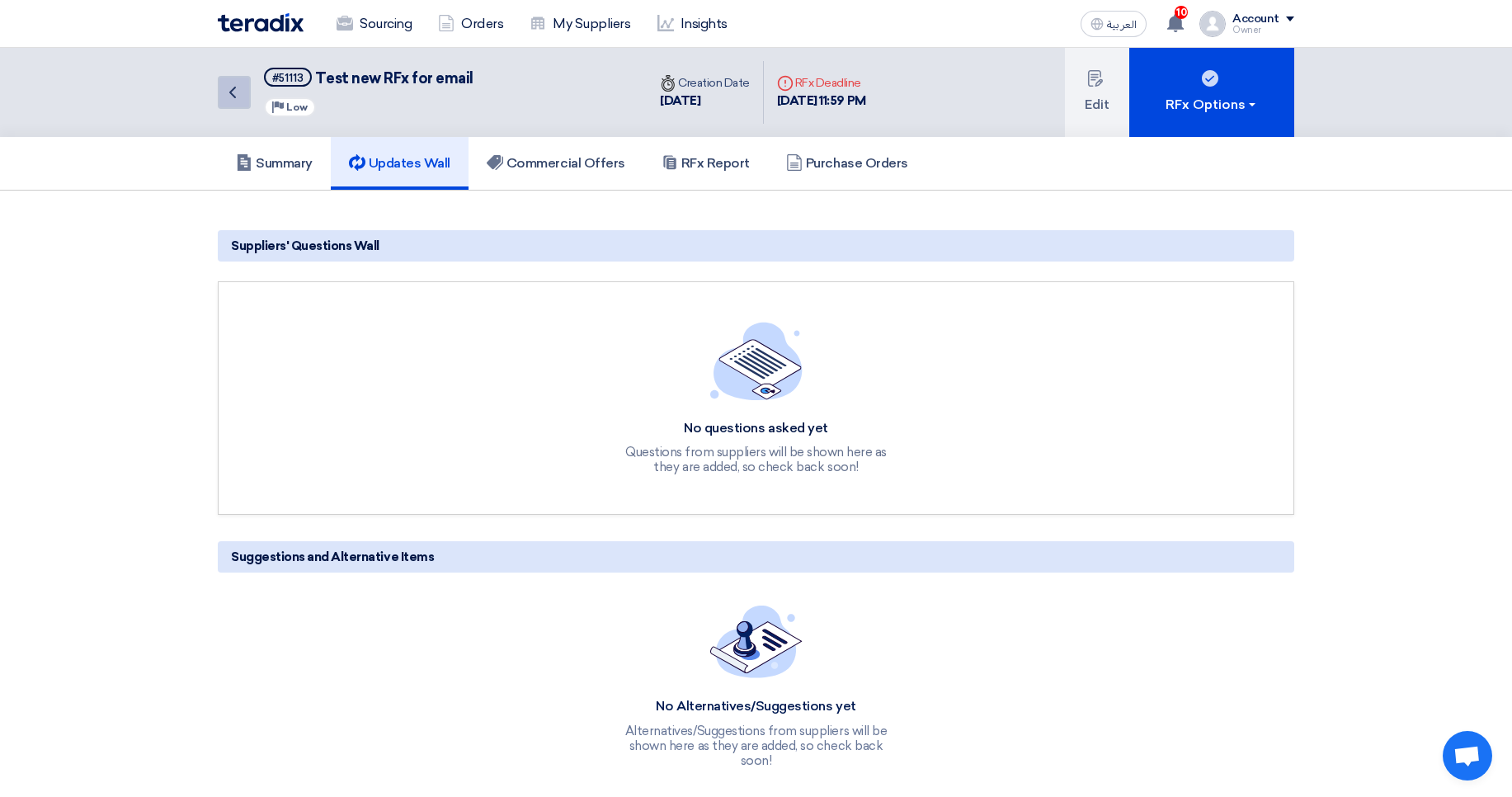
click at [247, 92] on link "Back" at bounding box center [233, 92] width 33 height 33
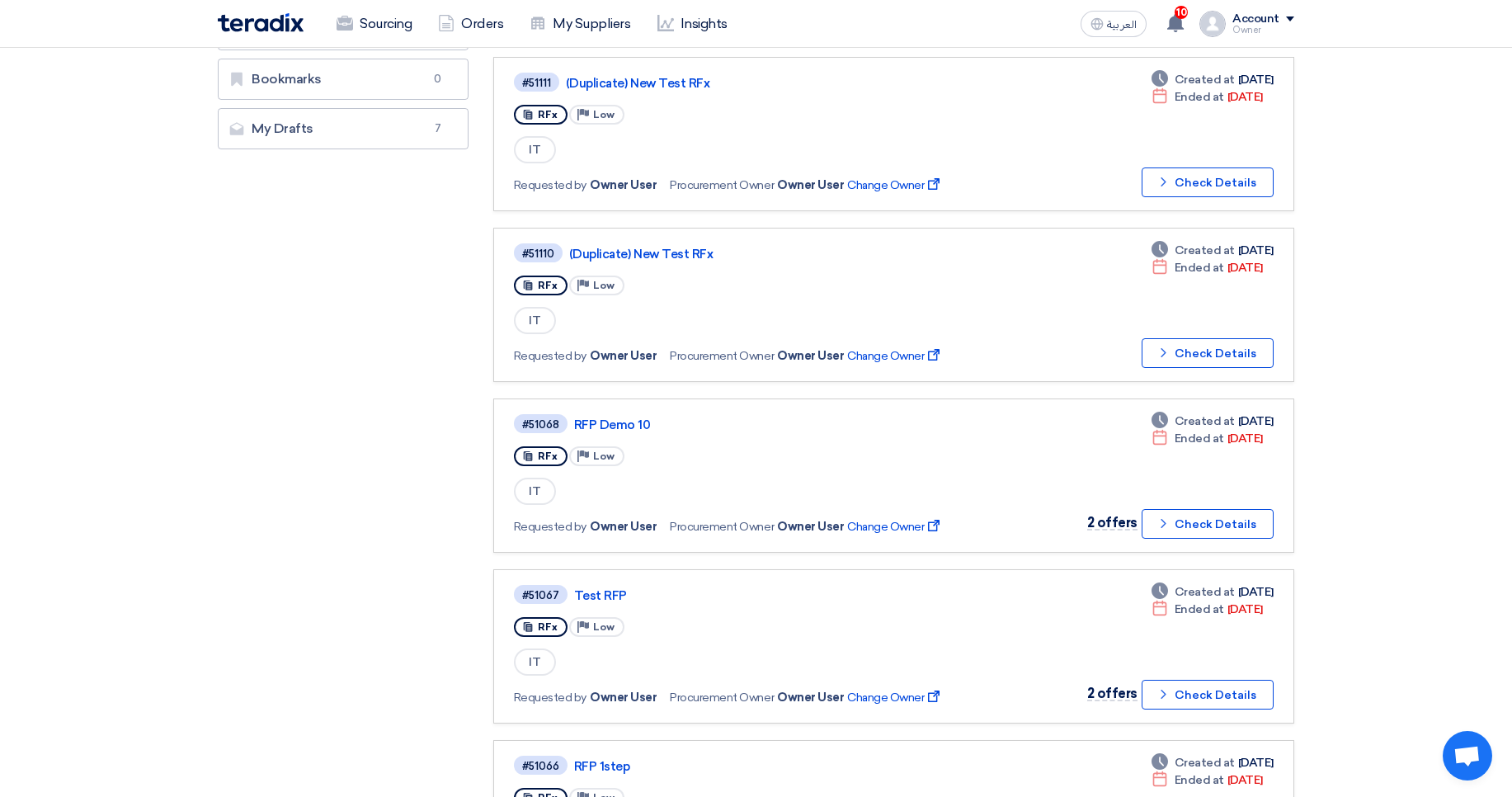
scroll to position [494, 0]
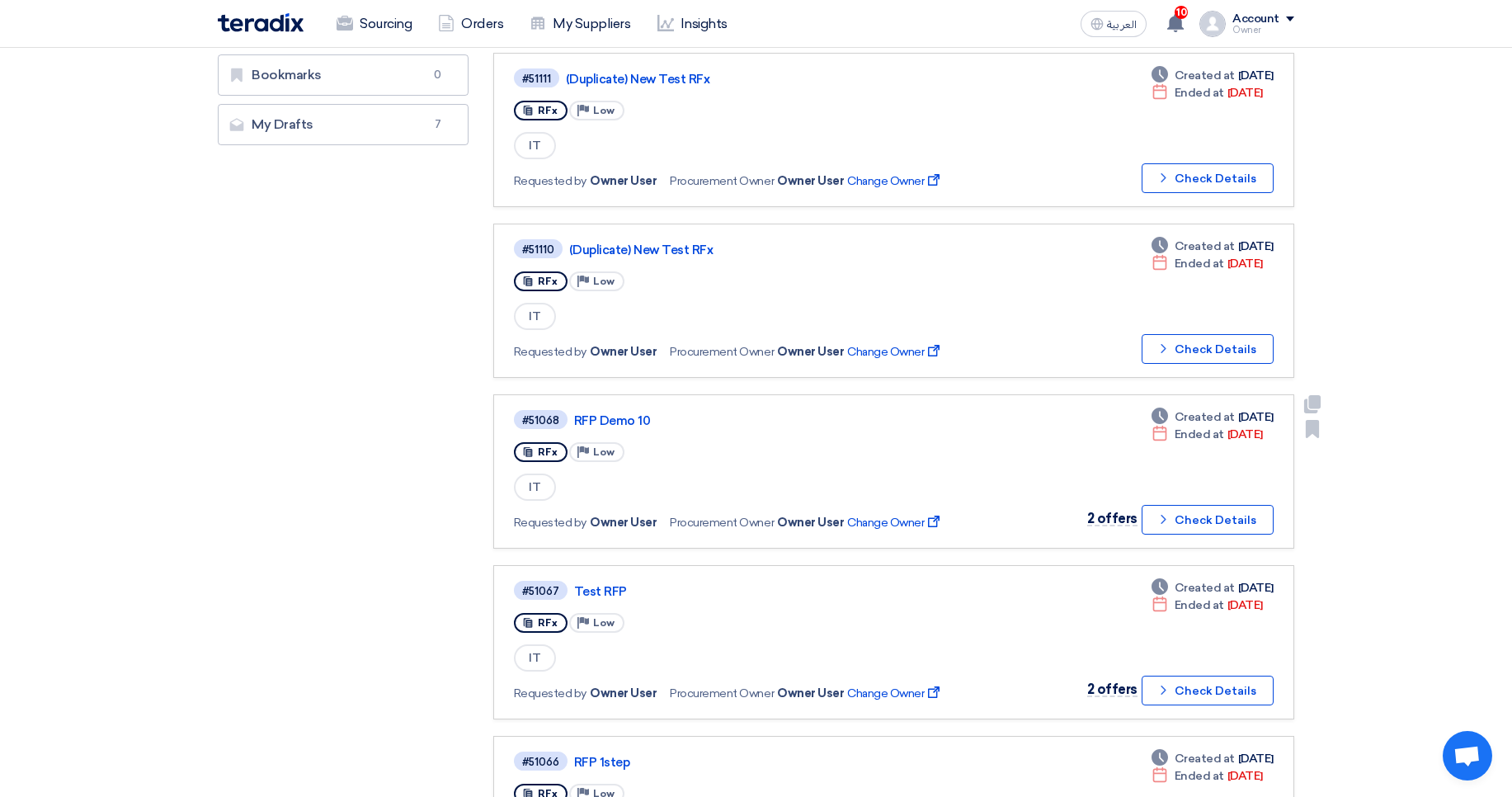
click at [619, 420] on link "RFP Demo 10" at bounding box center [780, 421] width 412 height 15
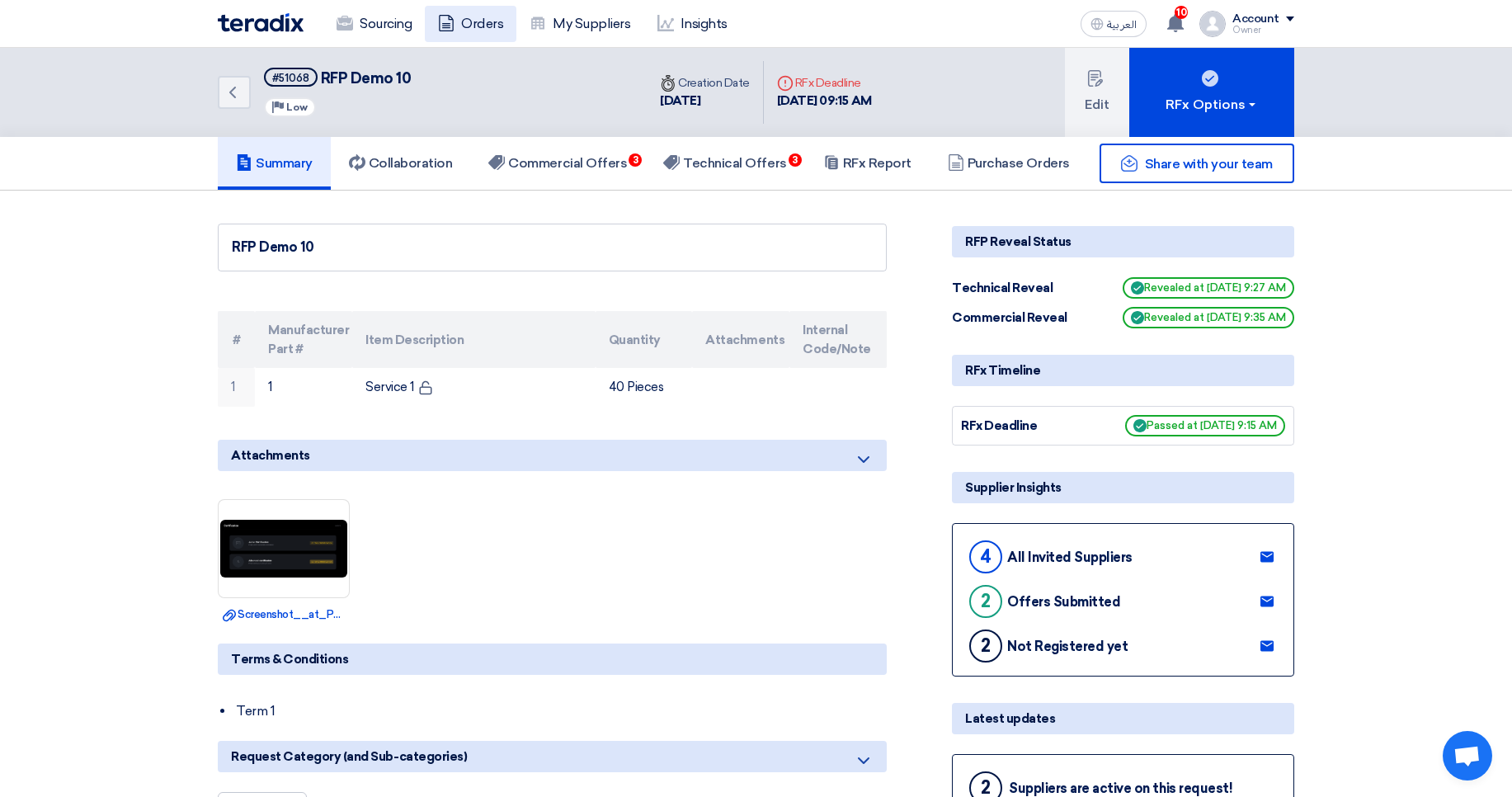
click at [491, 22] on link "Orders" at bounding box center [471, 23] width 92 height 37
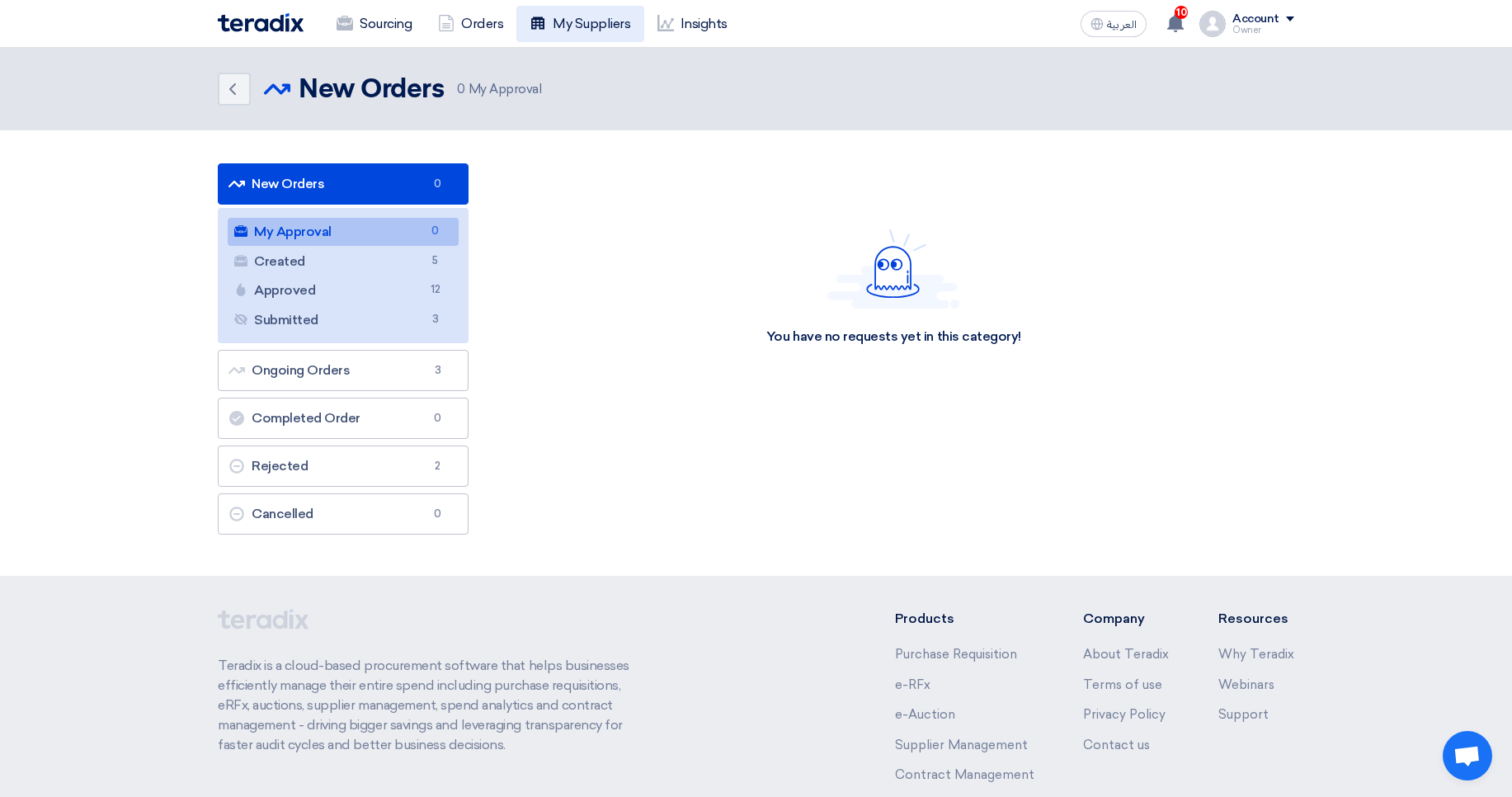
click at [542, 23] on icon at bounding box center [538, 23] width 17 height 17
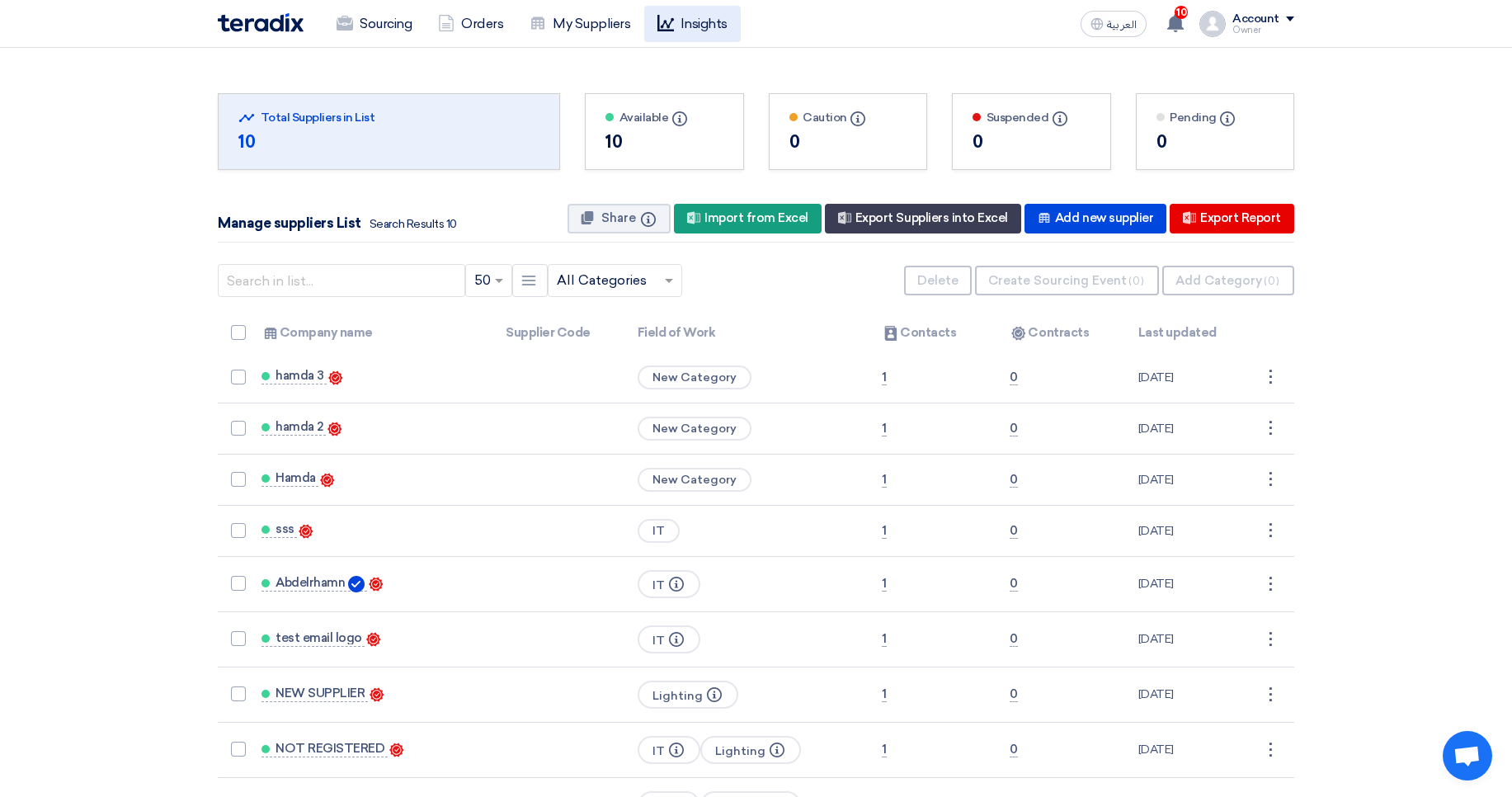
click at [678, 31] on link "Insights" at bounding box center [692, 23] width 96 height 37
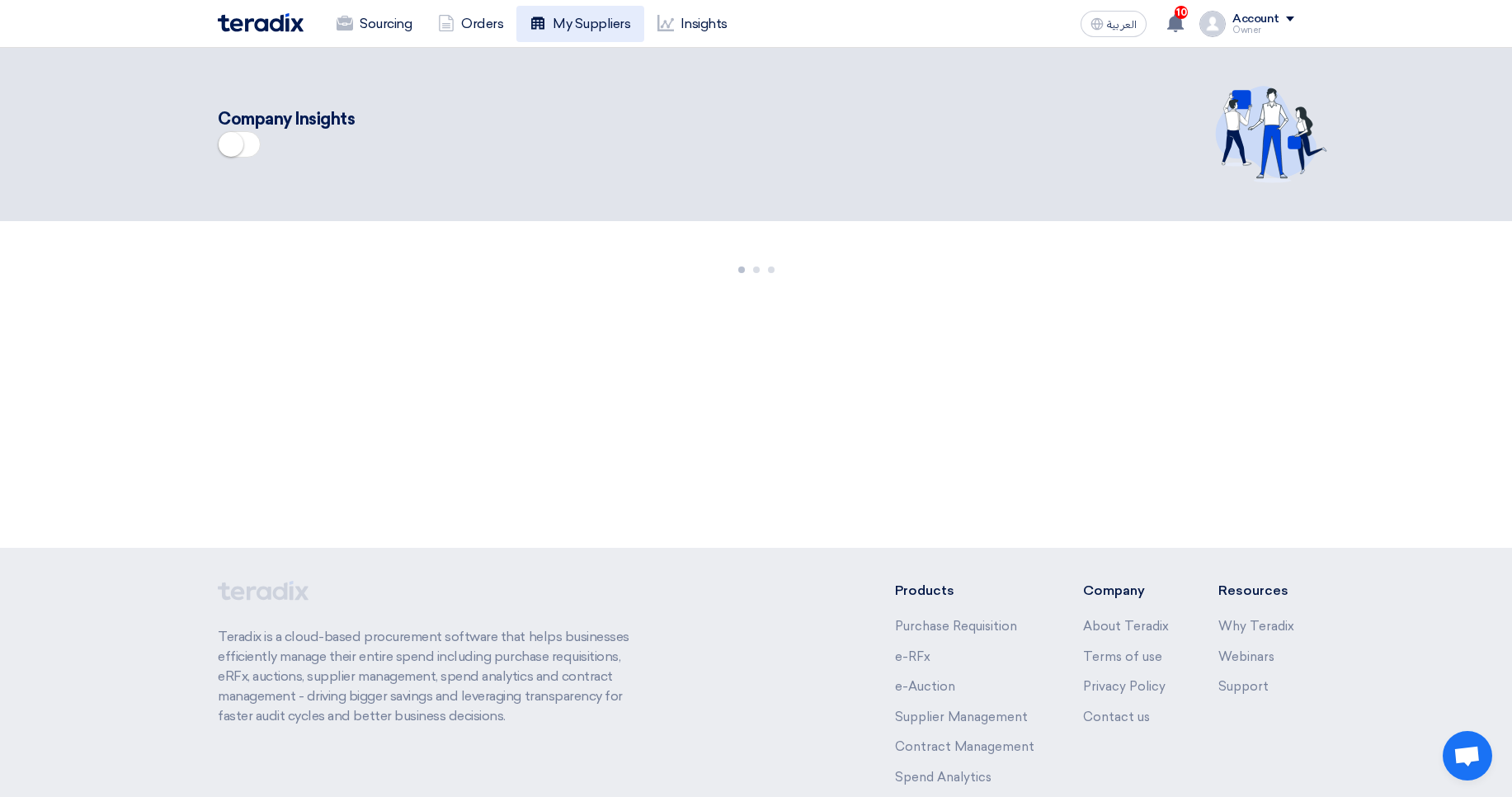
click at [571, 28] on link "My Suppliers" at bounding box center [580, 23] width 127 height 37
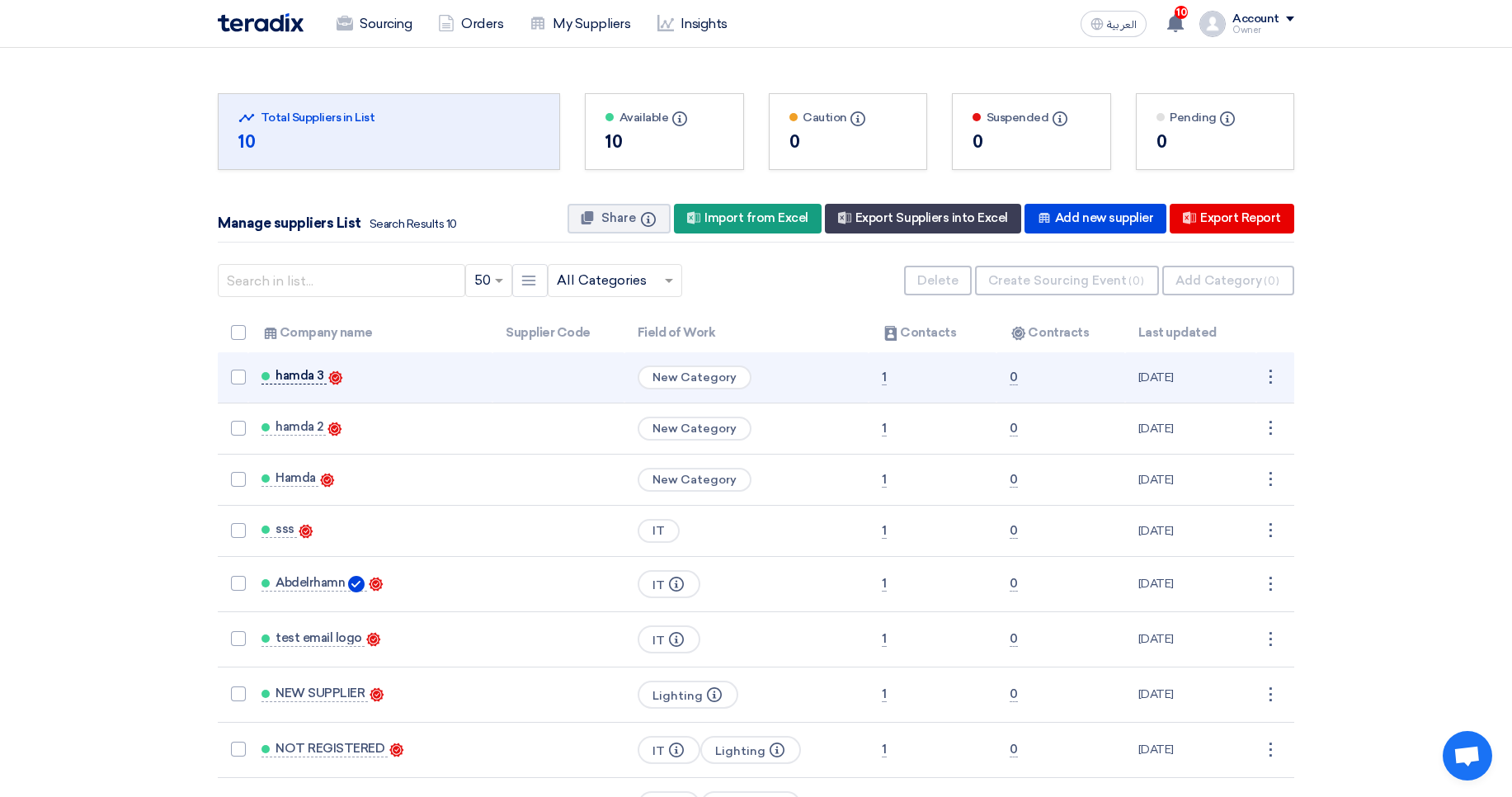
click at [304, 373] on span "hamda 3" at bounding box center [300, 376] width 49 height 13
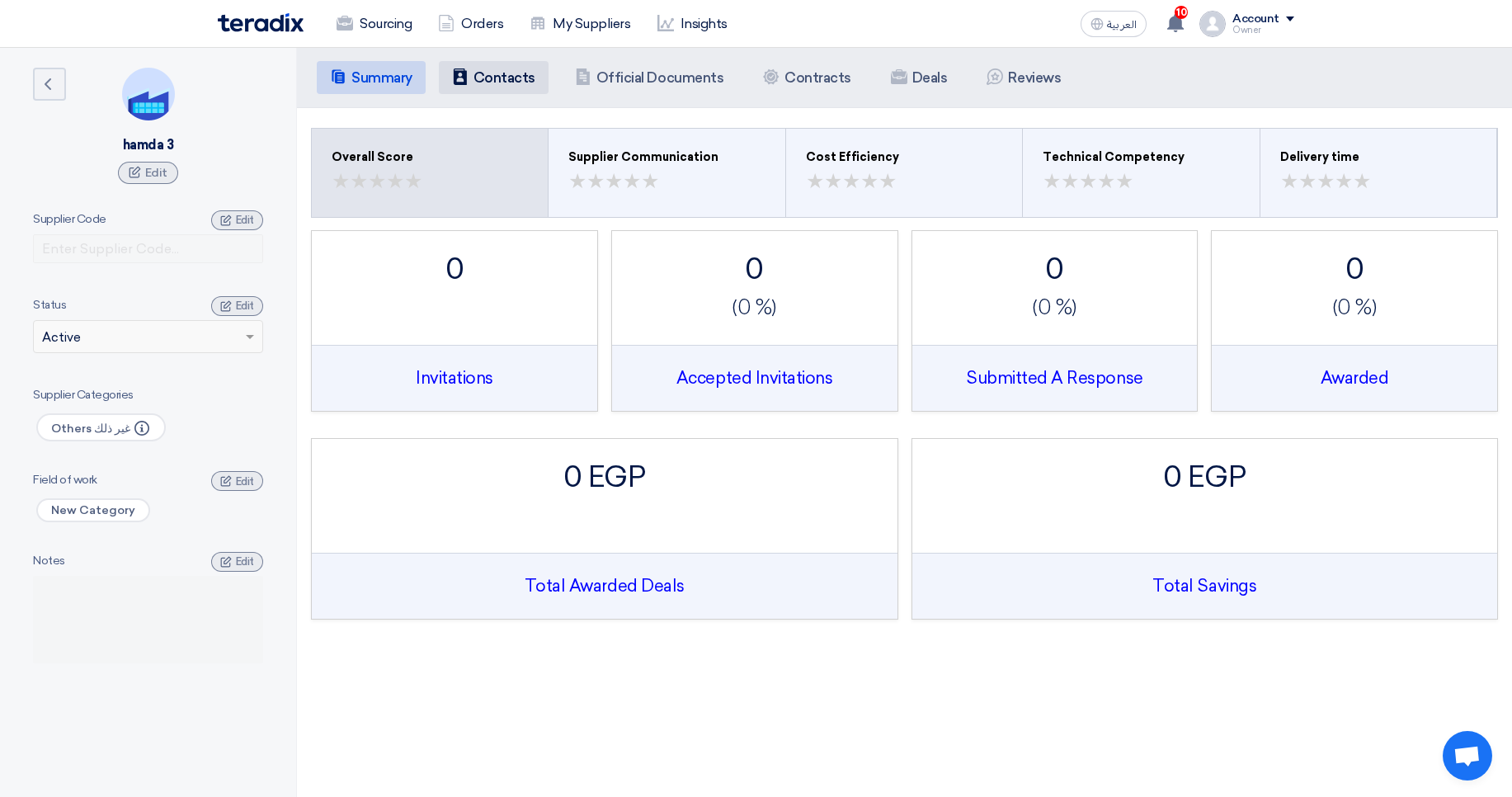
click at [515, 81] on h5 "Contacts" at bounding box center [505, 78] width 62 height 17
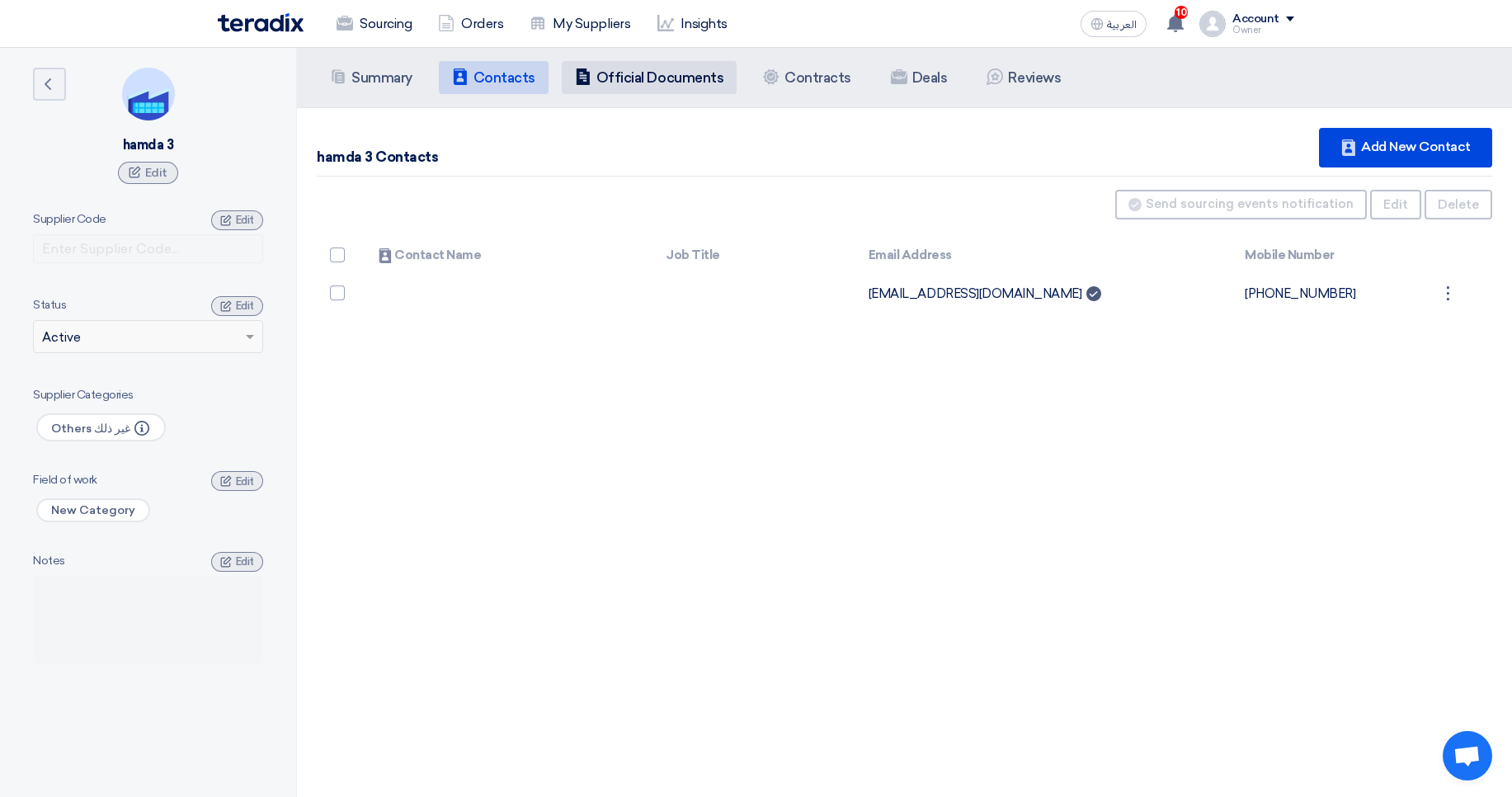
click at [624, 76] on h5 "Official Documents" at bounding box center [660, 78] width 127 height 17
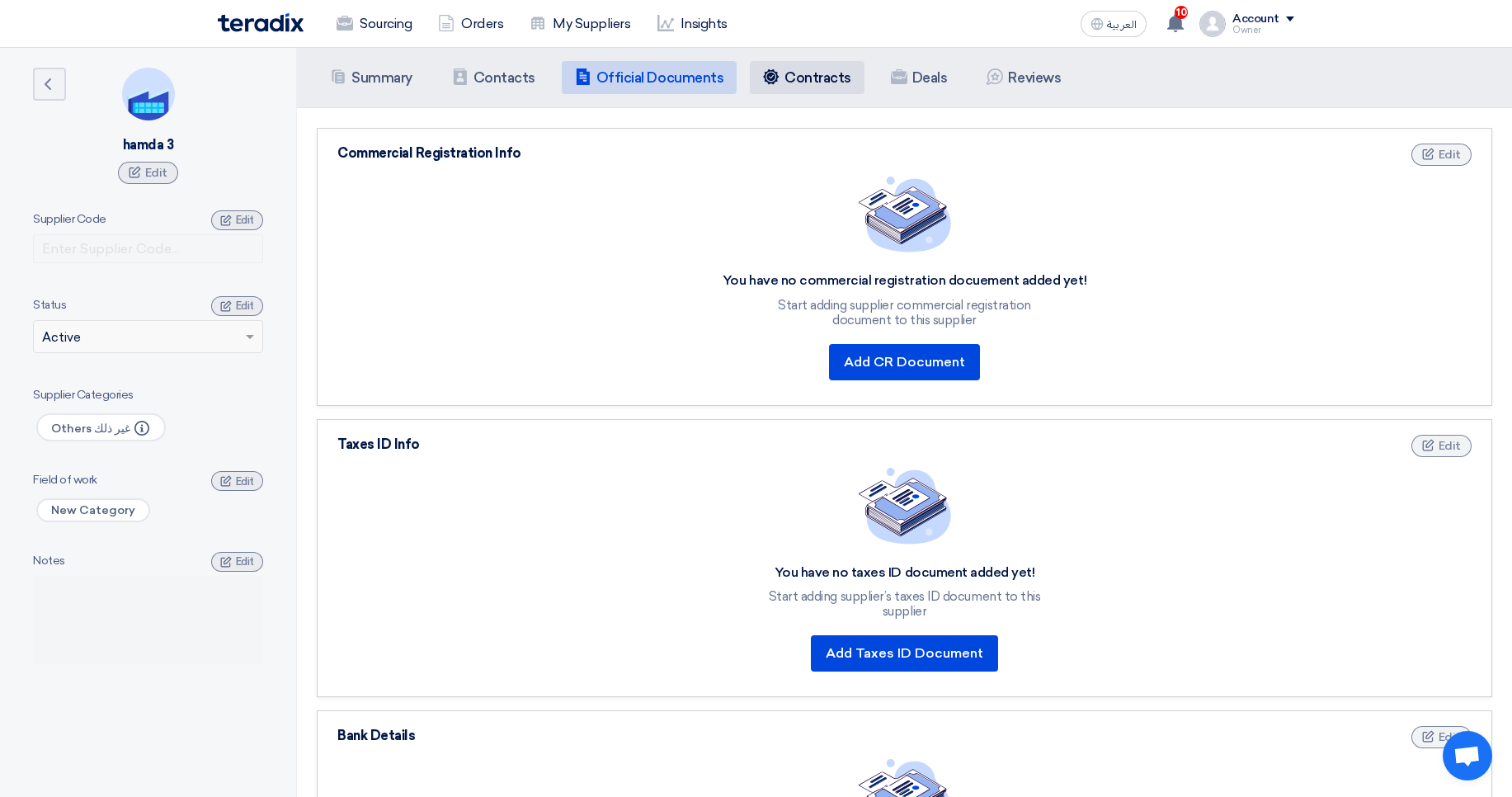
click at [813, 67] on li "Contracts Contracts" at bounding box center [808, 77] width 114 height 33
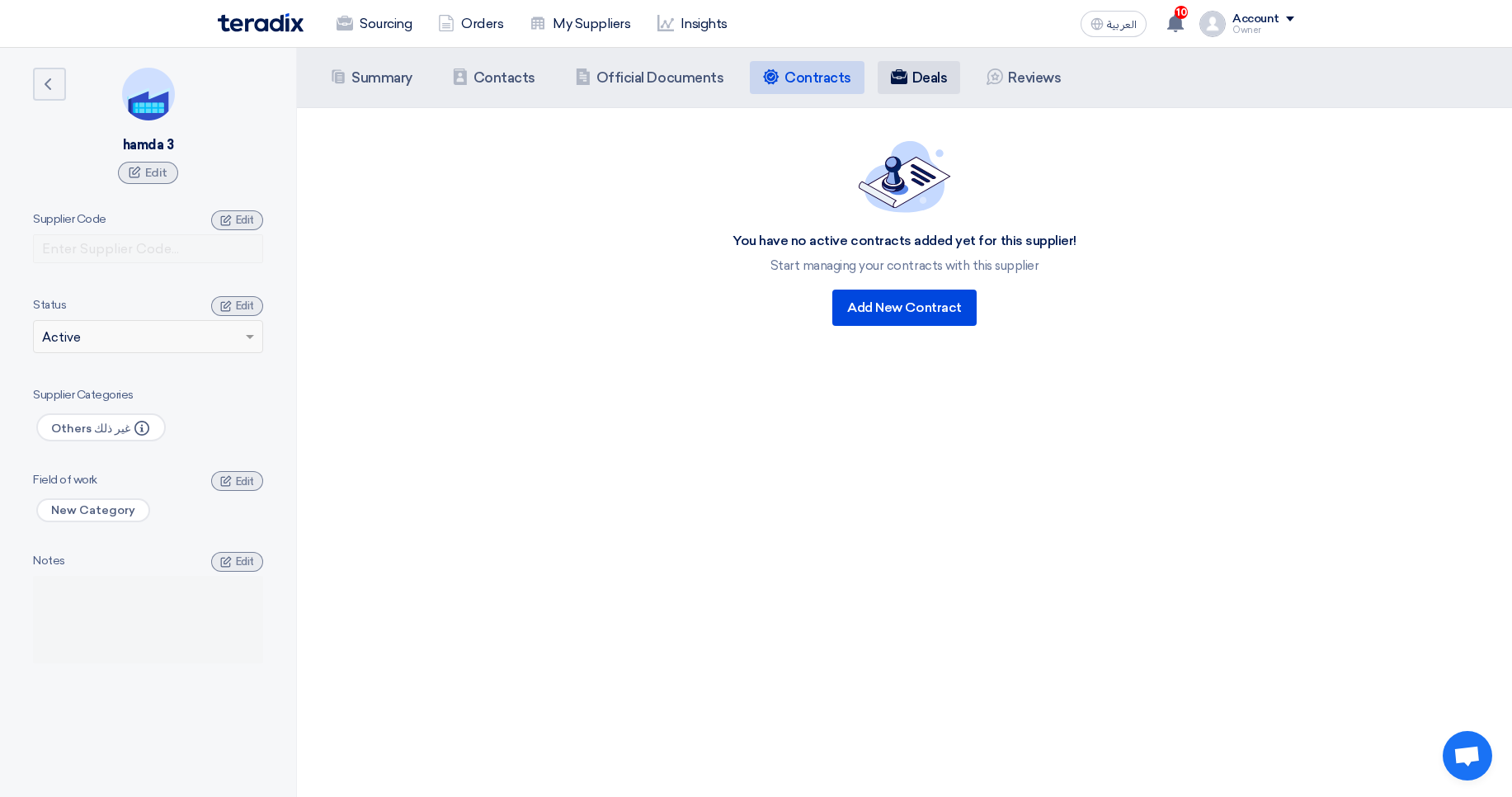
click at [919, 82] on h5 "Deals" at bounding box center [930, 78] width 36 height 17
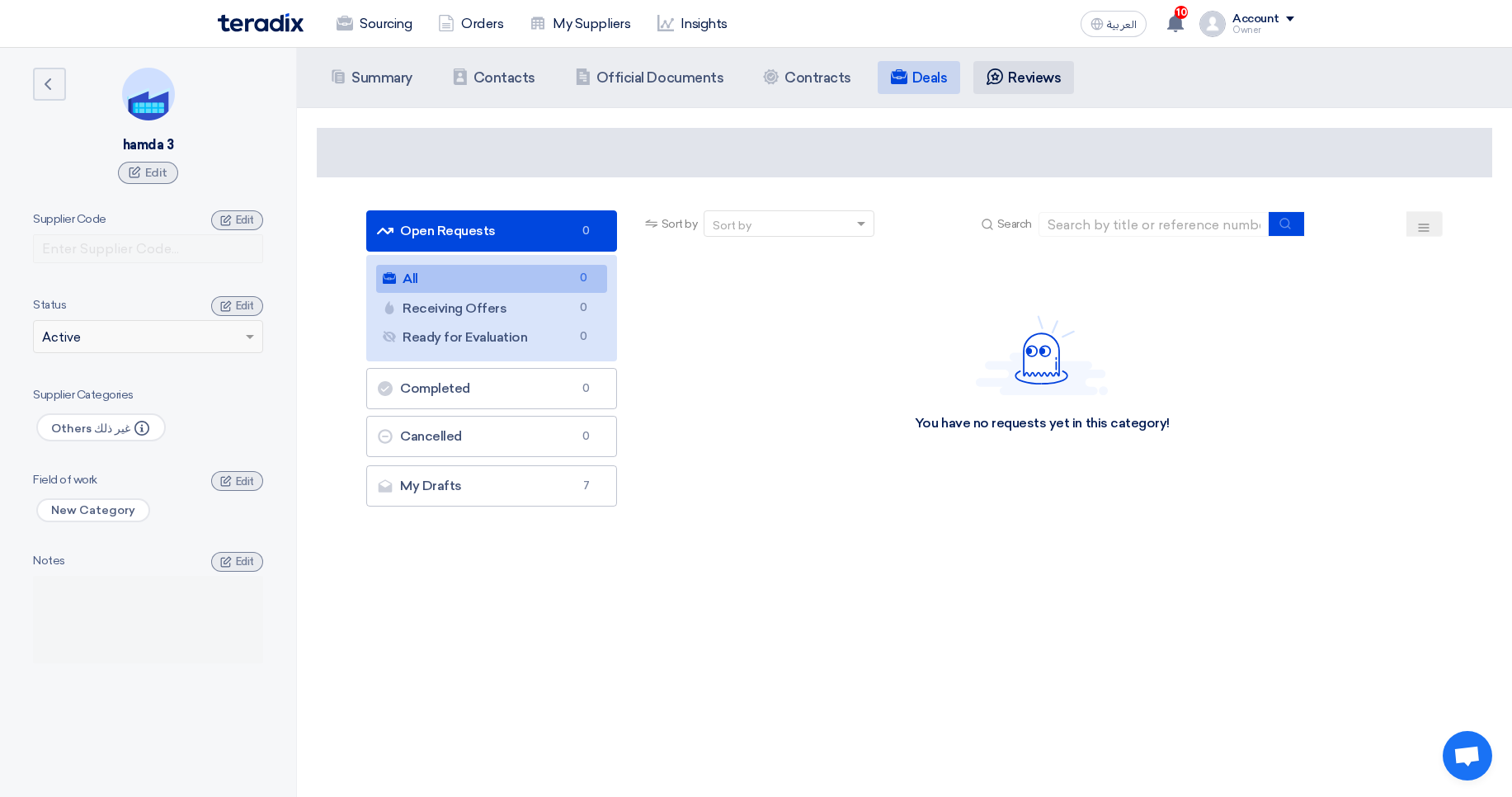
click at [1012, 79] on h5 "Reviews" at bounding box center [1034, 78] width 52 height 17
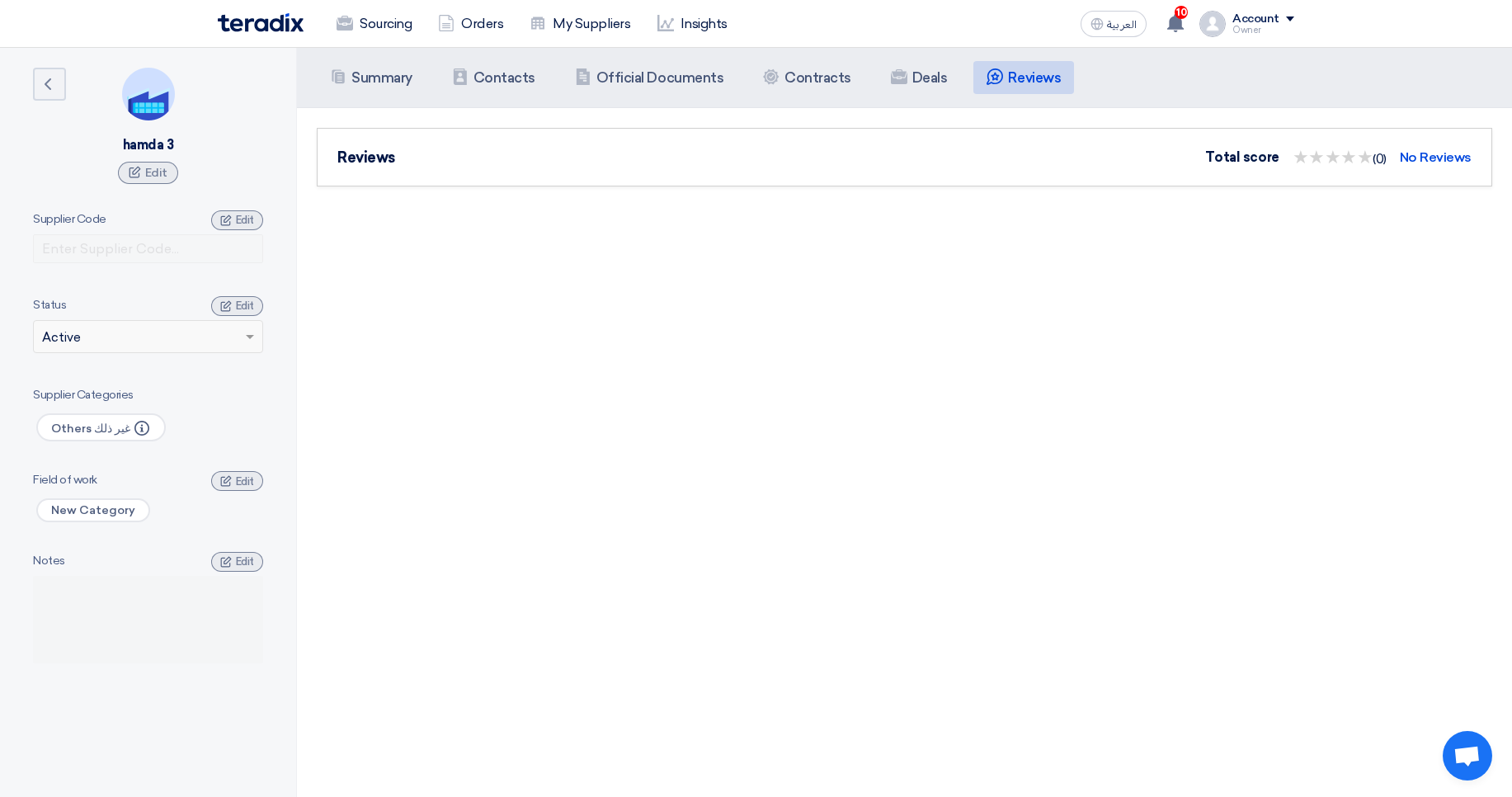
click at [293, 28] on img at bounding box center [260, 22] width 86 height 19
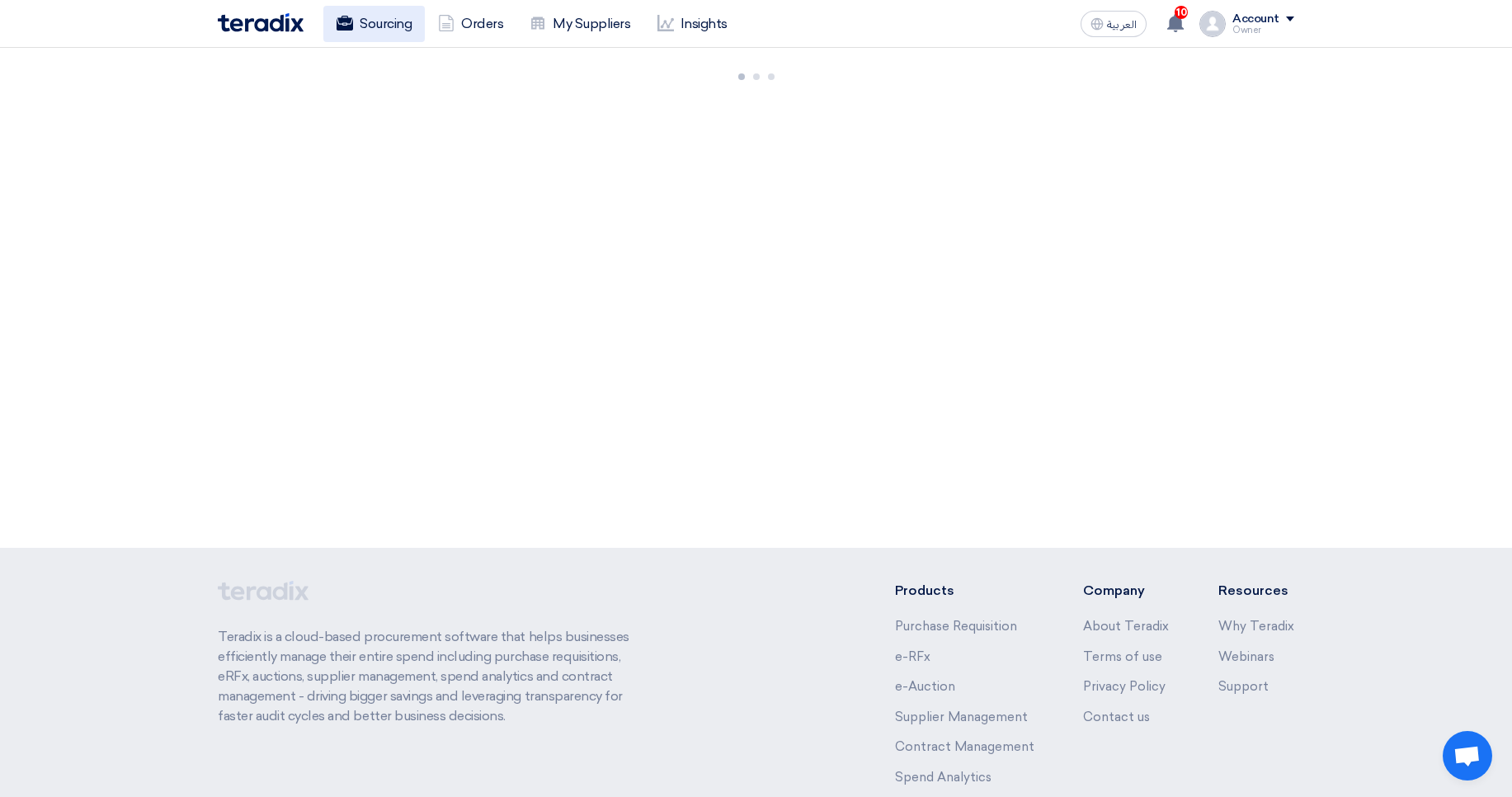
click at [356, 29] on link "Sourcing" at bounding box center [374, 23] width 101 height 37
